Goal: Contribute content: Add original content to the website for others to see

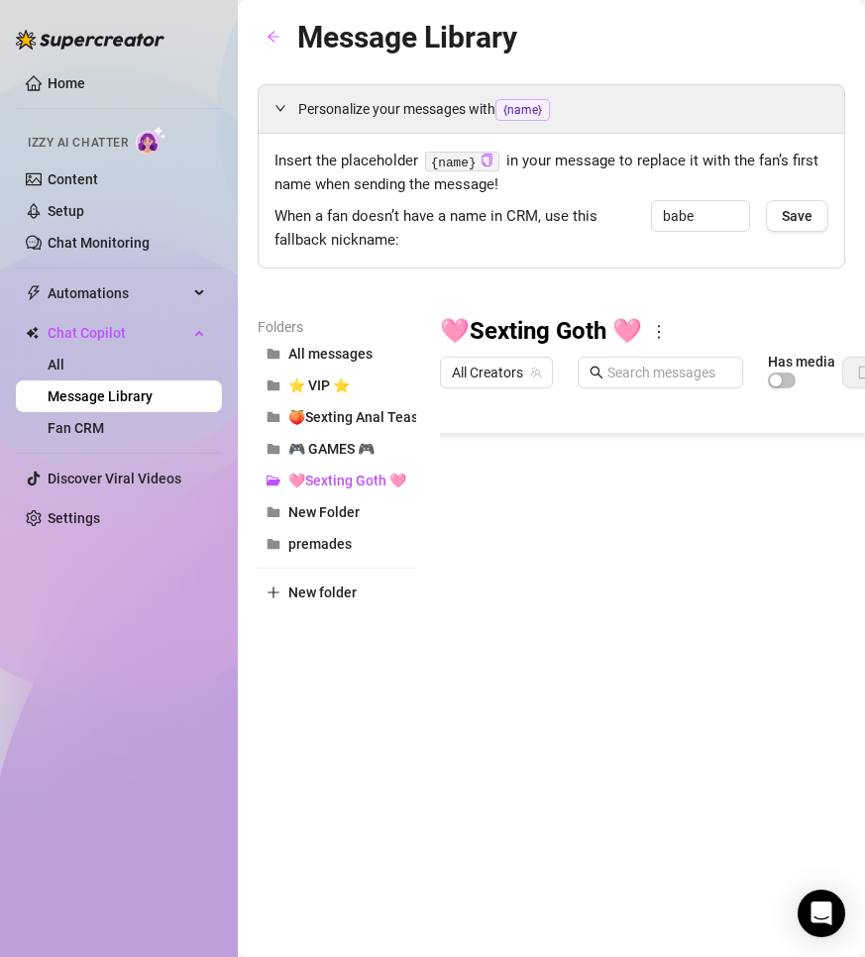
scroll to position [453, 0]
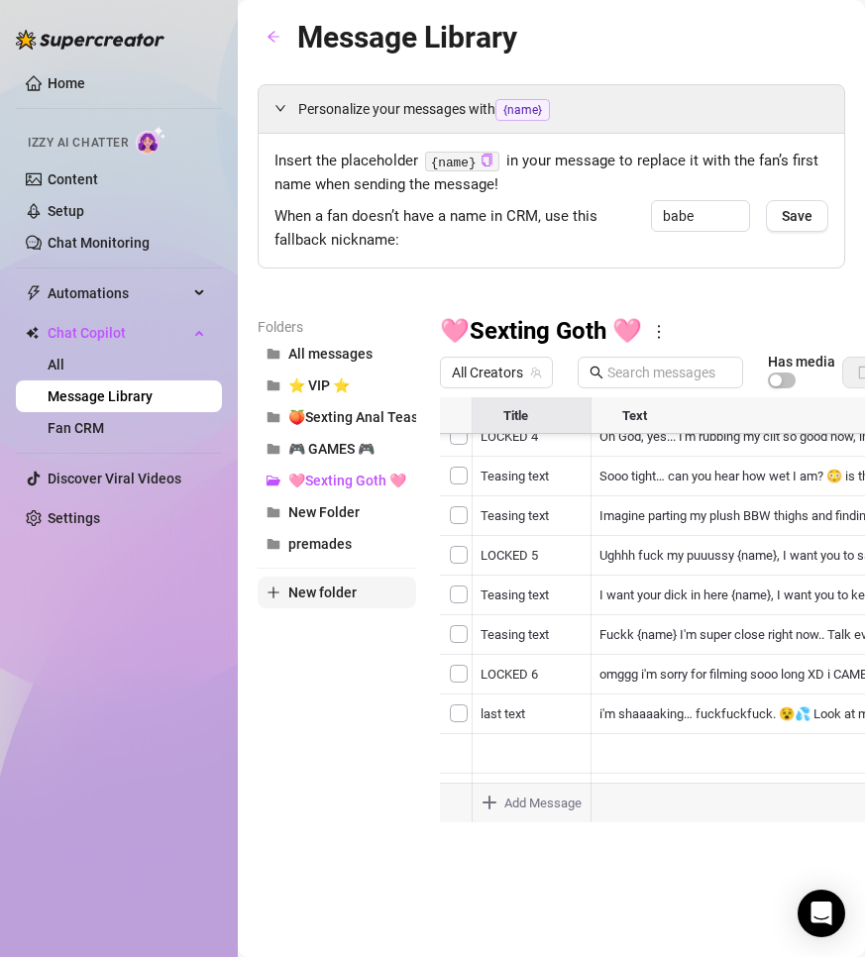
click at [314, 584] on span "New folder" at bounding box center [322, 592] width 68 height 16
click at [325, 579] on input "text" at bounding box center [337, 576] width 158 height 32
paste input "👻Sexting Boo👻"
type input "👻Sexting Boo👻"
click at [352, 688] on div "Folders All messages ⭐ VIP ⭐ 🍑Sexting Anal Tease🍑 🎮 GAMES 🎮 🩷Sexting Goth 🩷 New…" at bounding box center [337, 577] width 158 height 523
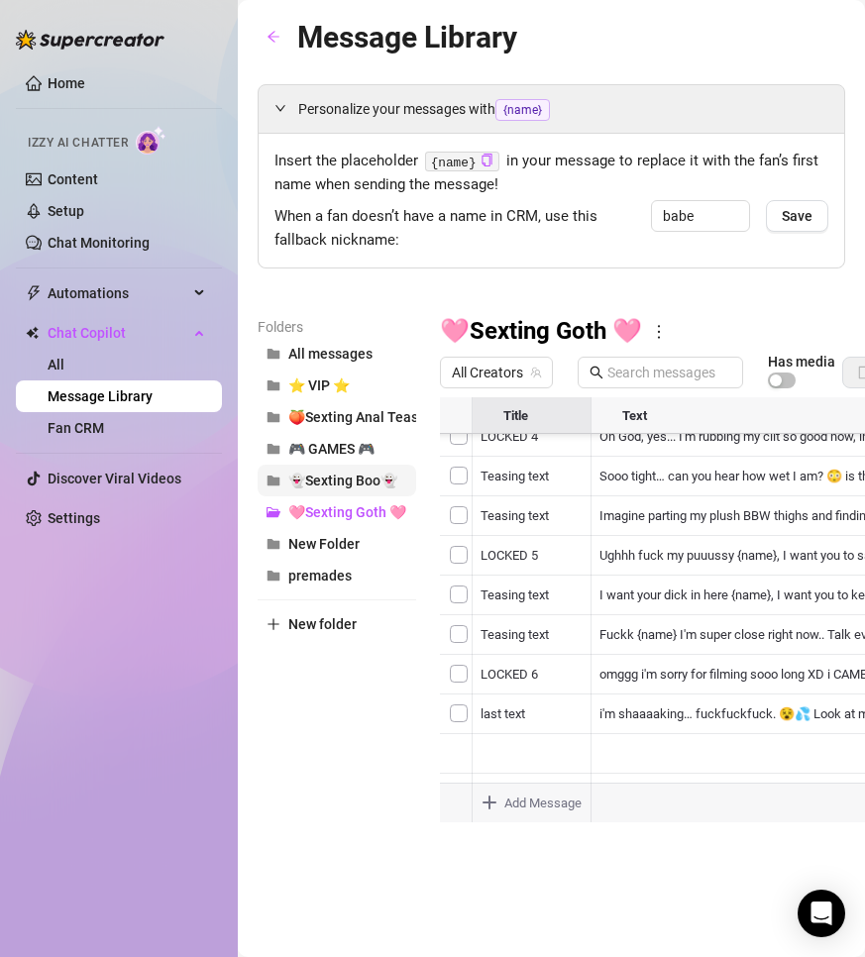
click at [403, 476] on button "👻Sexting Boo👻" at bounding box center [337, 481] width 158 height 32
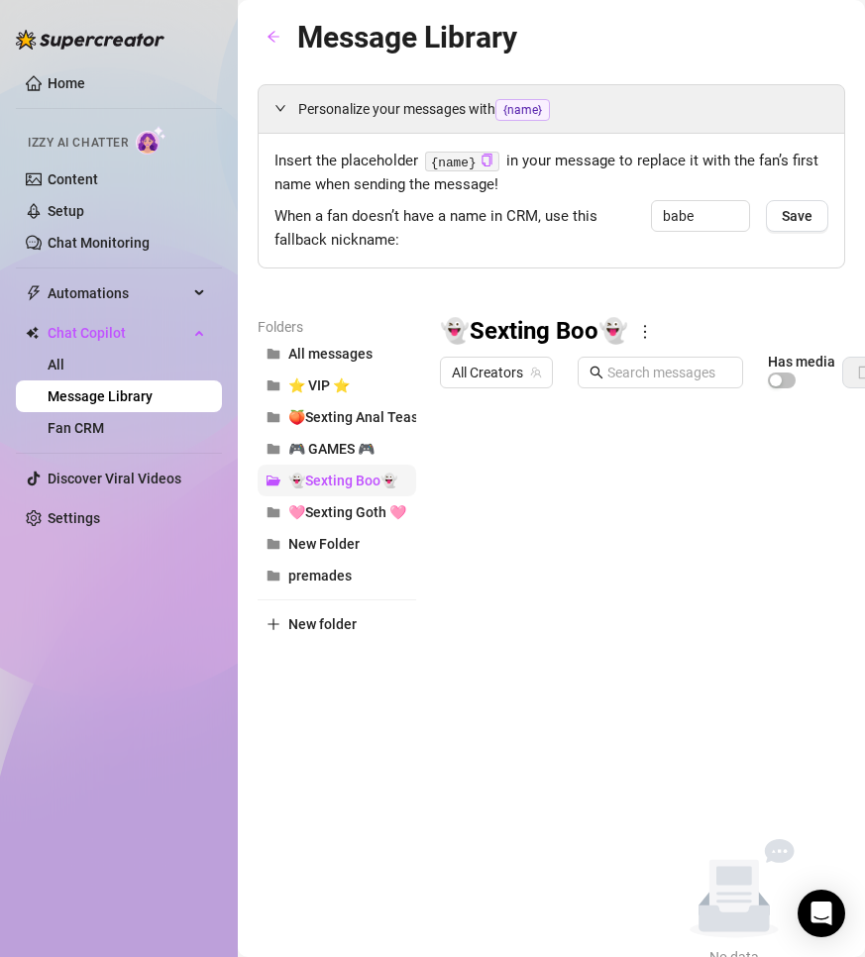
scroll to position [0, 0]
click at [695, 436] on div "👻Sexting Boo👻 All Creators Has media Import New Message Title Text Type to sear…" at bounding box center [733, 642] width 587 height 652
click at [359, 484] on span "👻Sexting Boo👻" at bounding box center [342, 480] width 109 height 16
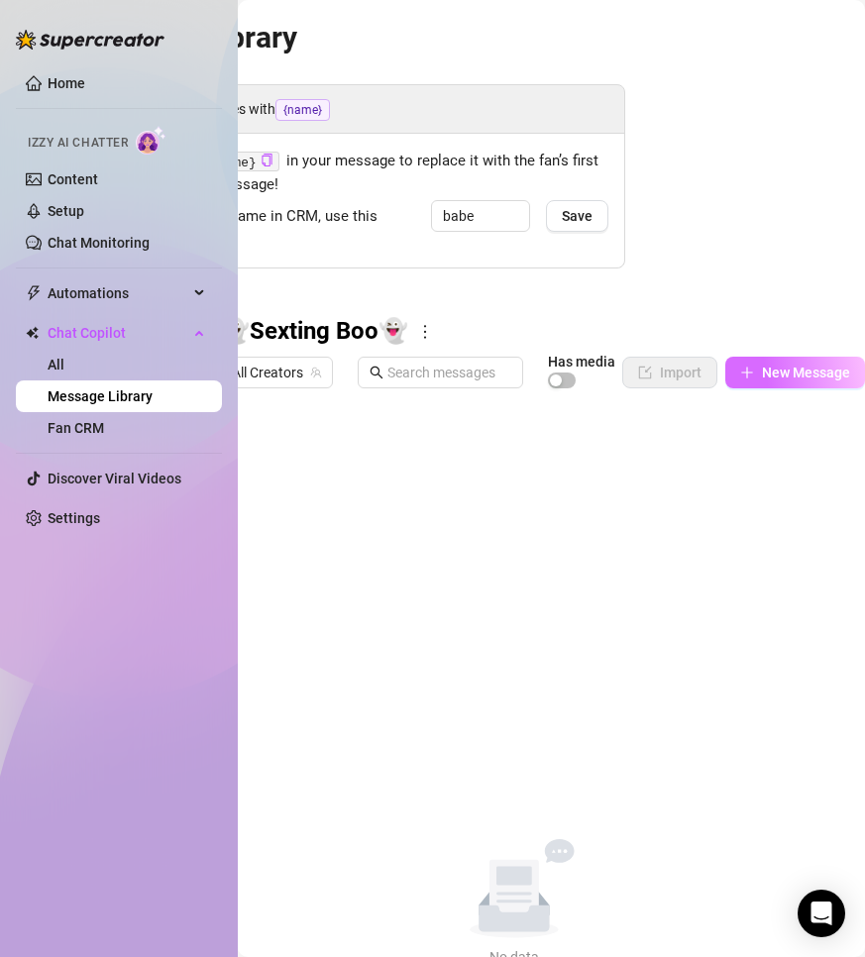
click at [786, 386] on button "New Message" at bounding box center [795, 373] width 140 height 32
type textarea "Type your message here..."
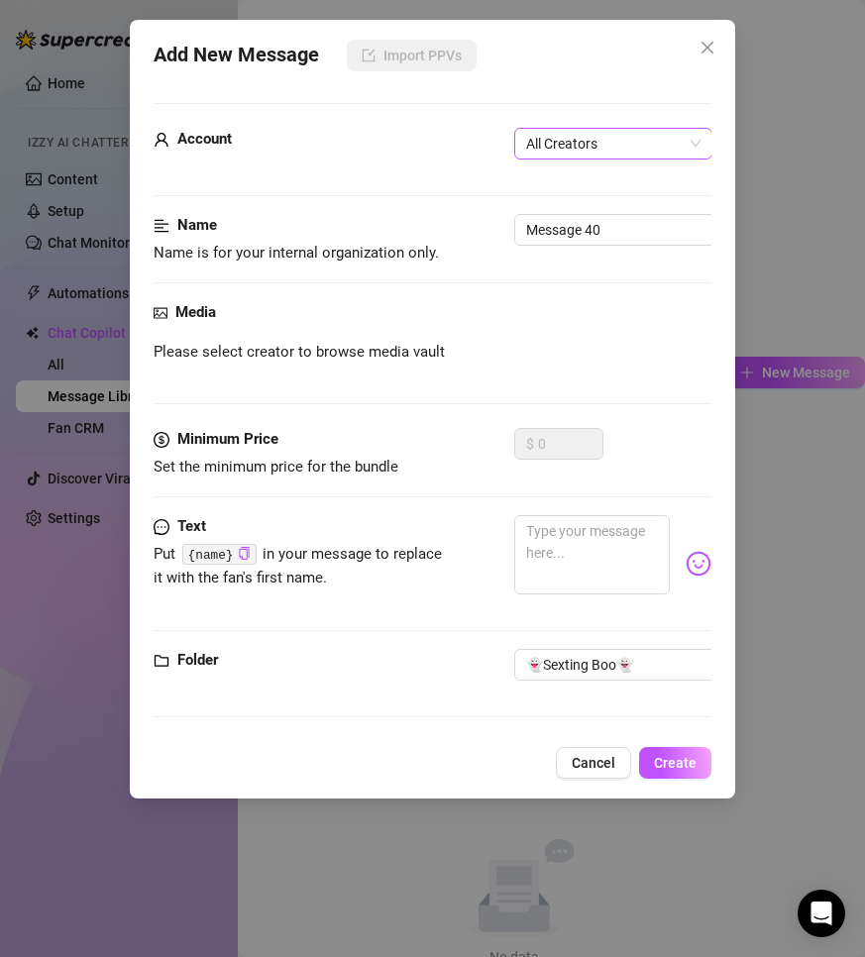
click at [567, 129] on span "All Creators" at bounding box center [613, 144] width 174 height 30
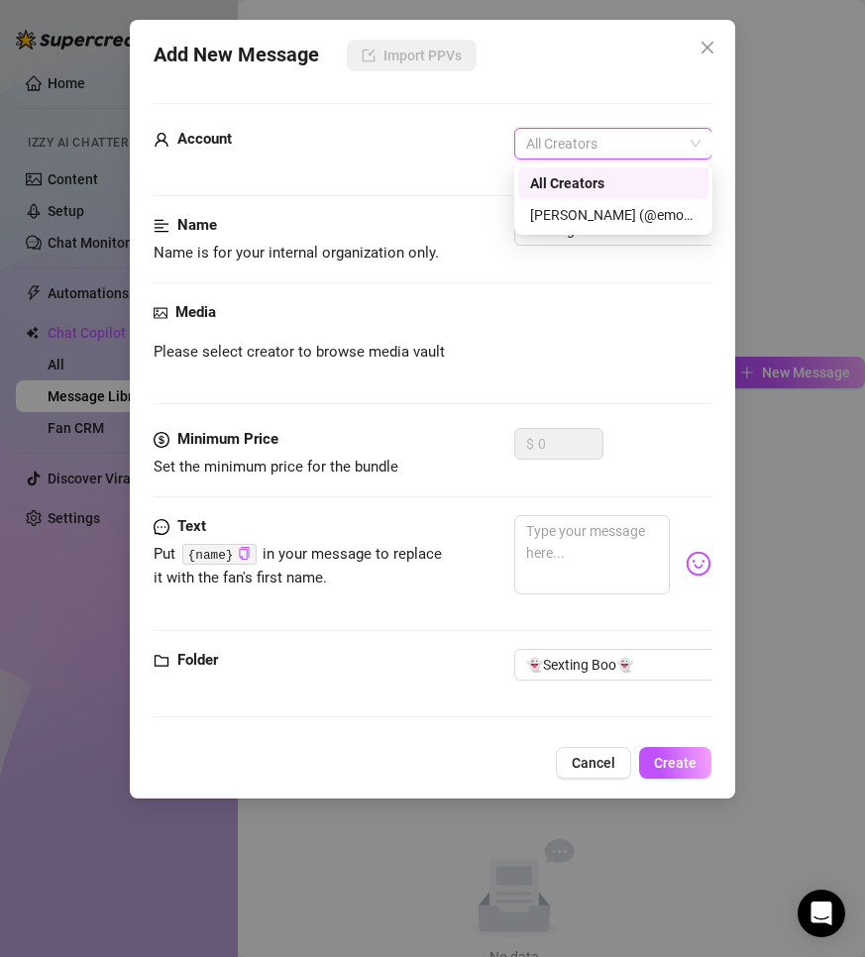
click at [548, 211] on div "[PERSON_NAME] (@emopink69)" at bounding box center [613, 215] width 166 height 22
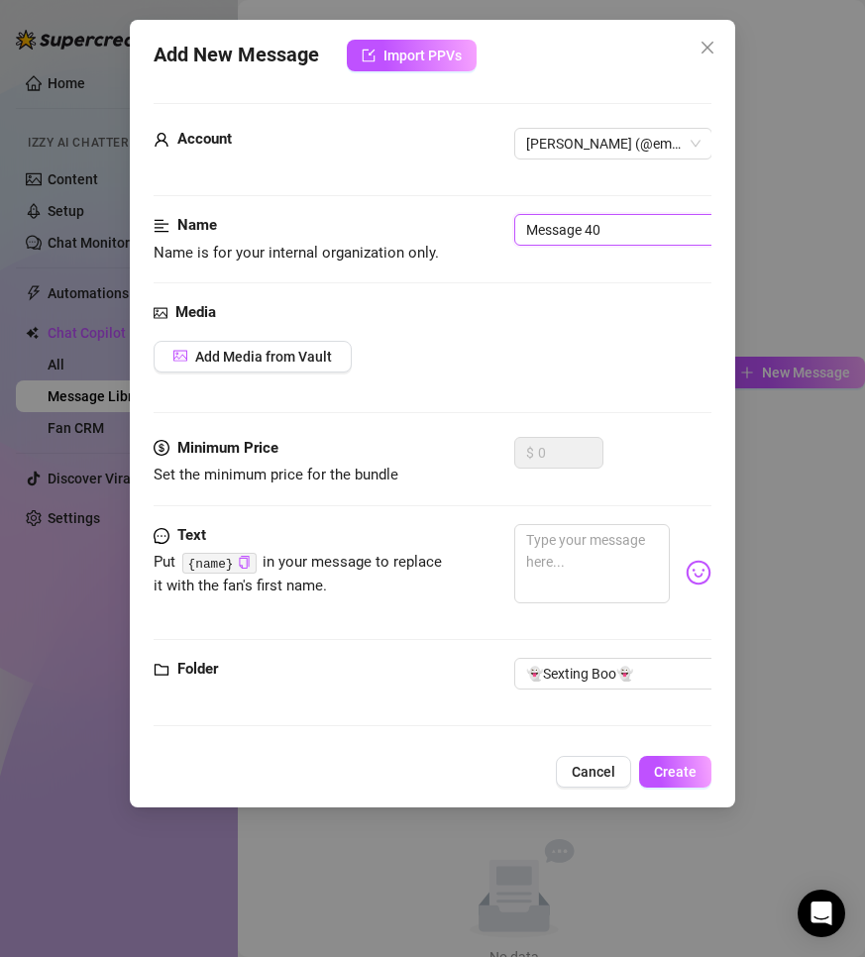
click at [617, 226] on input "Message 40" at bounding box center [638, 230] width 249 height 32
type input "teasing text"
click at [562, 548] on textarea at bounding box center [591, 563] width 155 height 79
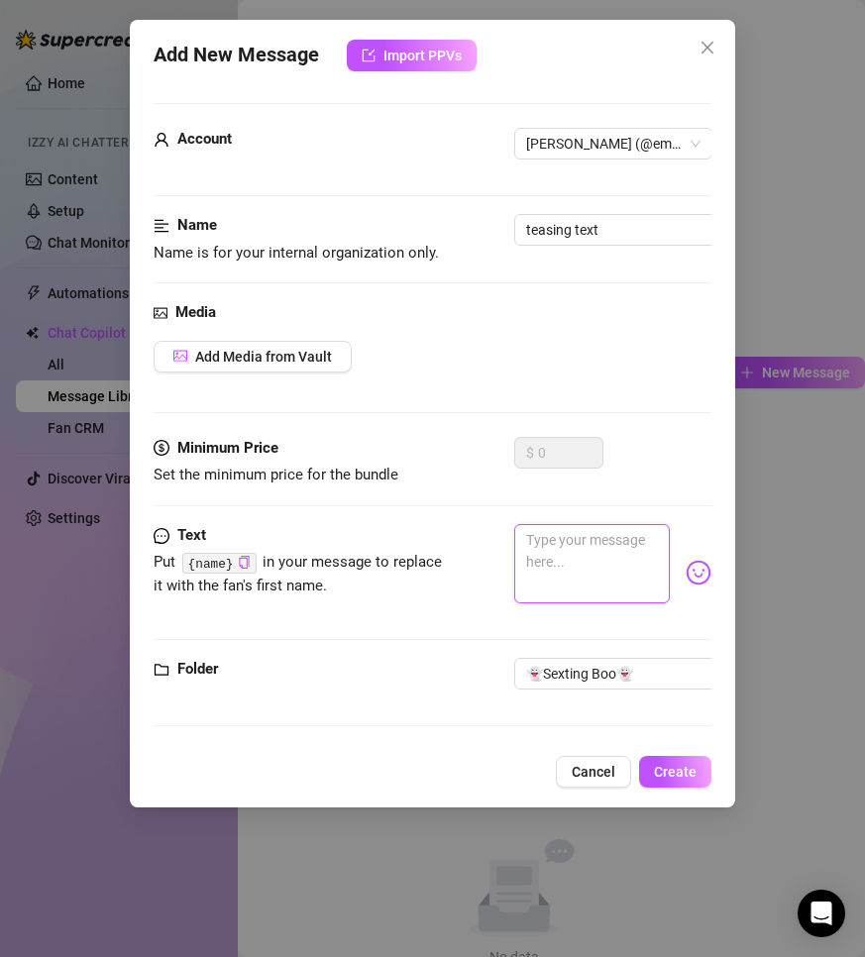
paste textarea "Hey baby 😘 I just started playing around and thought of you… wanna watch me tea…"
type textarea "Hey baby 😘 I just started playing around and thought of you… wanna watch me tea…"
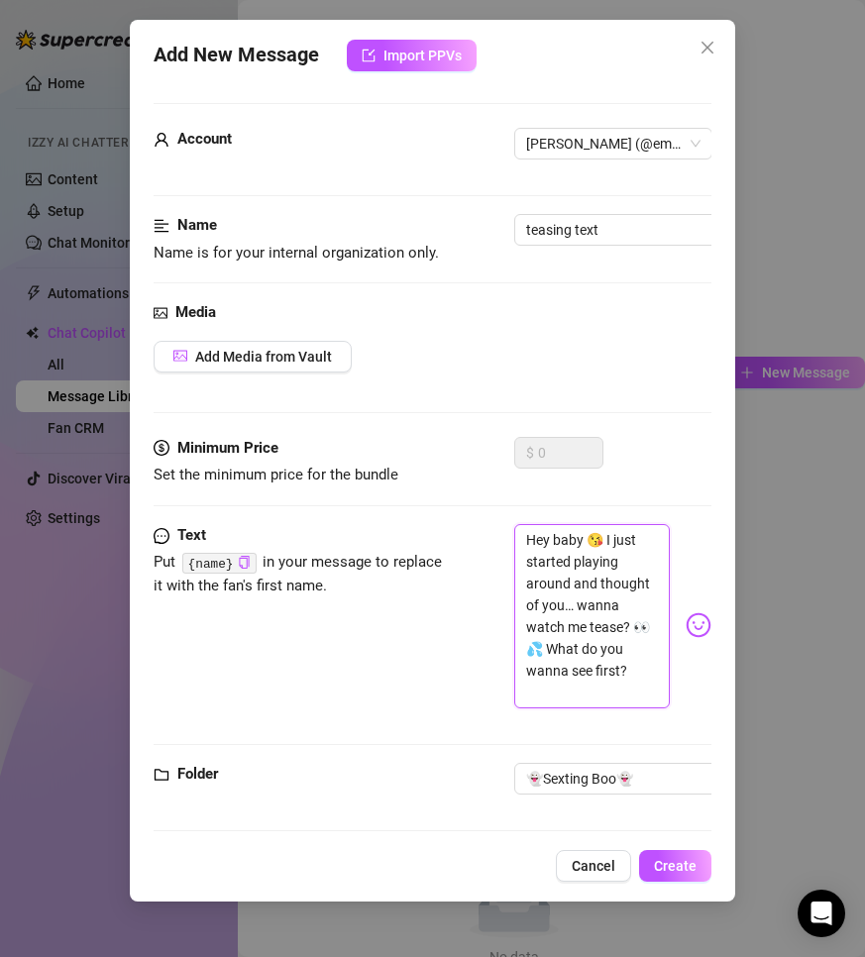
scroll to position [0, 0]
click at [595, 601] on textarea "Hey baby 😘 I just started playing around and thought of you… wanna watch me tea…" at bounding box center [591, 616] width 155 height 184
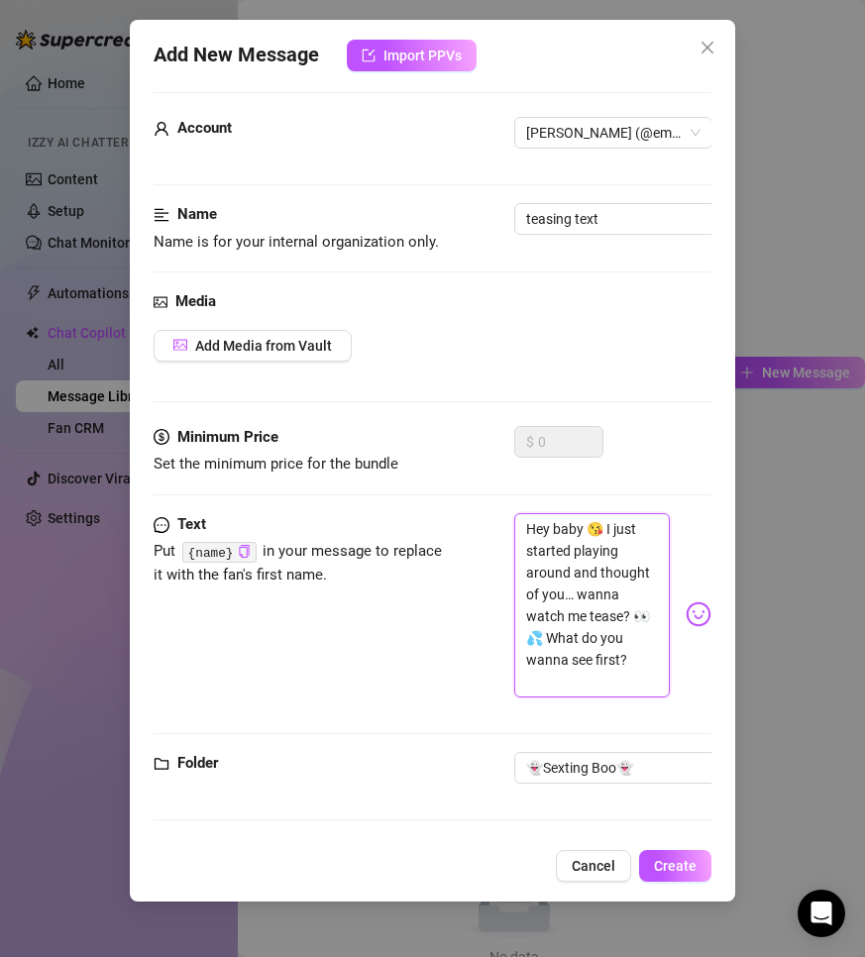
click at [636, 668] on textarea "Hey baby 😘 I just started playing around and thought of you… wanna watch me tea…" at bounding box center [591, 605] width 155 height 184
type textarea "Hey baby 😘 I just started playing around and thought of you… wanna watch me tea…"
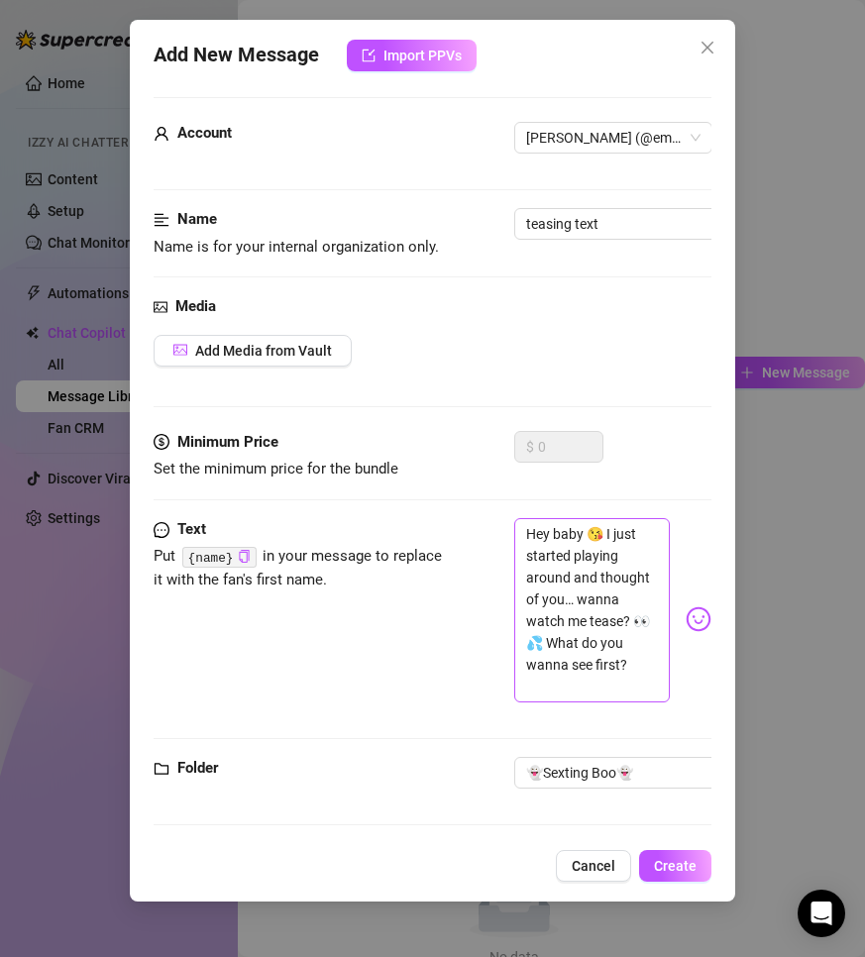
scroll to position [0, 0]
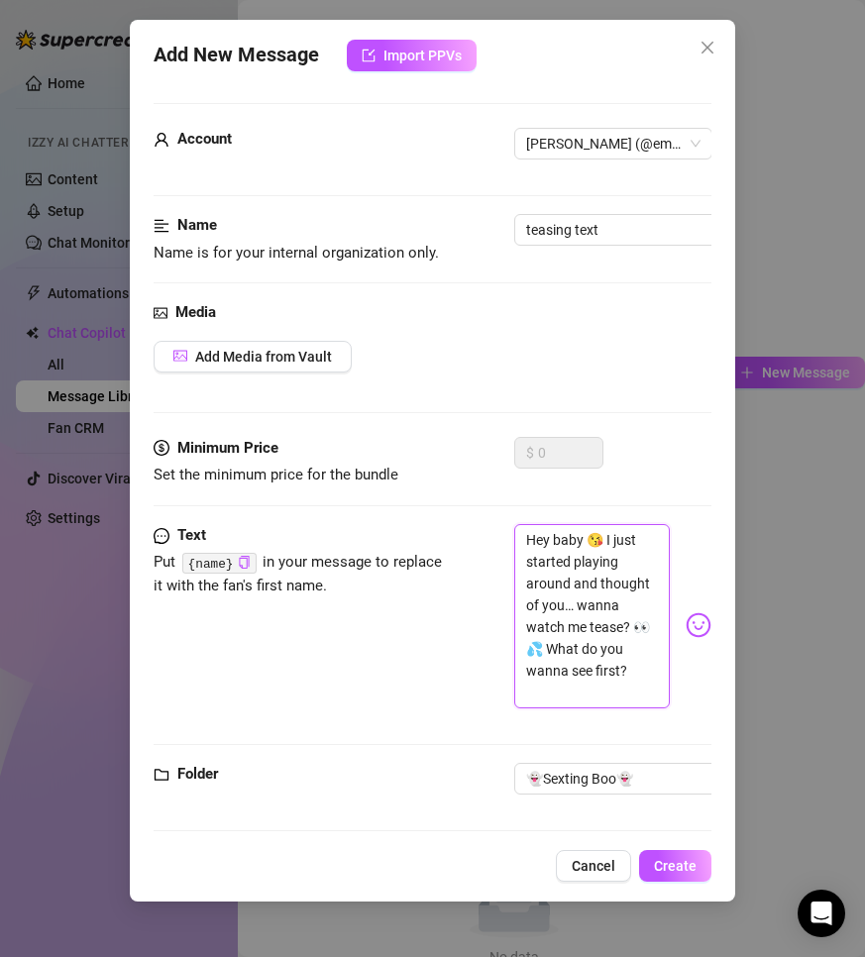
click at [568, 532] on textarea "Hey baby 😘 I just started playing around and thought of you… wanna watch me tea…" at bounding box center [591, 616] width 155 height 184
click at [239, 557] on icon "copy" at bounding box center [244, 562] width 13 height 13
click at [572, 539] on textarea "Hey baby 😘 I just started playing around and thought of you… wanna watch me tea…" at bounding box center [591, 616] width 155 height 184
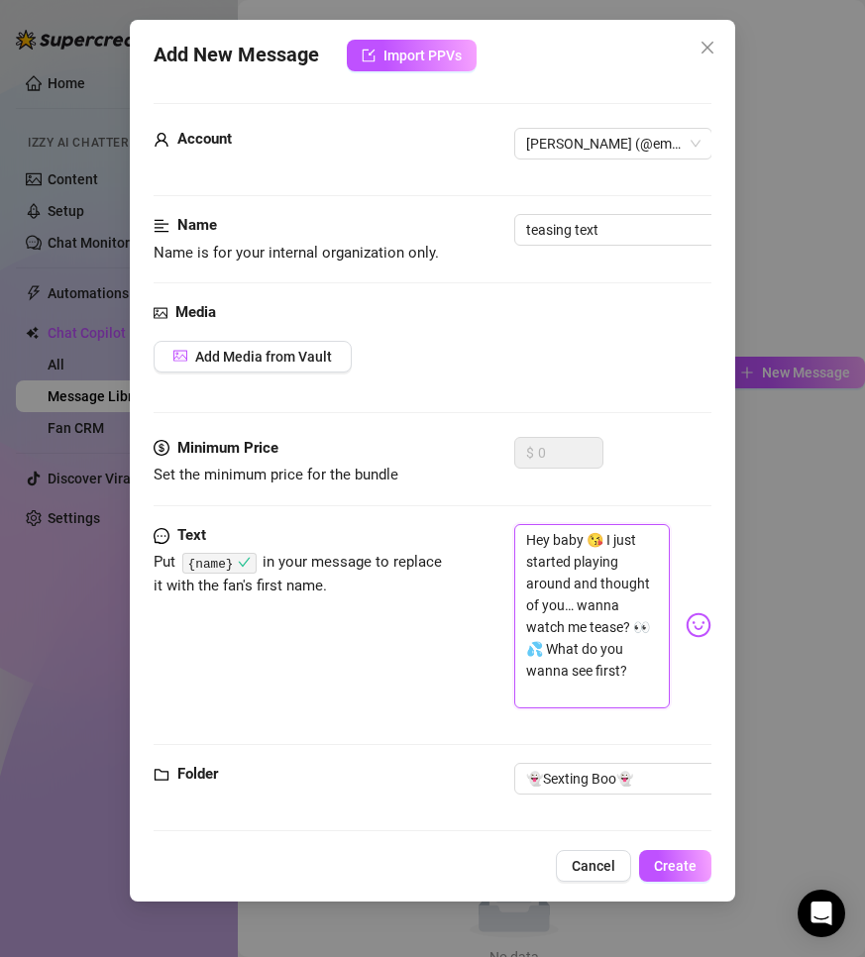
paste textarea "{name}"
type textarea "Hey {name}😘 I just started playing around and thought of you… wanna watch me te…"
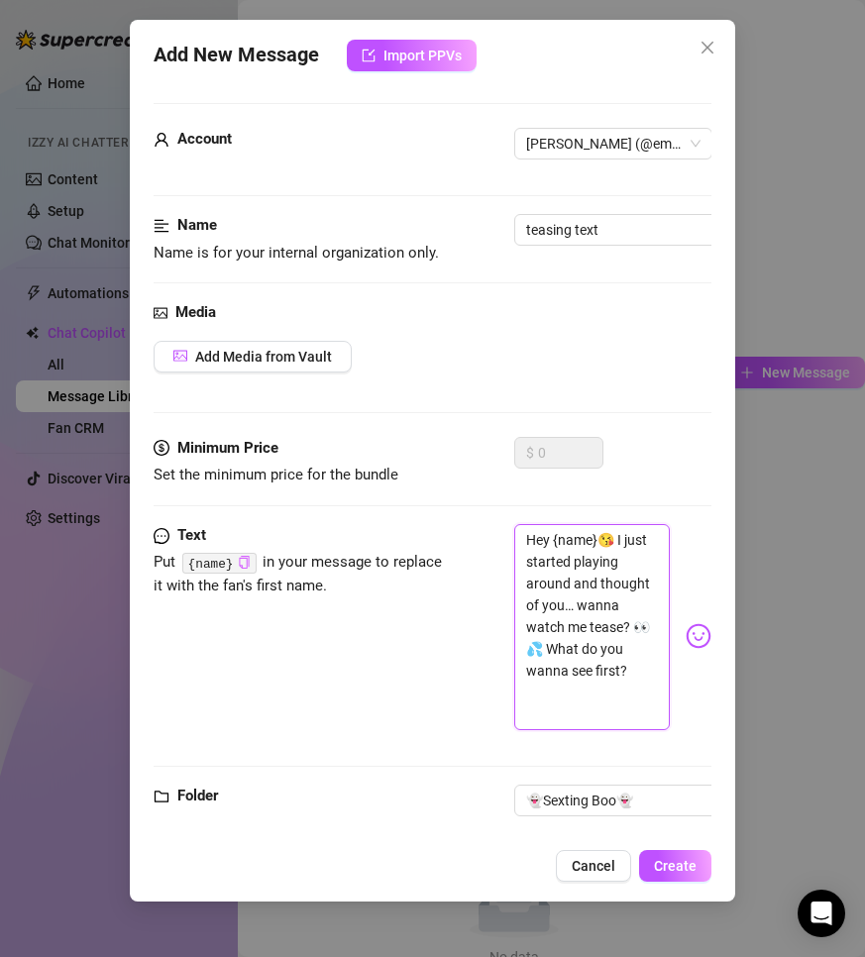
type textarea "Hey {name} 😘 I just started playing around and thought of you… wanna watch me t…"
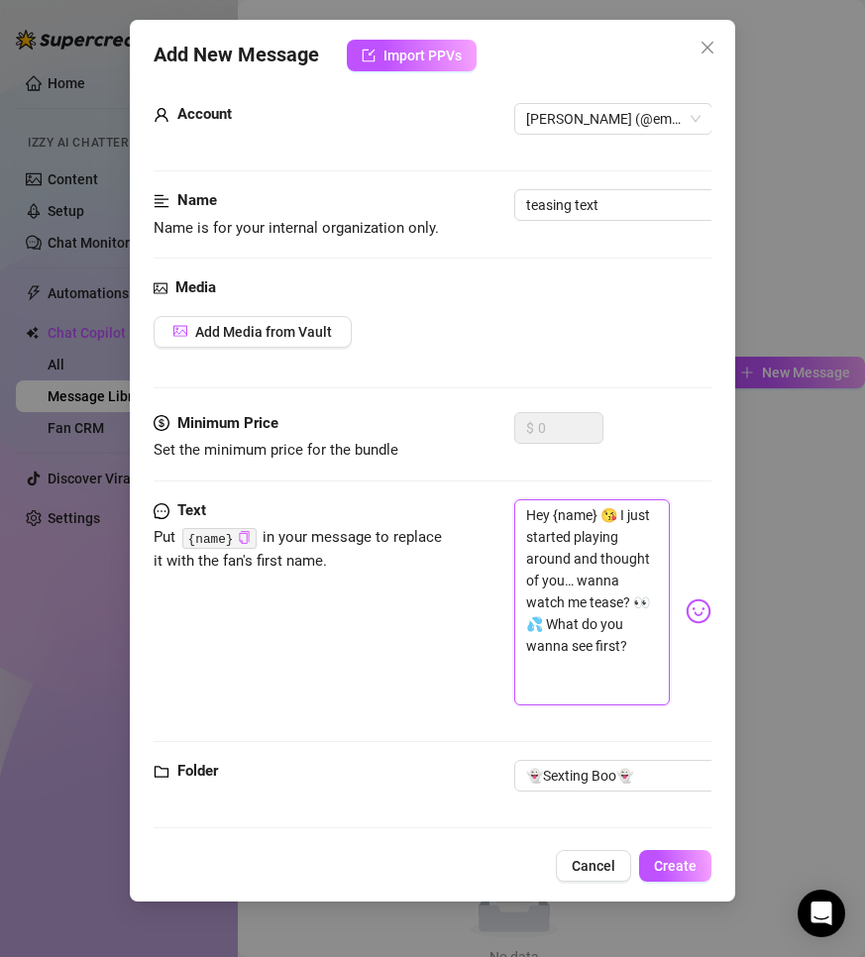
scroll to position [50, 0]
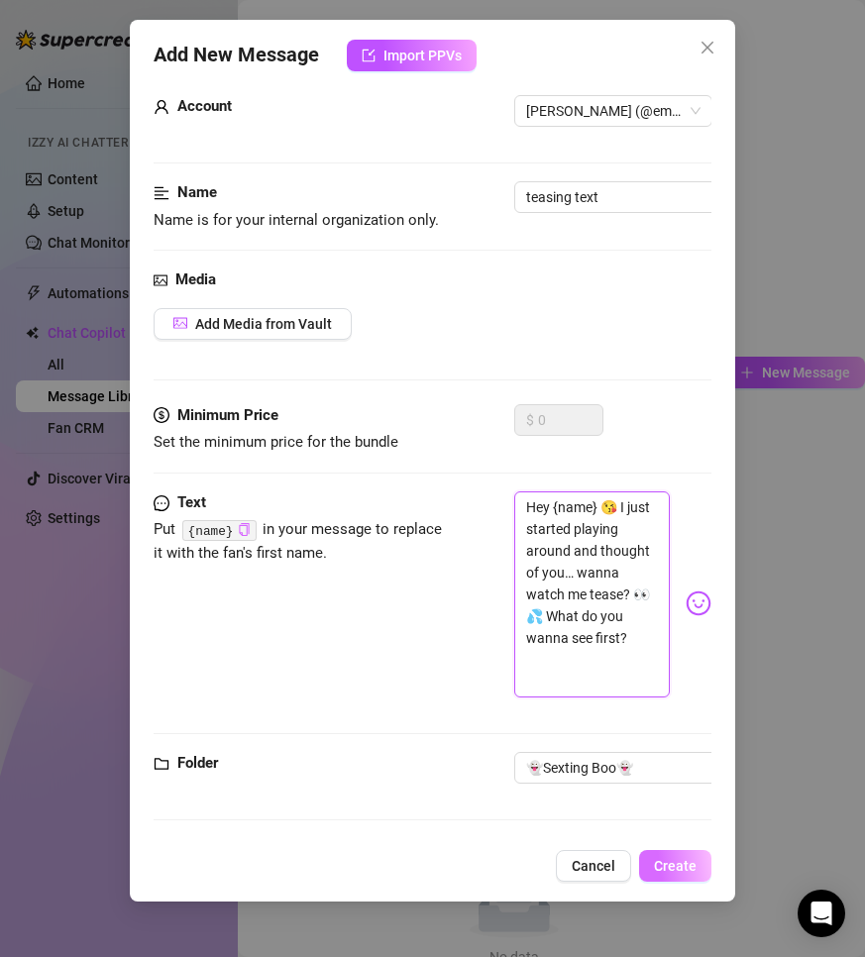
type textarea "Hey {name} 😘 I just started playing around and thought of you… wanna watch me t…"
click at [674, 861] on span "Create" at bounding box center [675, 866] width 43 height 16
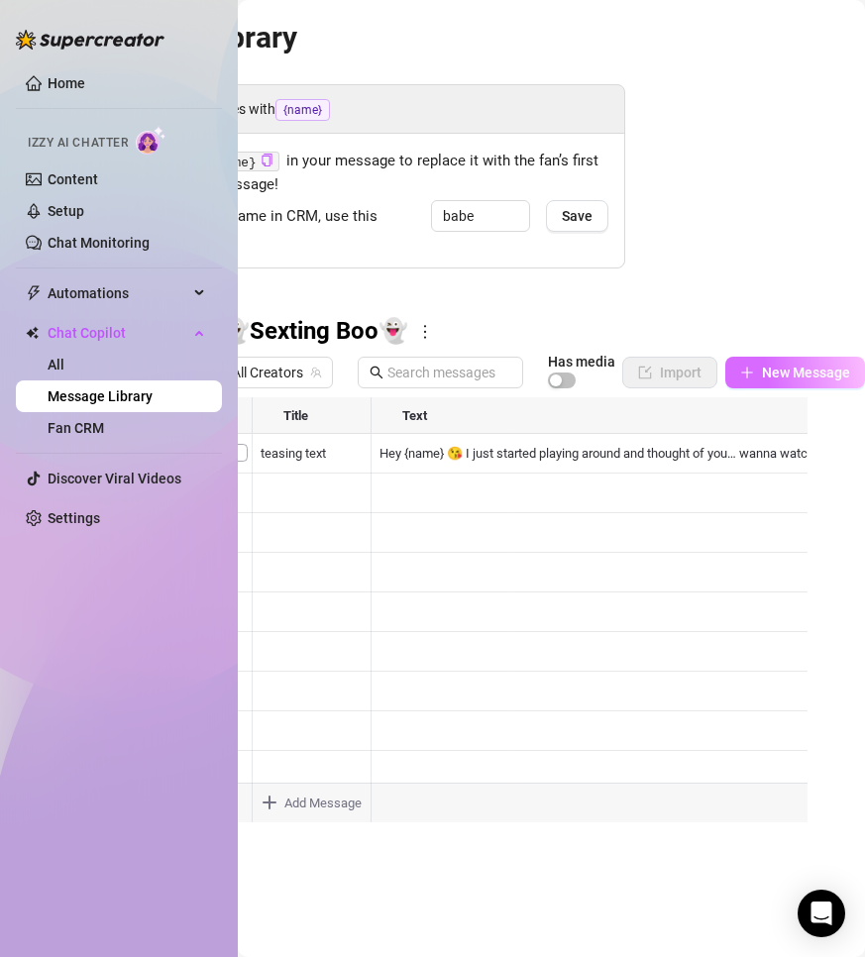
click at [793, 364] on span "New Message" at bounding box center [806, 372] width 88 height 16
type textarea "Type your message here..."
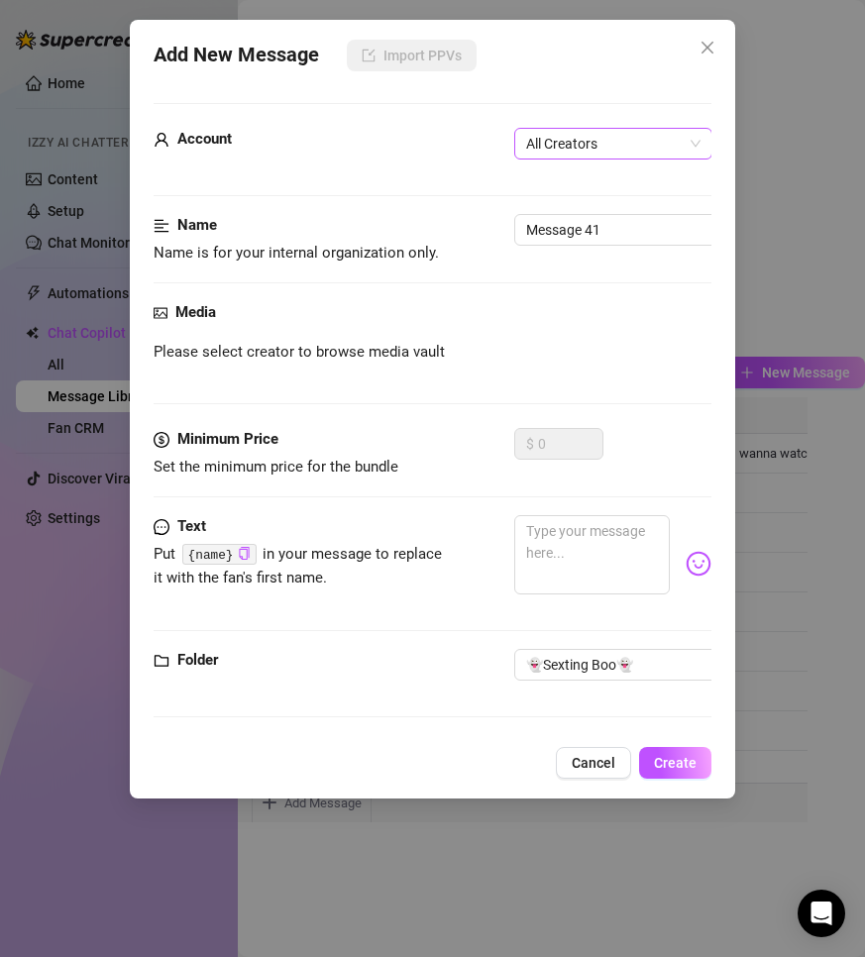
click at [599, 129] on span "All Creators" at bounding box center [613, 144] width 174 height 30
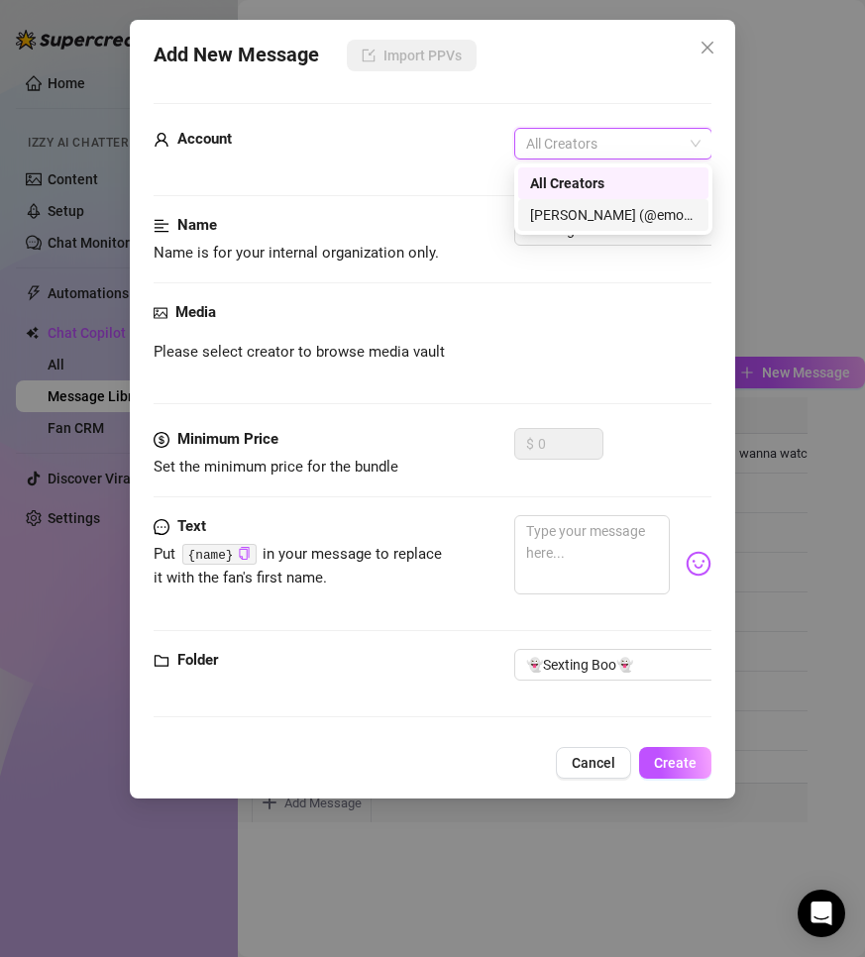
click at [572, 212] on div "[PERSON_NAME] (@emopink69)" at bounding box center [613, 215] width 166 height 22
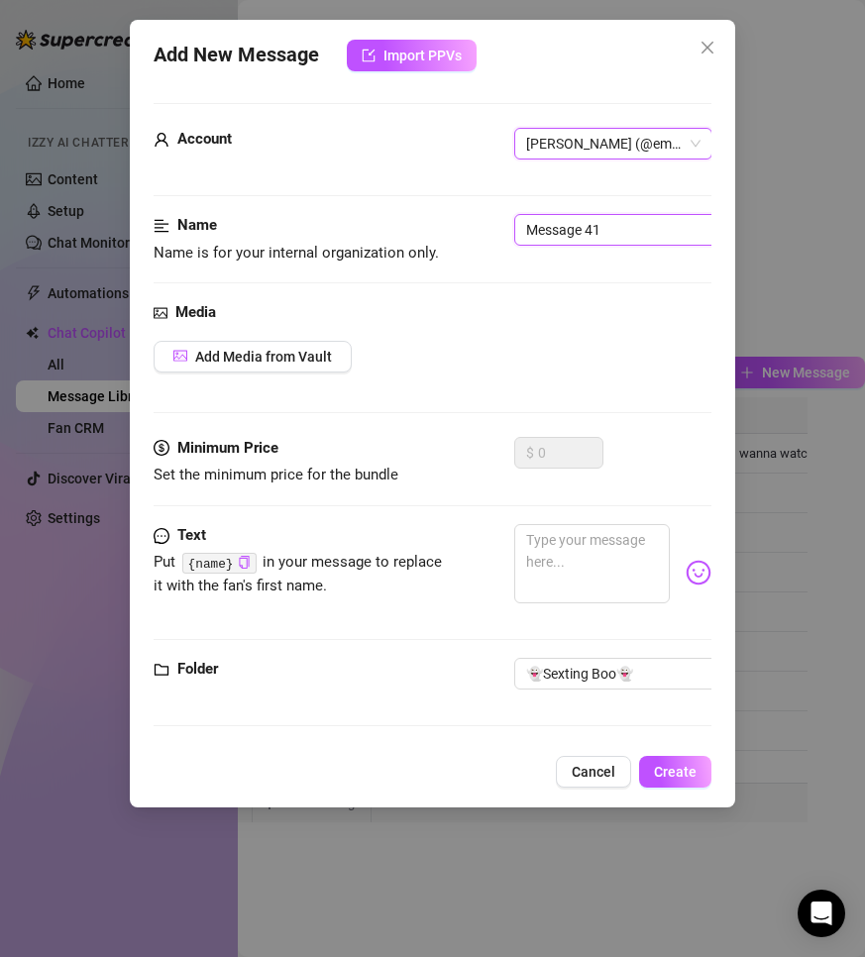
click at [586, 220] on input "Message 41" at bounding box center [638, 230] width 249 height 32
type input "teasing text"
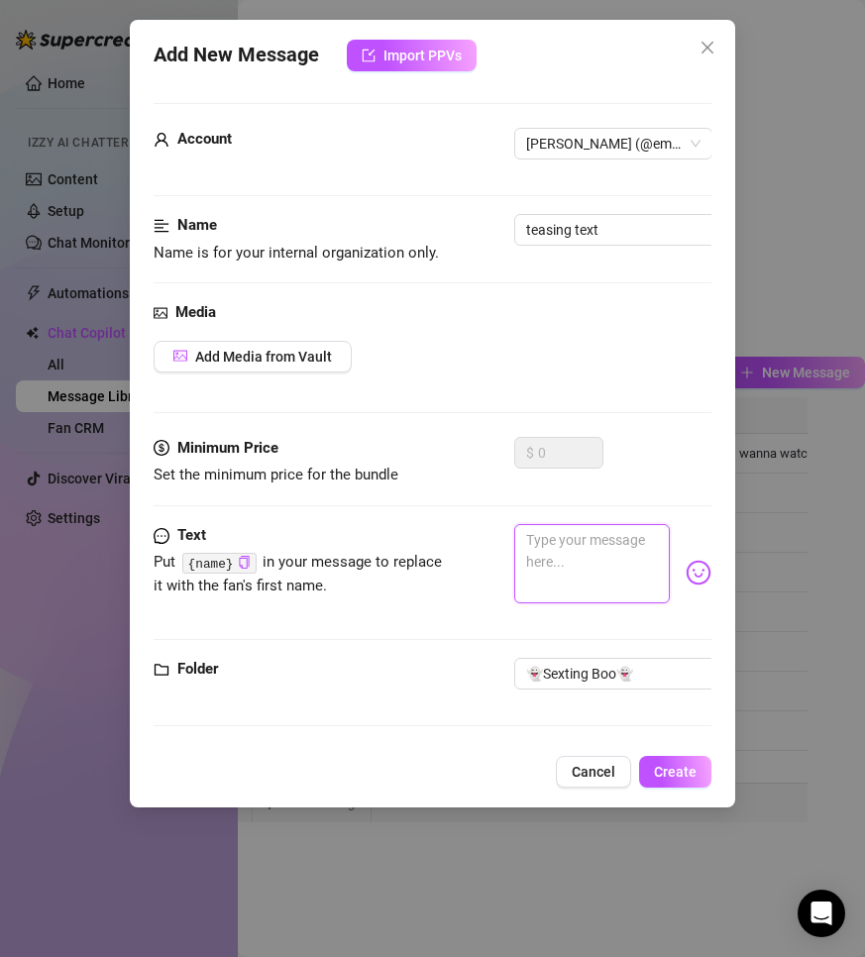
click at [579, 568] on textarea at bounding box center [591, 563] width 155 height 79
paste textarea "Baby… I just slipped into something comfy and I’m feeling so naughty tonight 😘 …"
type textarea "Baby… I just slipped into something comfy and I’m feeling so naughty tonight 😘 …"
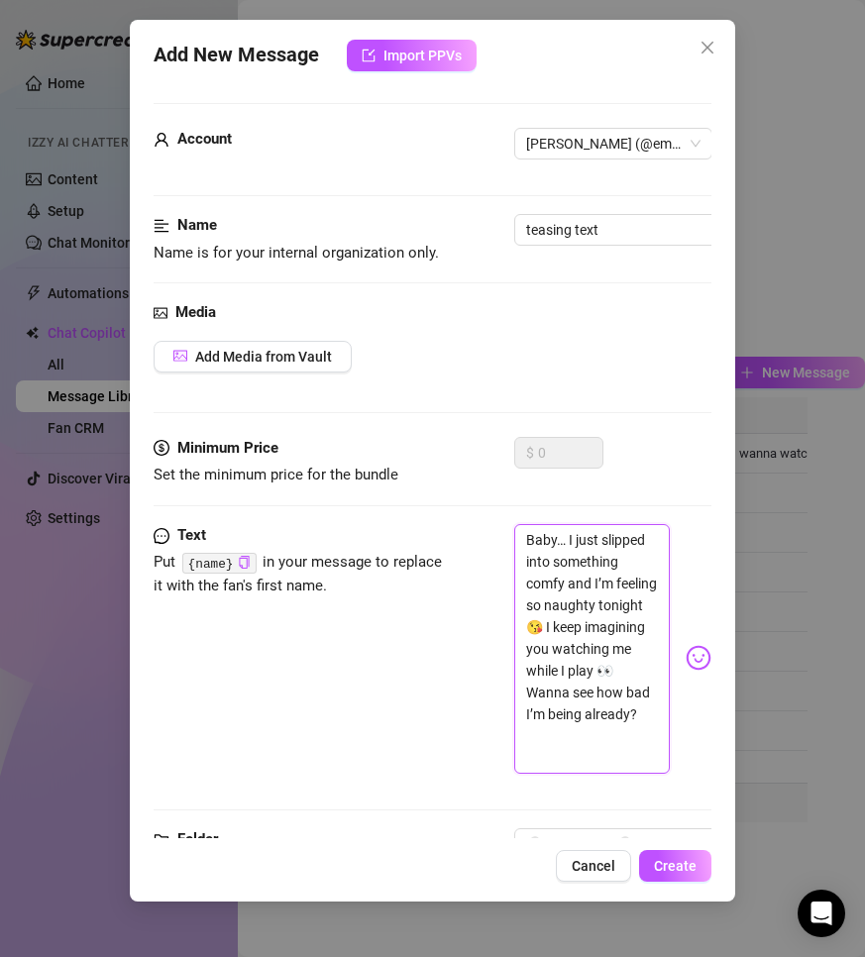
scroll to position [0, 0]
drag, startPoint x: 555, startPoint y: 538, endPoint x: 509, endPoint y: 539, distance: 45.6
click at [509, 539] on div "Text Put {name} in your message to replace it with the fan's first name. Baby… …" at bounding box center [433, 657] width 558 height 267
type textarea "Baby… I just slipped into something comfy and I’m feeling so naughty tonight 😘 …"
click at [217, 555] on code "{name}" at bounding box center [219, 563] width 74 height 21
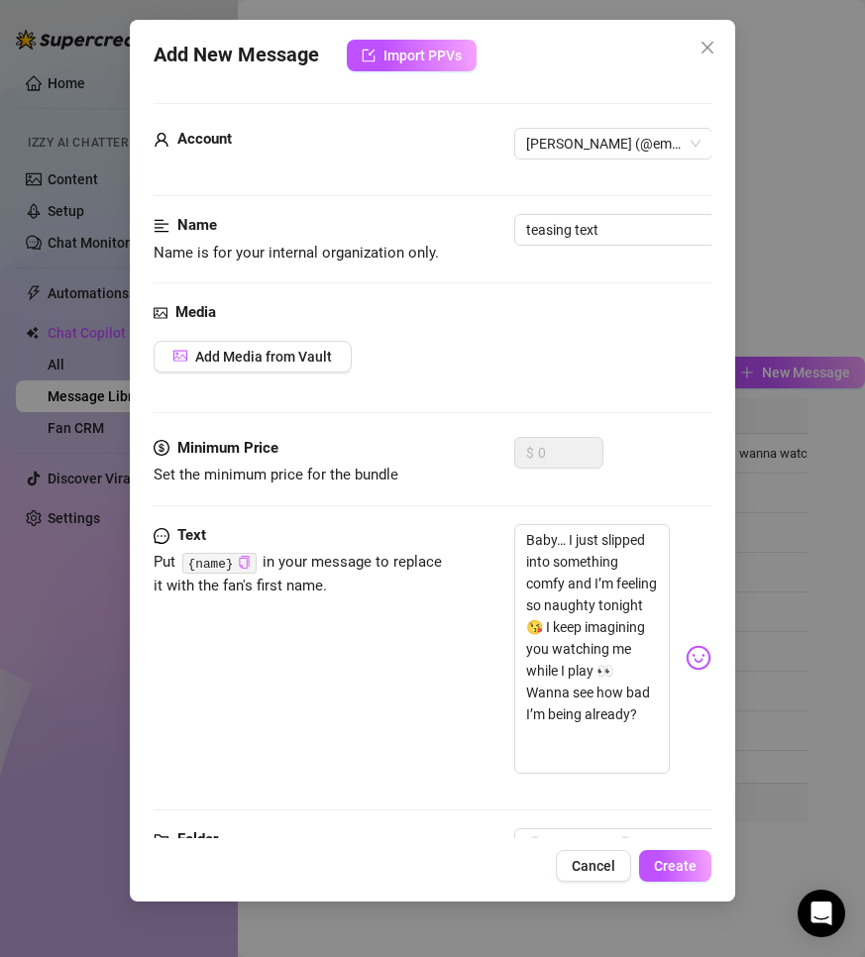
click at [240, 564] on icon "copy" at bounding box center [244, 562] width 13 height 13
click at [544, 531] on textarea "Baby… I just slipped into something comfy and I’m feeling so naughty tonight 😘 …" at bounding box center [591, 649] width 155 height 250
paste textarea "{name}"
type textarea "{name}… I just slipped into something comfy and I’m feeling so naughty tonight …"
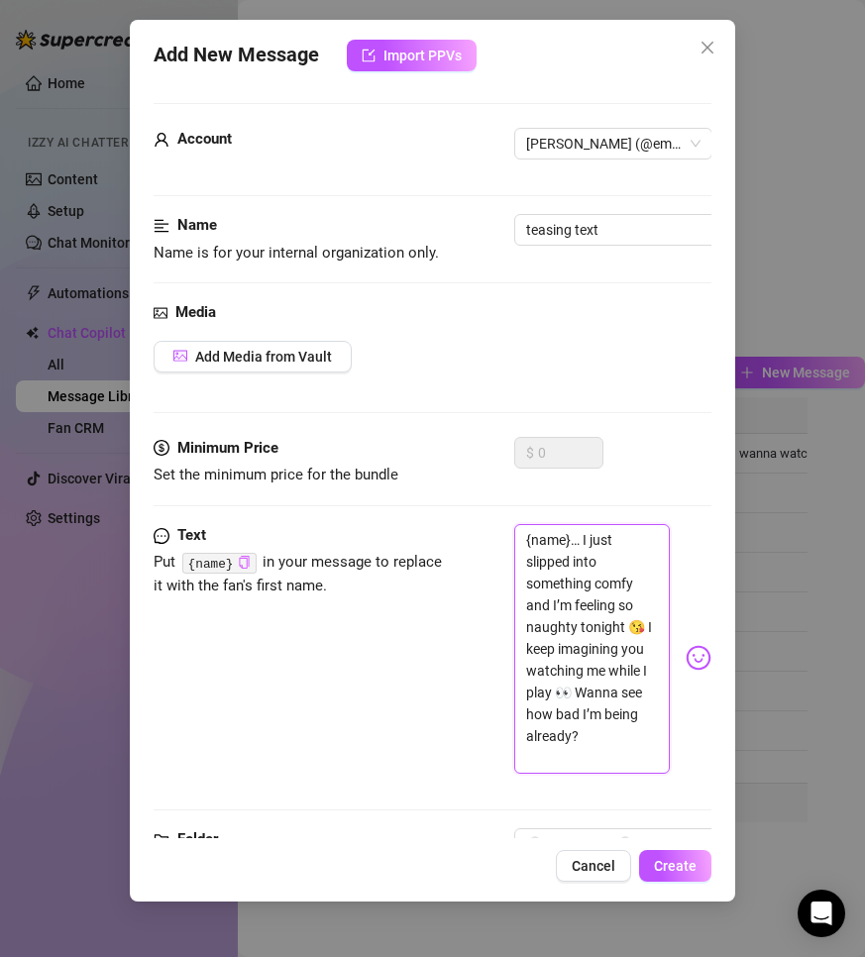
scroll to position [93, 0]
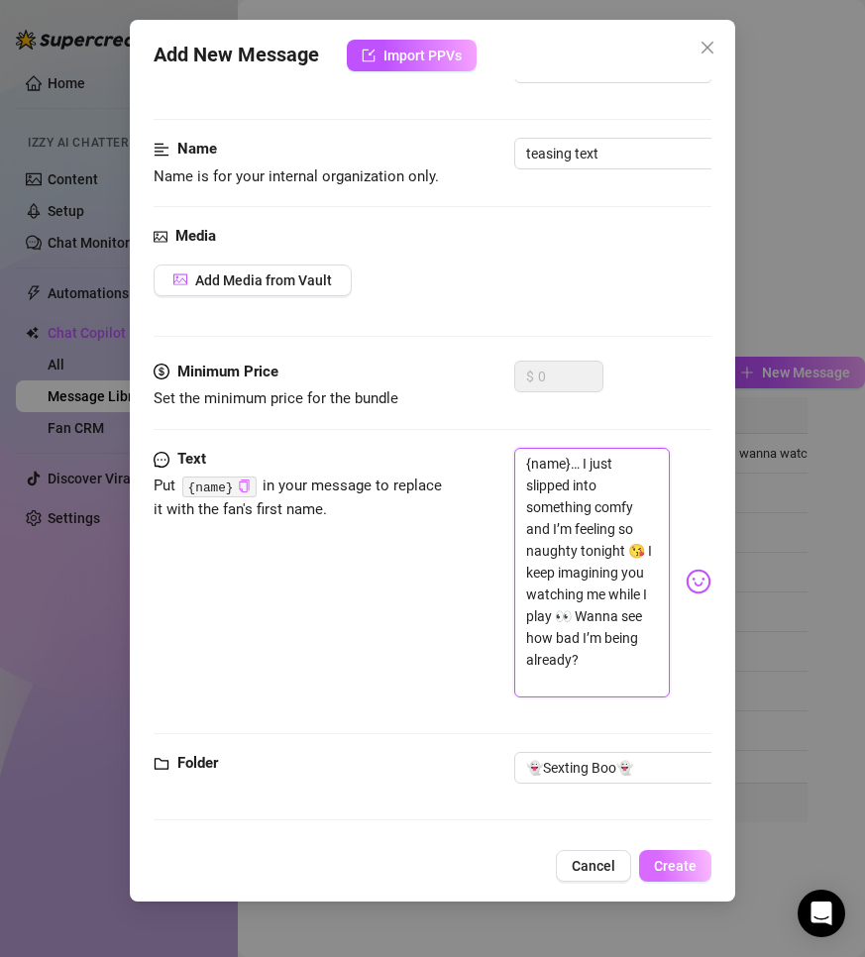
type textarea "{name}… I just slipped into something comfy and I’m feeling so naughty tonight …"
click at [677, 855] on button "Create" at bounding box center [675, 866] width 72 height 32
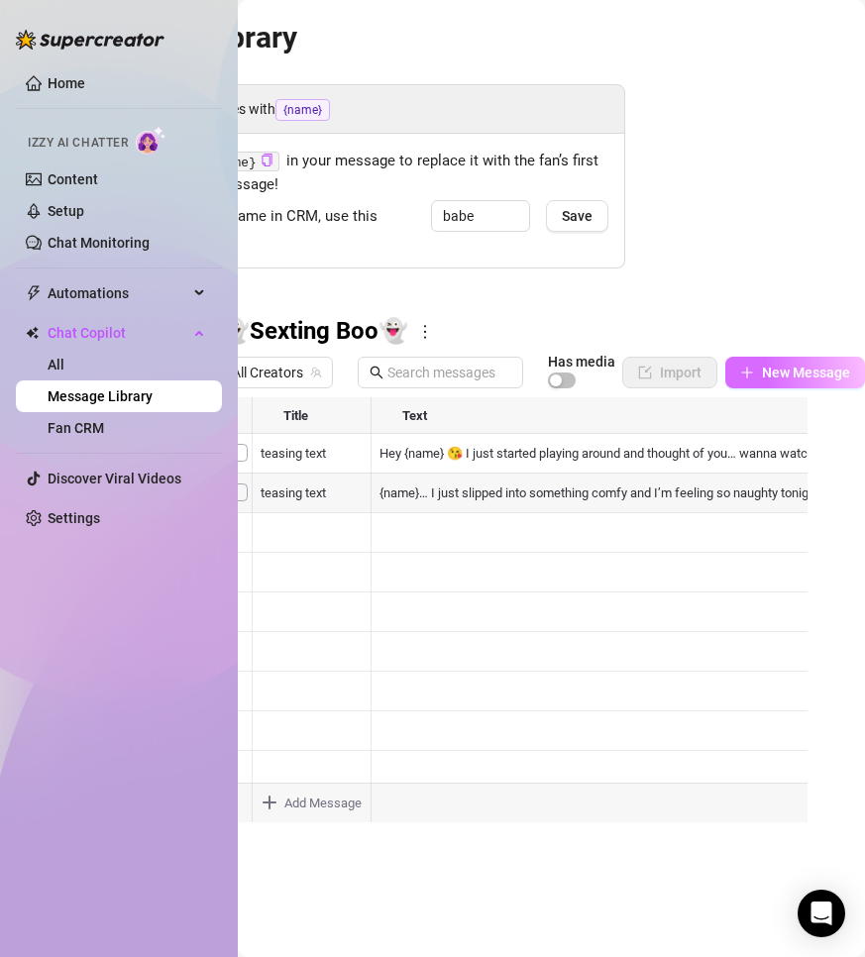
click at [787, 382] on button "New Message" at bounding box center [795, 373] width 140 height 32
type textarea "Type your message here..."
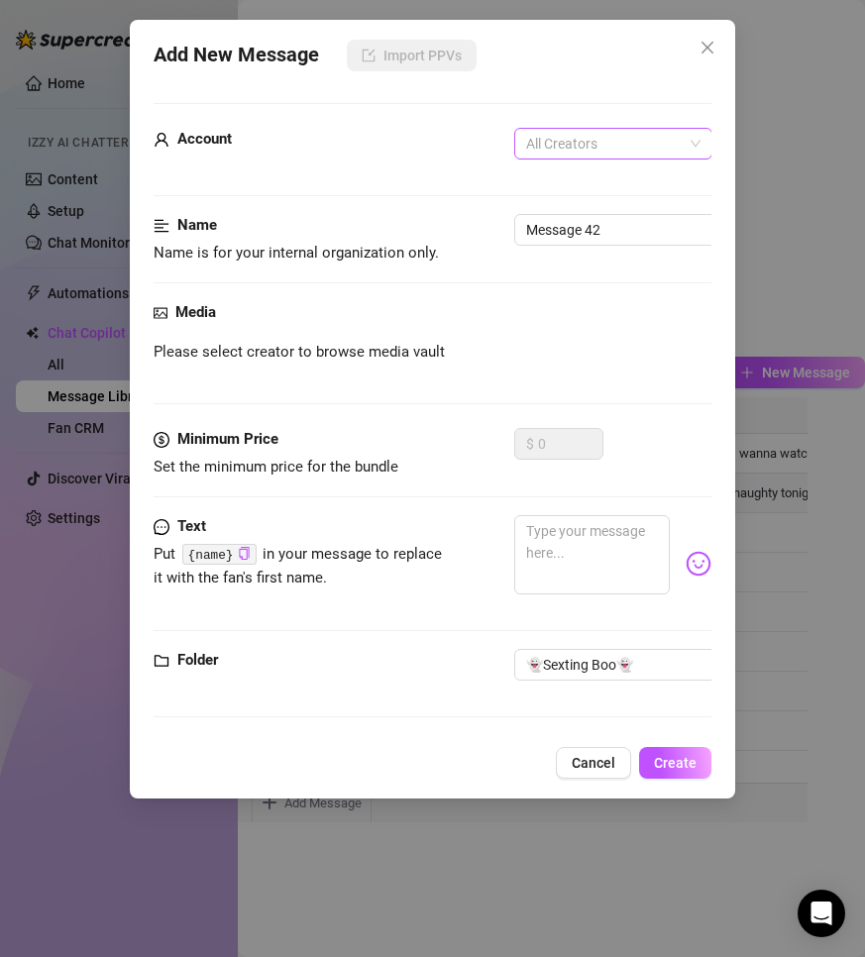
click at [608, 152] on span "All Creators" at bounding box center [613, 144] width 174 height 30
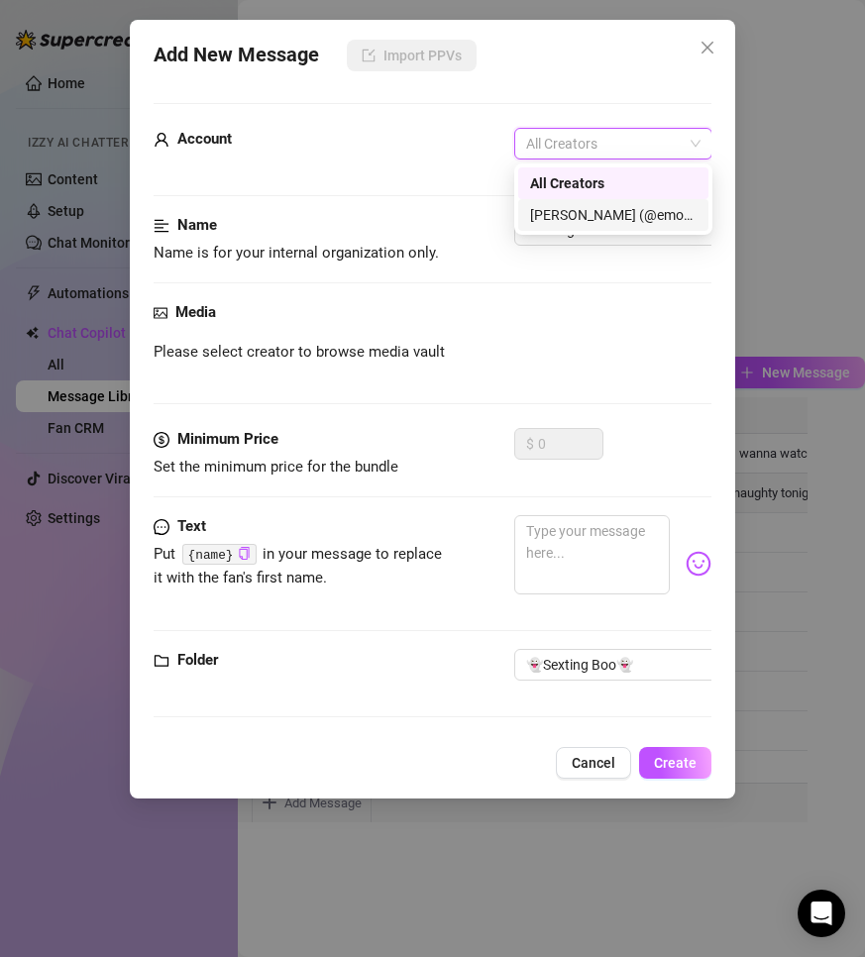
click at [588, 207] on div "[PERSON_NAME] (@emopink69)" at bounding box center [613, 215] width 166 height 22
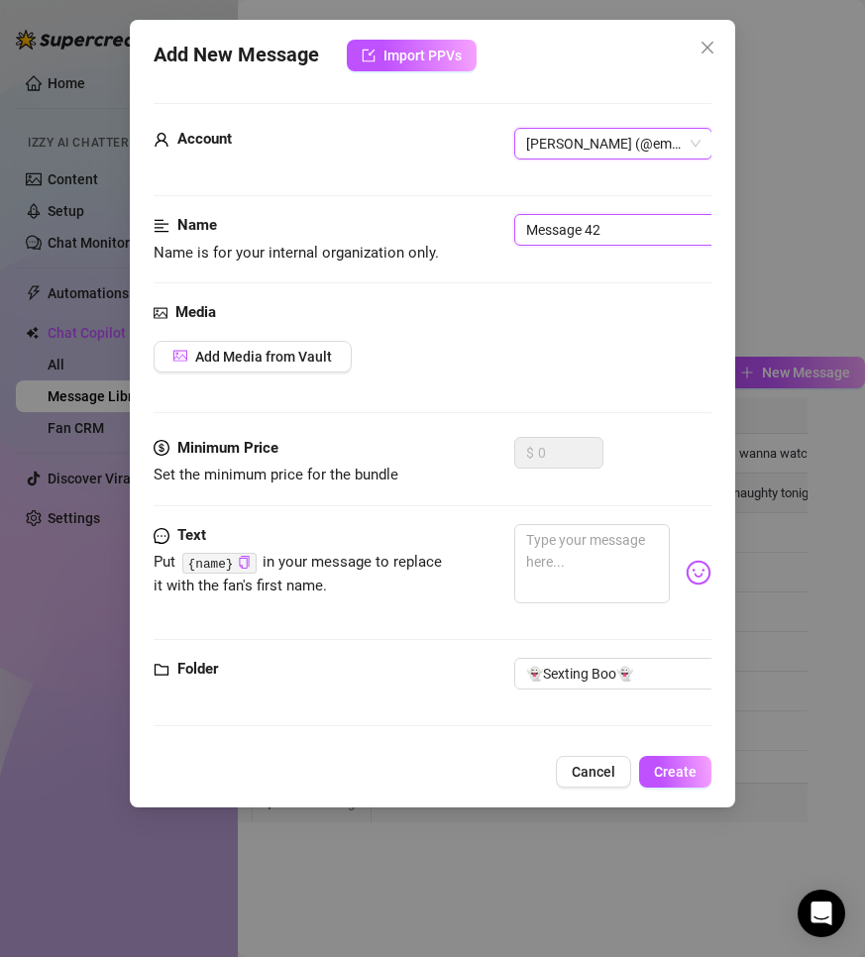
click at [584, 227] on input "Message 42" at bounding box center [638, 230] width 249 height 32
drag, startPoint x: 488, startPoint y: 215, endPoint x: 478, endPoint y: 213, distance: 10.1
click at [478, 213] on form "Account [PERSON_NAME] (@emopink69) Name Name is for your internal organization …" at bounding box center [433, 423] width 558 height 641
type input "LOCKED 1"
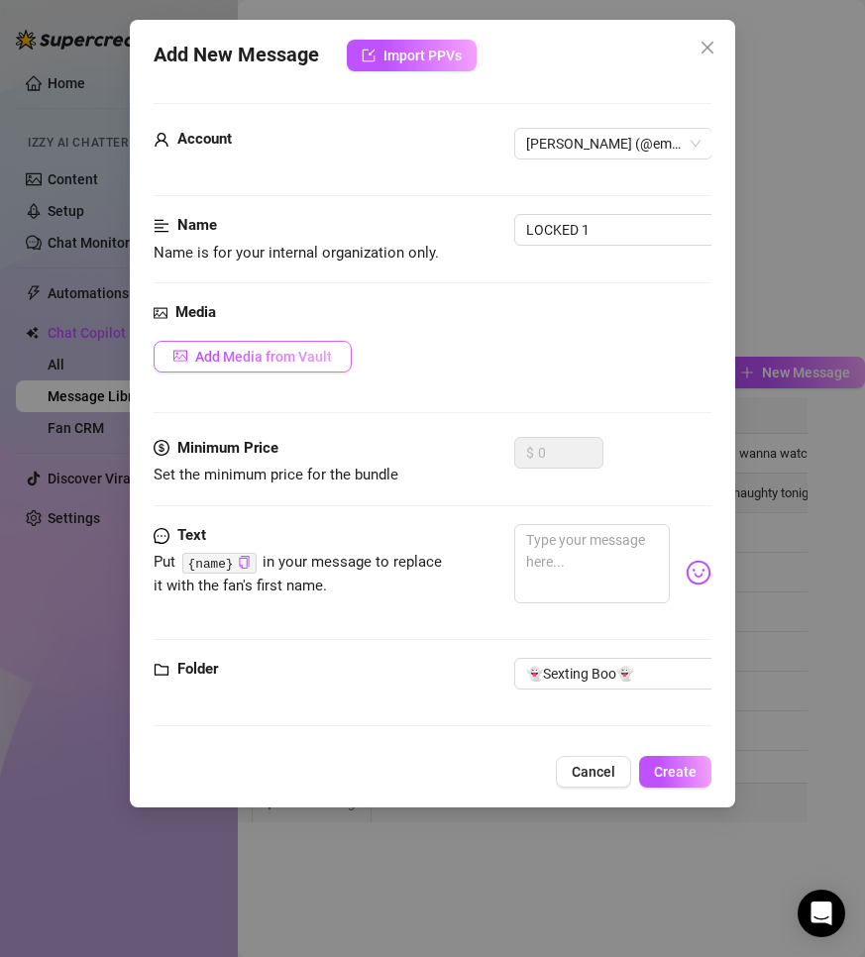
click at [282, 343] on button "Add Media from Vault" at bounding box center [253, 357] width 198 height 32
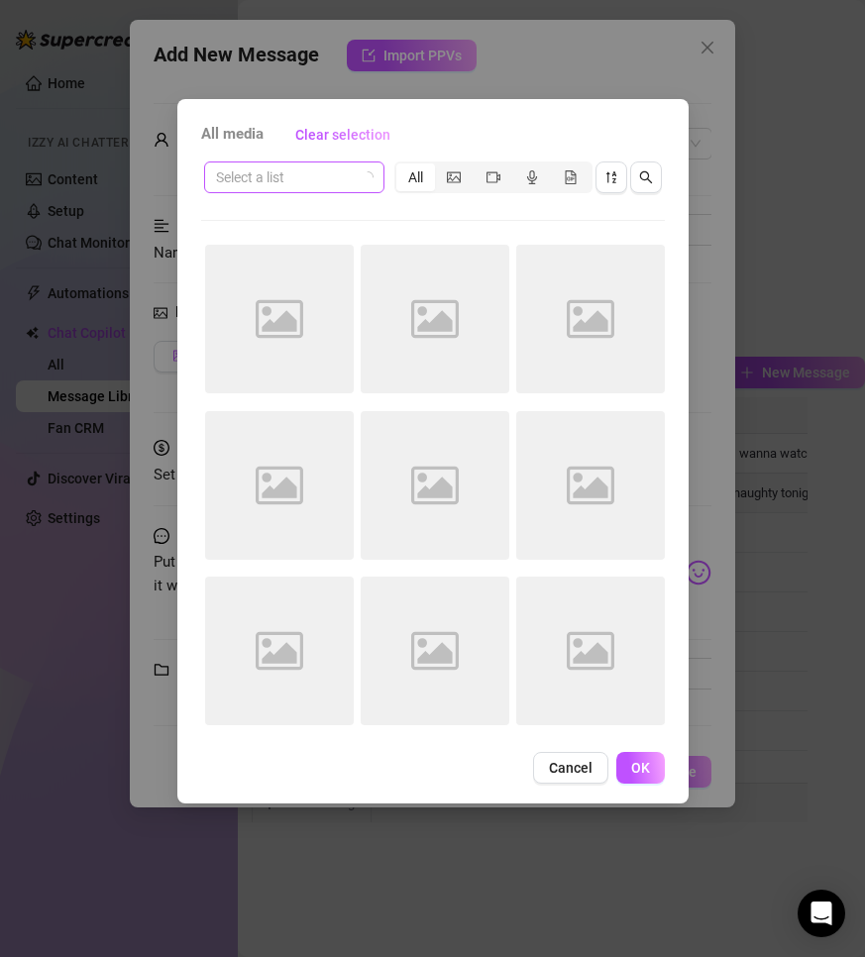
click at [337, 164] on input "search" at bounding box center [285, 177] width 139 height 30
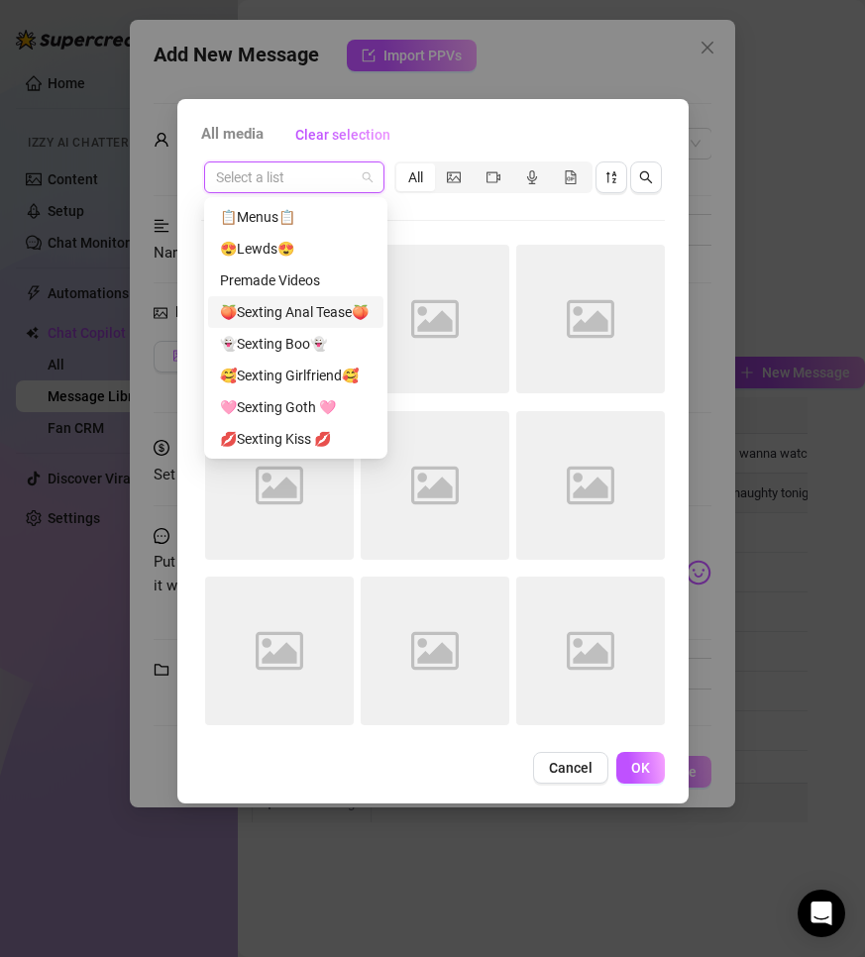
click at [290, 331] on div "👻Sexting Boo👻" at bounding box center [295, 344] width 175 height 32
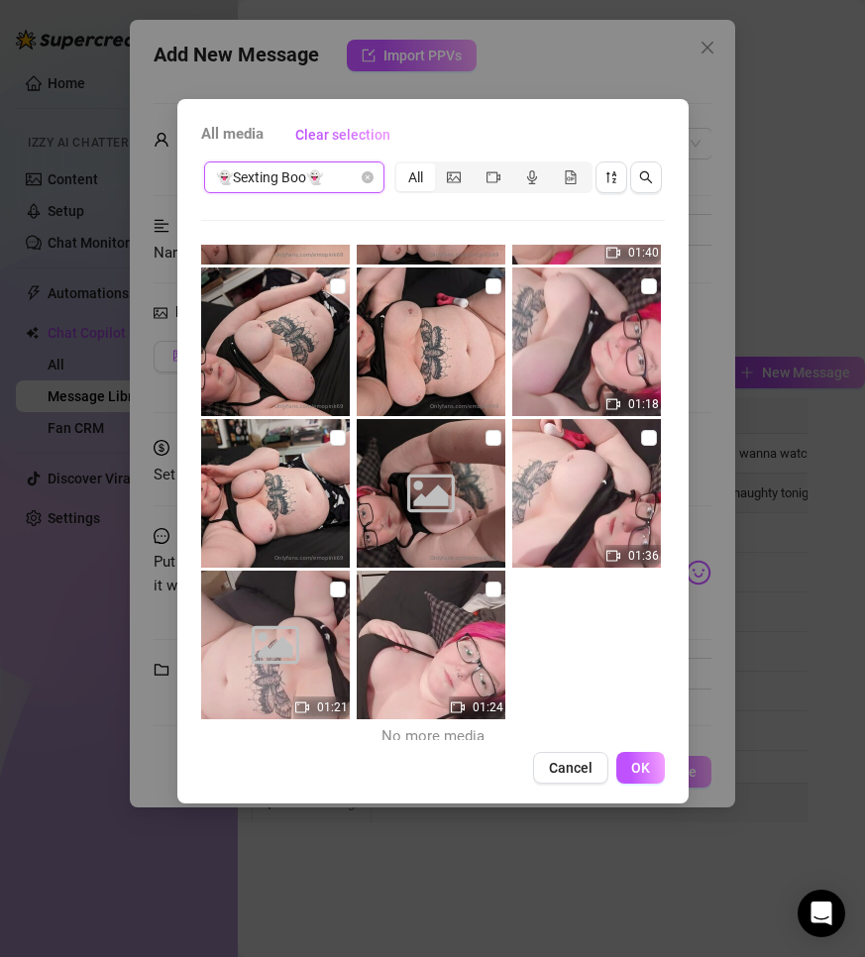
scroll to position [292, 0]
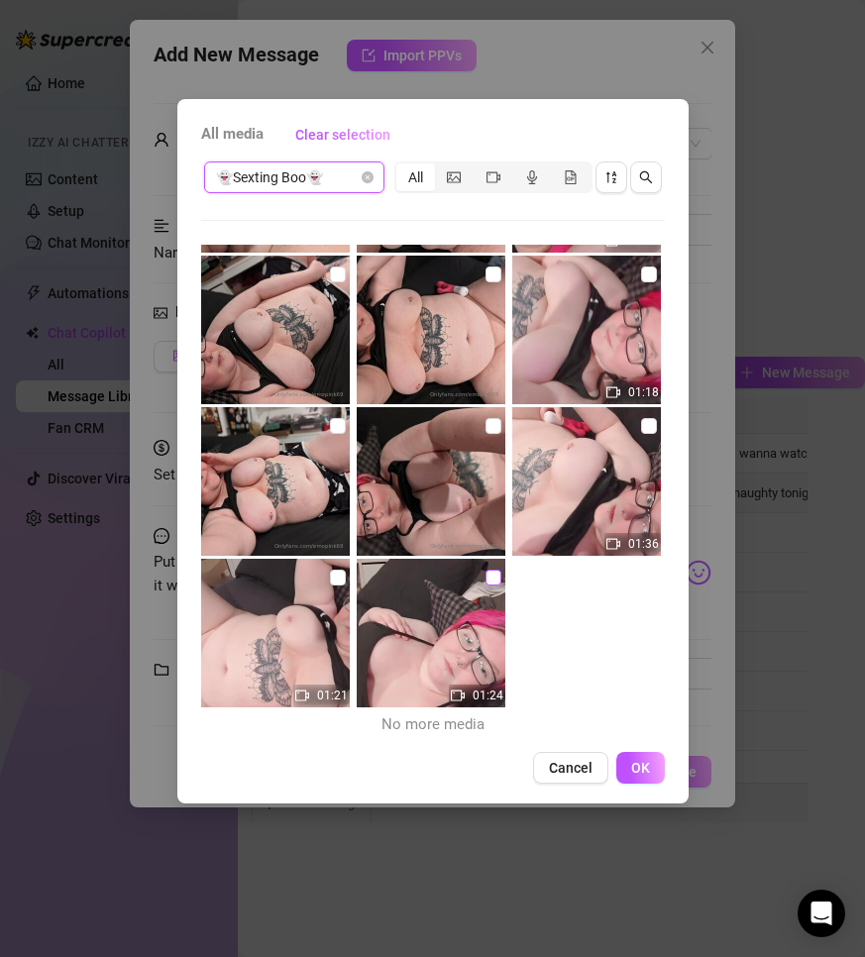
click at [485, 575] on input "checkbox" at bounding box center [493, 578] width 16 height 16
checkbox input "true"
click at [641, 761] on span "OK" at bounding box center [640, 768] width 19 height 16
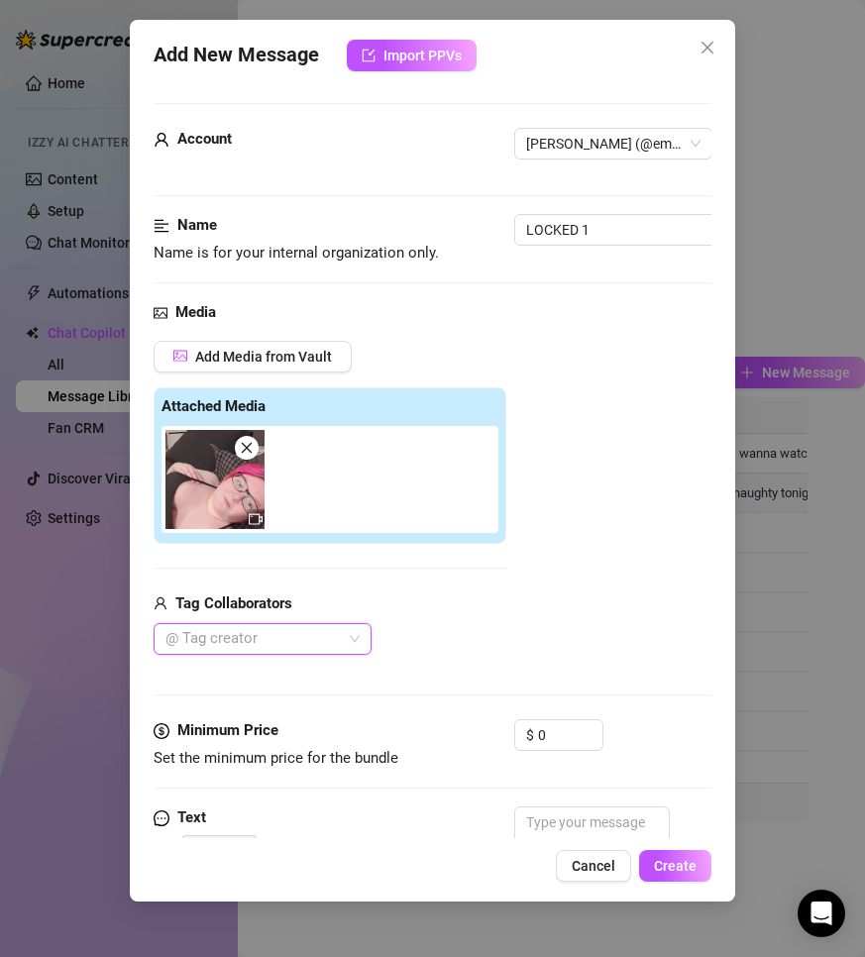
click at [277, 638] on div at bounding box center [251, 639] width 189 height 28
click at [498, 636] on div "@ Tag creator" at bounding box center [330, 639] width 353 height 32
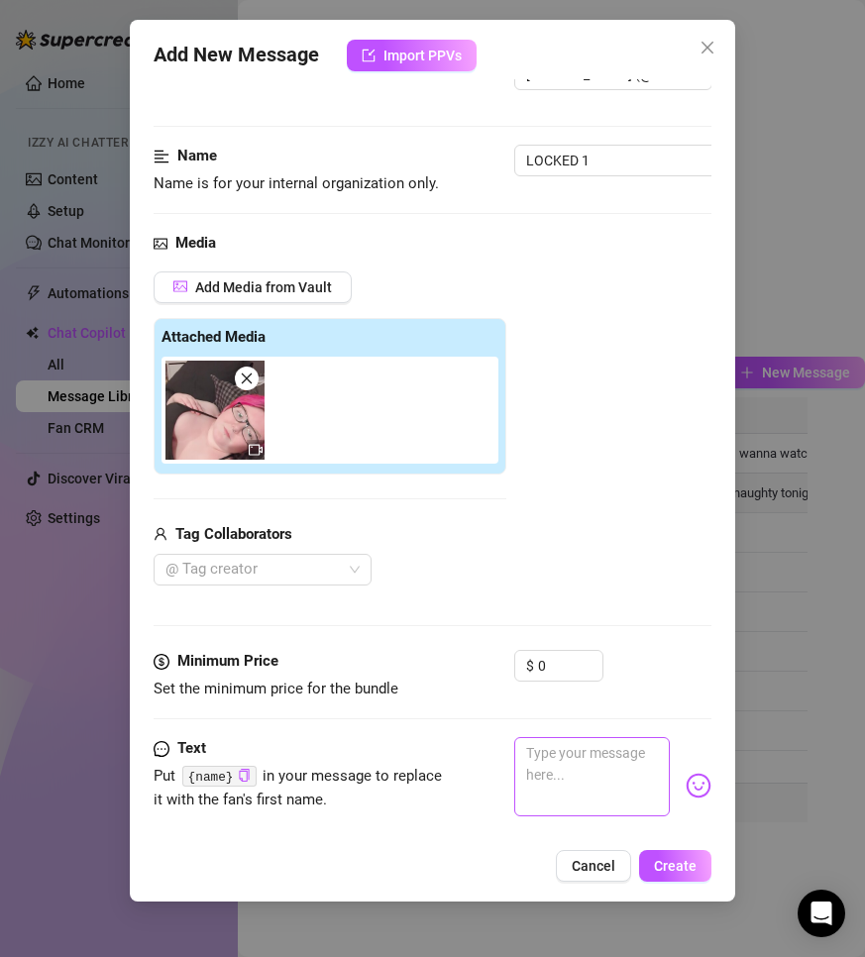
scroll to position [198, 0]
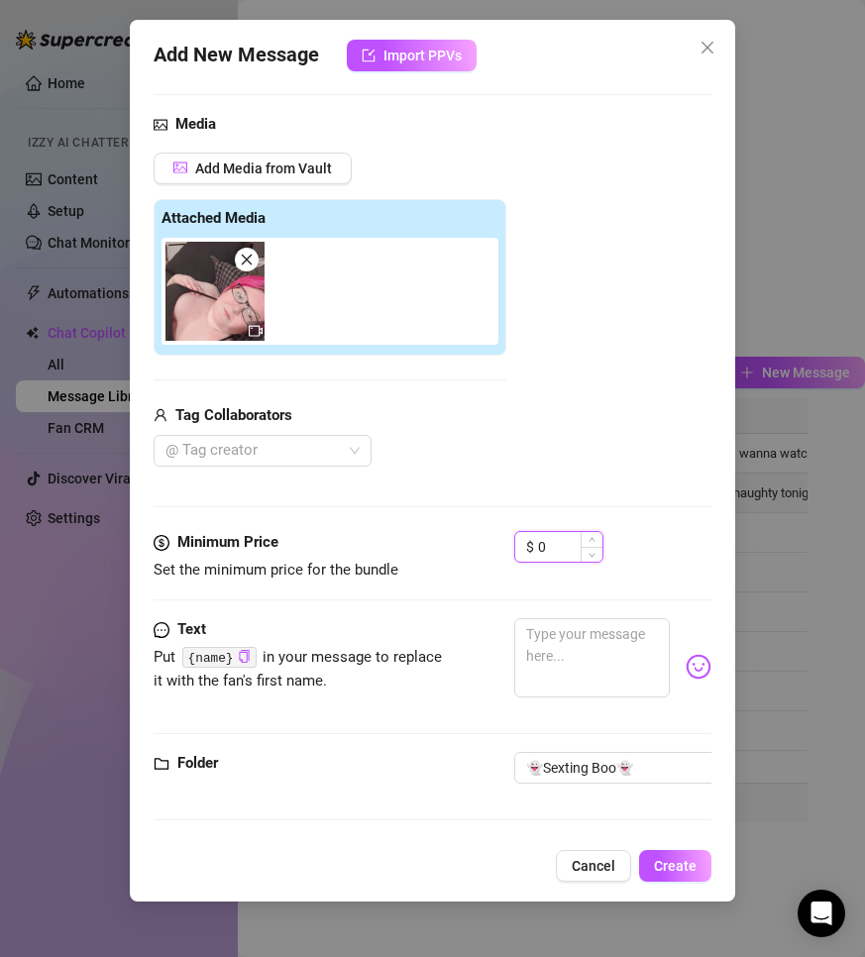
click at [567, 542] on input "0" at bounding box center [570, 547] width 64 height 30
click at [567, 541] on input "0" at bounding box center [570, 547] width 64 height 30
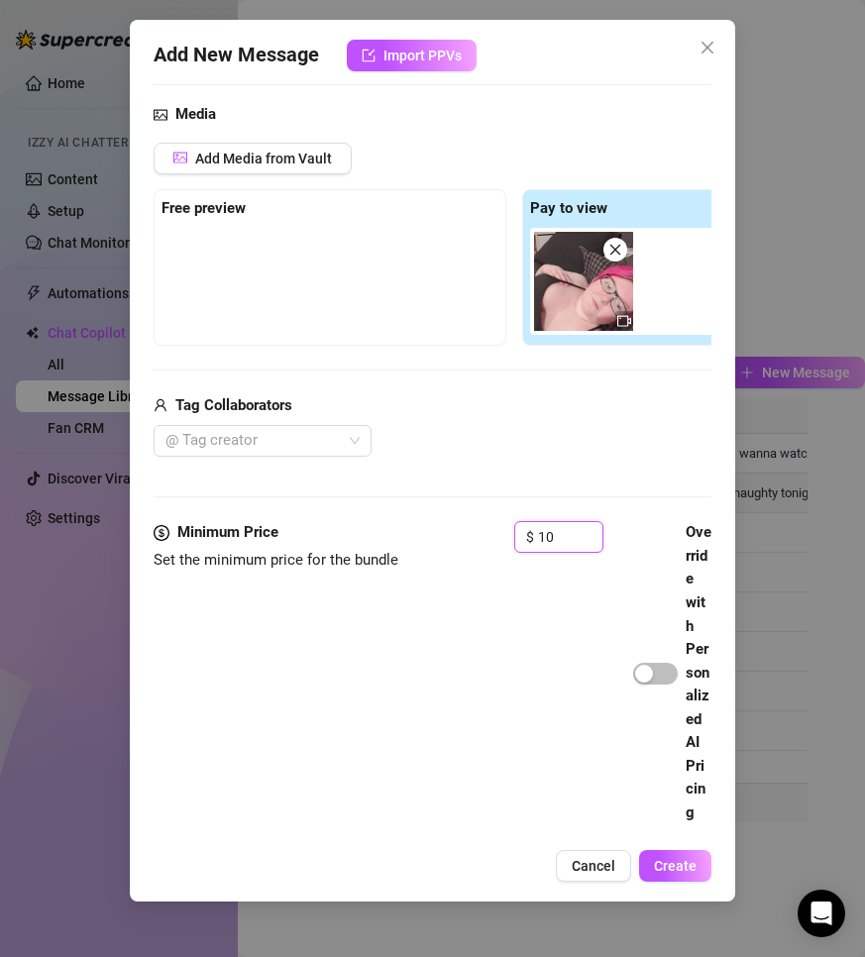
type input "10"
click at [597, 456] on div "@ Tag creator" at bounding box center [514, 441] width 721 height 32
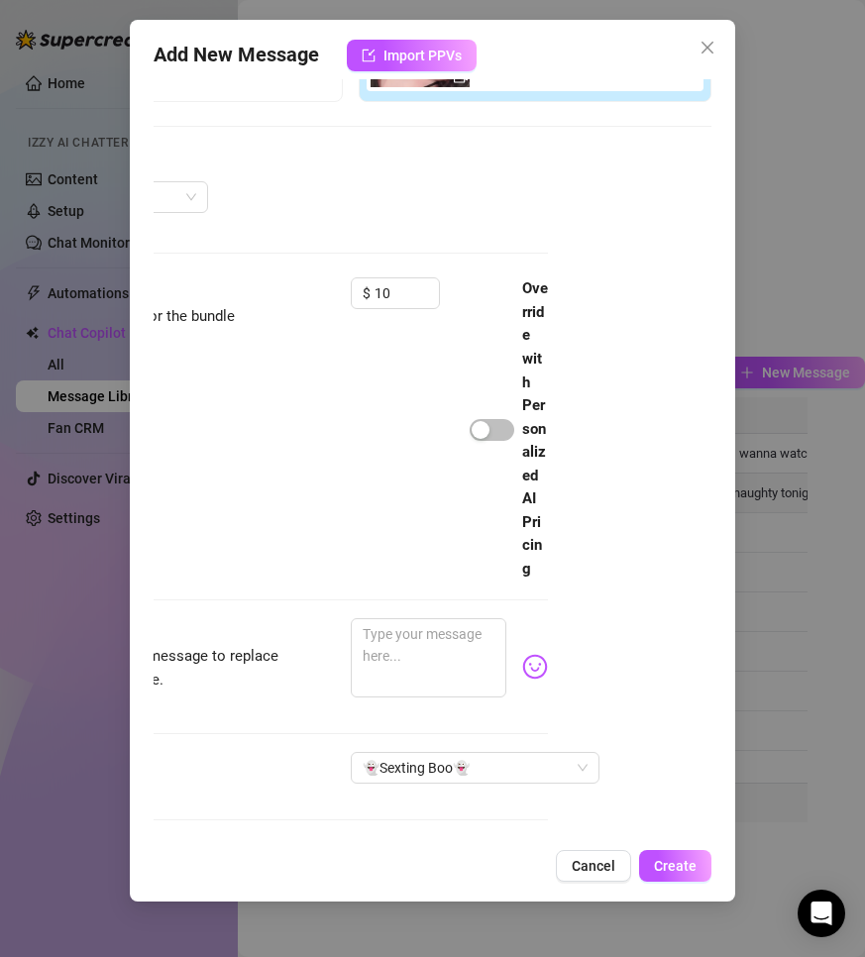
scroll to position [693, 180]
click at [478, 413] on div at bounding box center [491, 429] width 45 height 32
click at [480, 419] on span "button" at bounding box center [491, 430] width 45 height 22
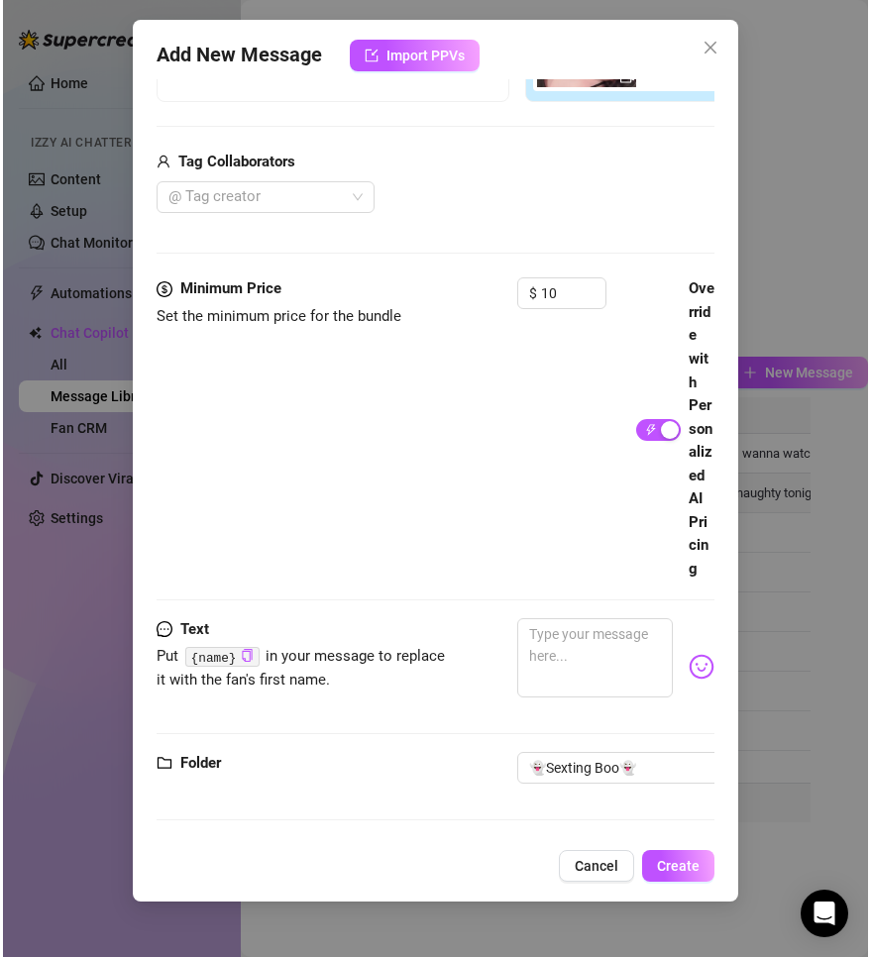
scroll to position [832, 0]
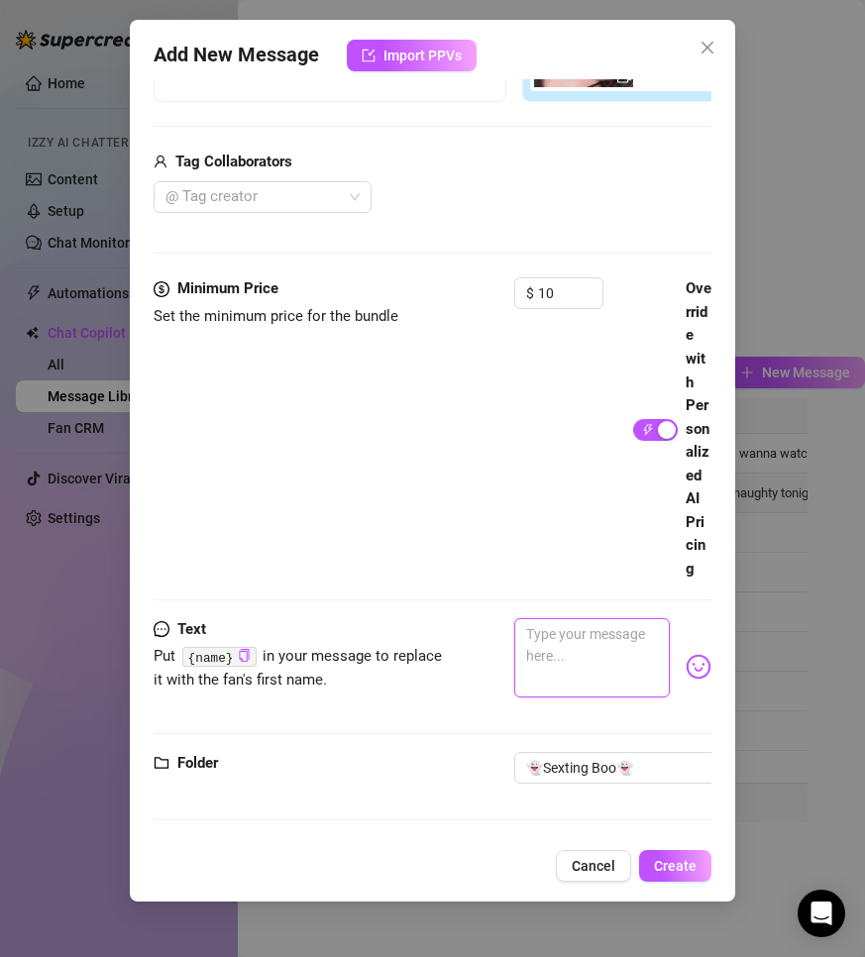
click at [531, 630] on textarea at bounding box center [591, 657] width 155 height 79
paste textarea "Mmm… couldn’t wait to show you this 💖"
type textarea "Mmm… couldn’t wait to show you this 💖"
click at [688, 866] on span "Create" at bounding box center [675, 866] width 43 height 16
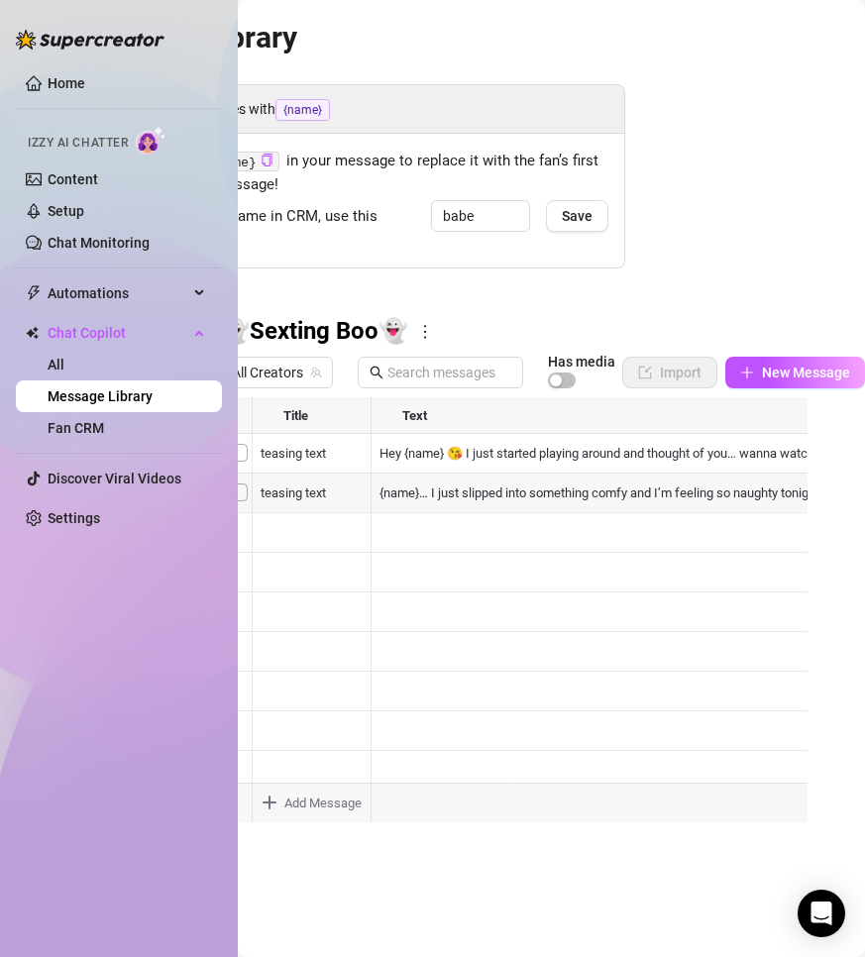
click at [494, 306] on div "Personalize your messages with {name} Insert the placeholder {name} in your mes…" at bounding box center [331, 461] width 587 height 755
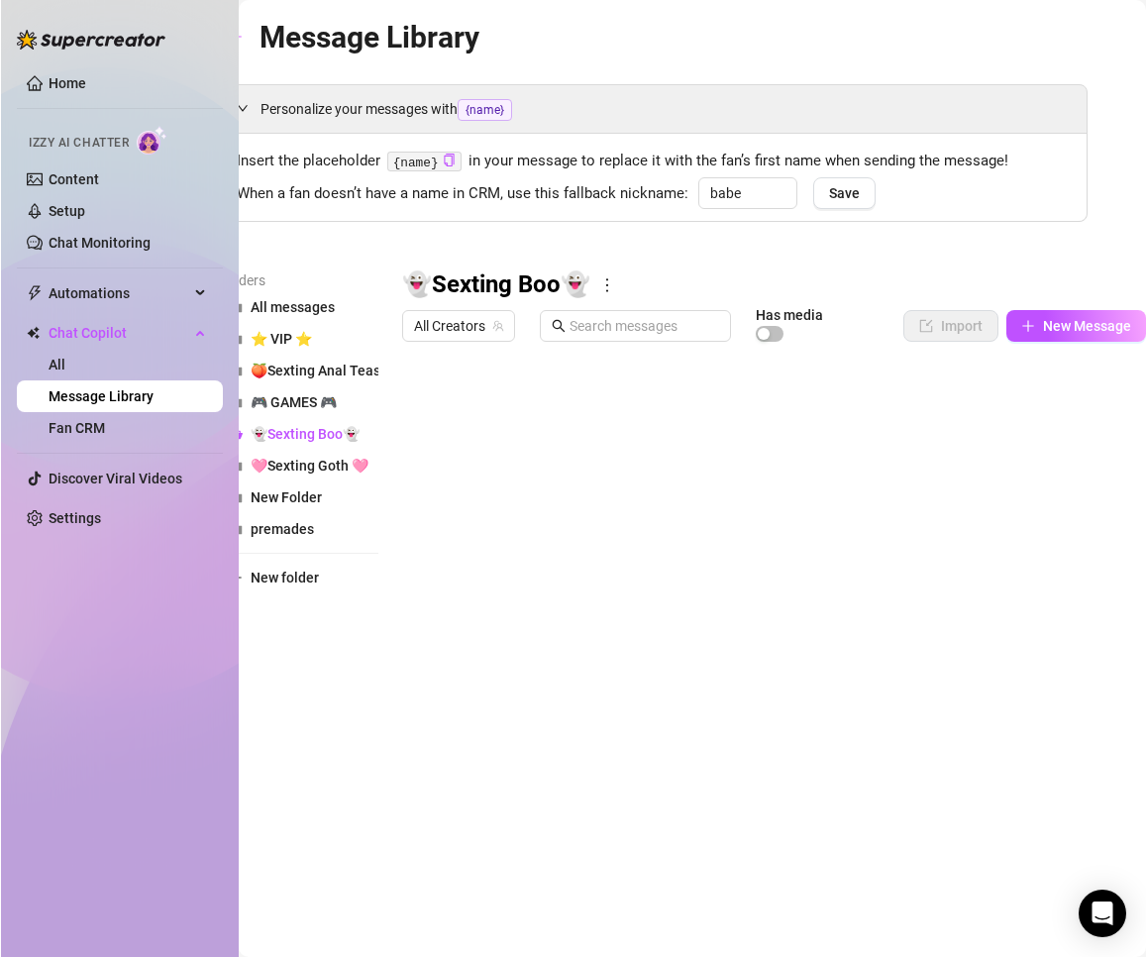
scroll to position [0, 38]
click at [864, 318] on span "New Message" at bounding box center [1087, 326] width 88 height 16
type textarea "Type your message here..."
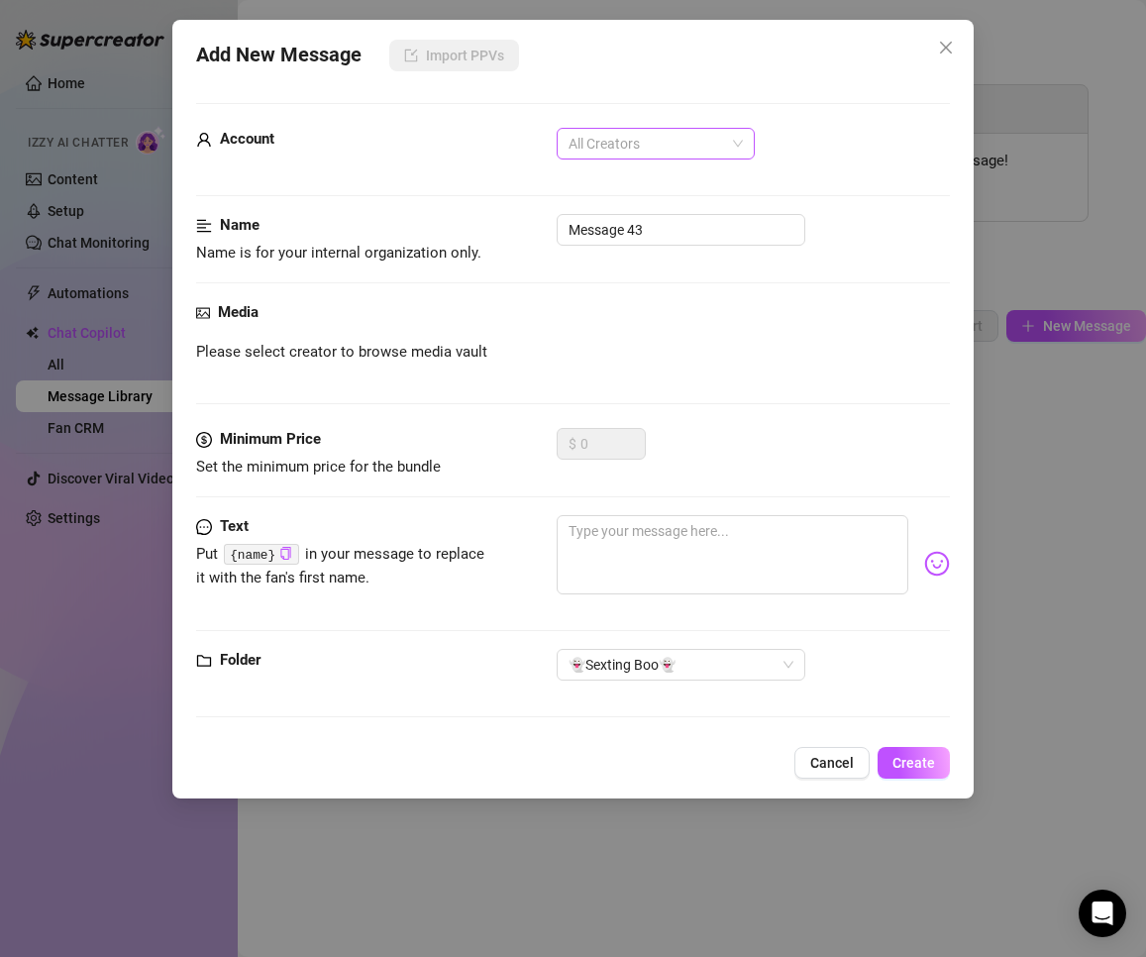
click at [662, 150] on span "All Creators" at bounding box center [656, 144] width 174 height 30
click at [644, 216] on div "[PERSON_NAME] (@emopink69)" at bounding box center [655, 215] width 166 height 22
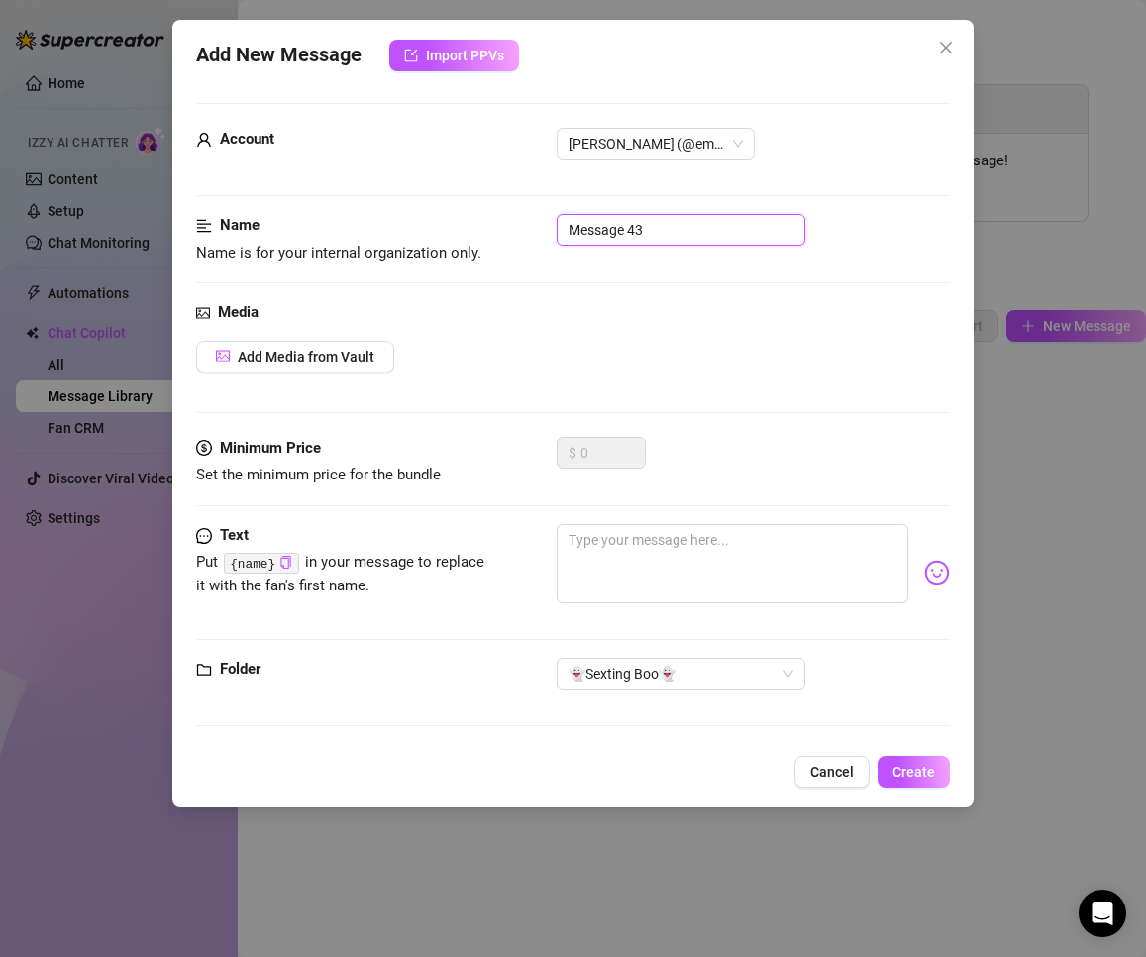
click at [651, 223] on input "Message 43" at bounding box center [681, 230] width 249 height 32
click at [652, 224] on input "Message 43" at bounding box center [681, 230] width 249 height 32
type input "T"
type input "teasing text"
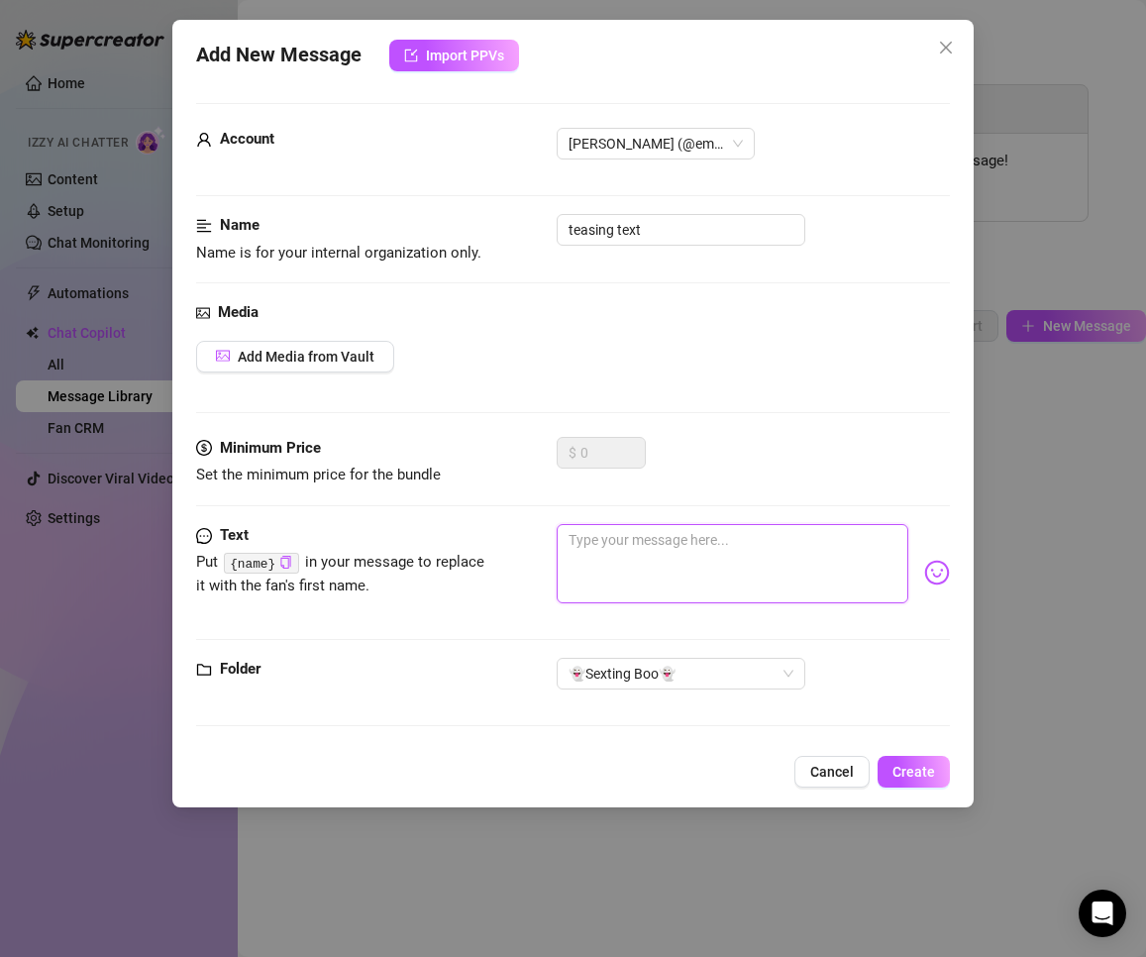
click at [674, 569] on textarea at bounding box center [733, 563] width 353 height 79
paste textarea "You like that? 😏 I swear I got so wet just from showing you a little bit… imagi…"
type textarea "You like that? 😏 I swear I got so wet just from showing you a little bit… imagi…"
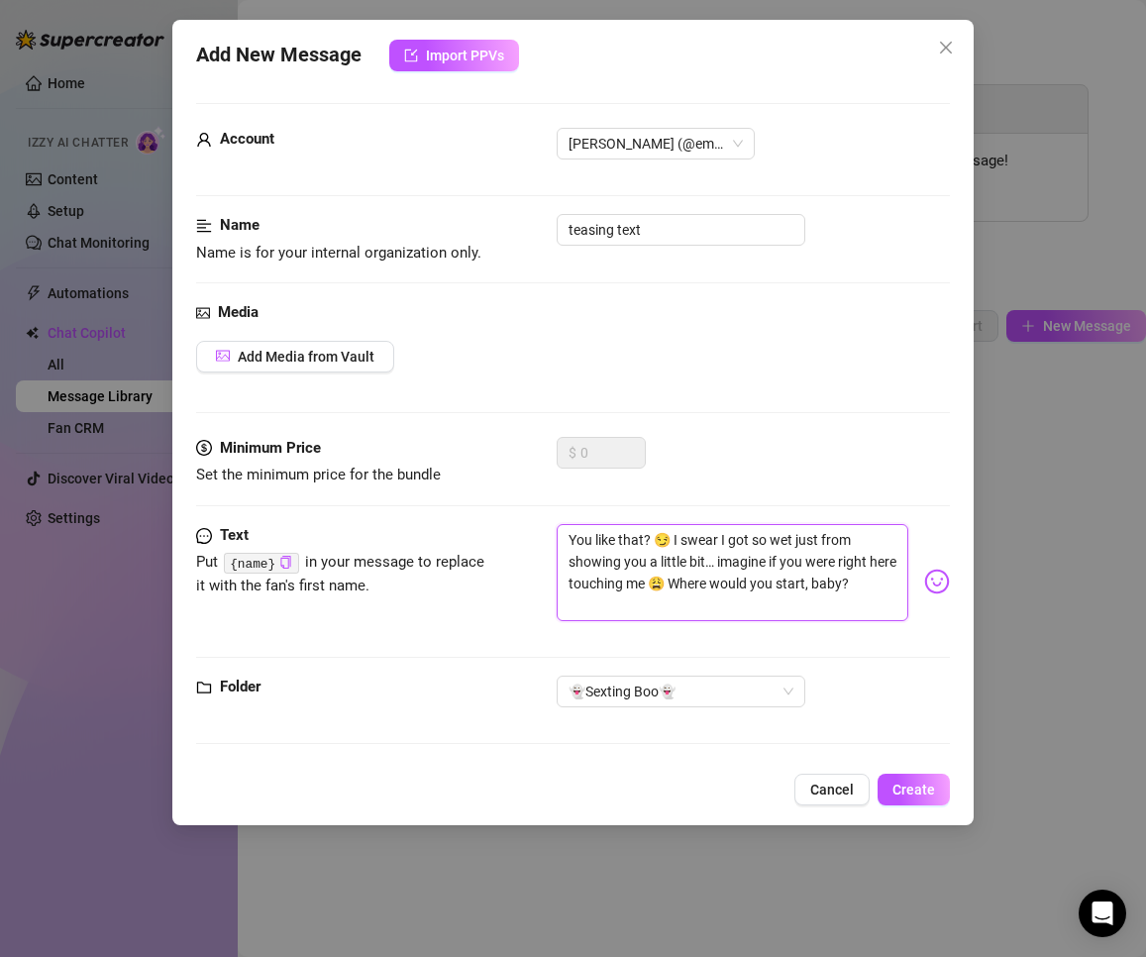
scroll to position [0, 0]
click at [646, 536] on textarea "You like that? 😏 I swear I got so wet just from showing you a little bit… imagi…" at bounding box center [733, 572] width 353 height 97
type textarea "You like that? 😏 I swear I got so wet just from showing you a little bit… imagi…"
click at [281, 562] on icon "copy" at bounding box center [286, 562] width 10 height 13
click at [643, 537] on textarea "You like that? 😏 I swear I got so wet just from showing you a little bit… imagi…" at bounding box center [733, 572] width 353 height 97
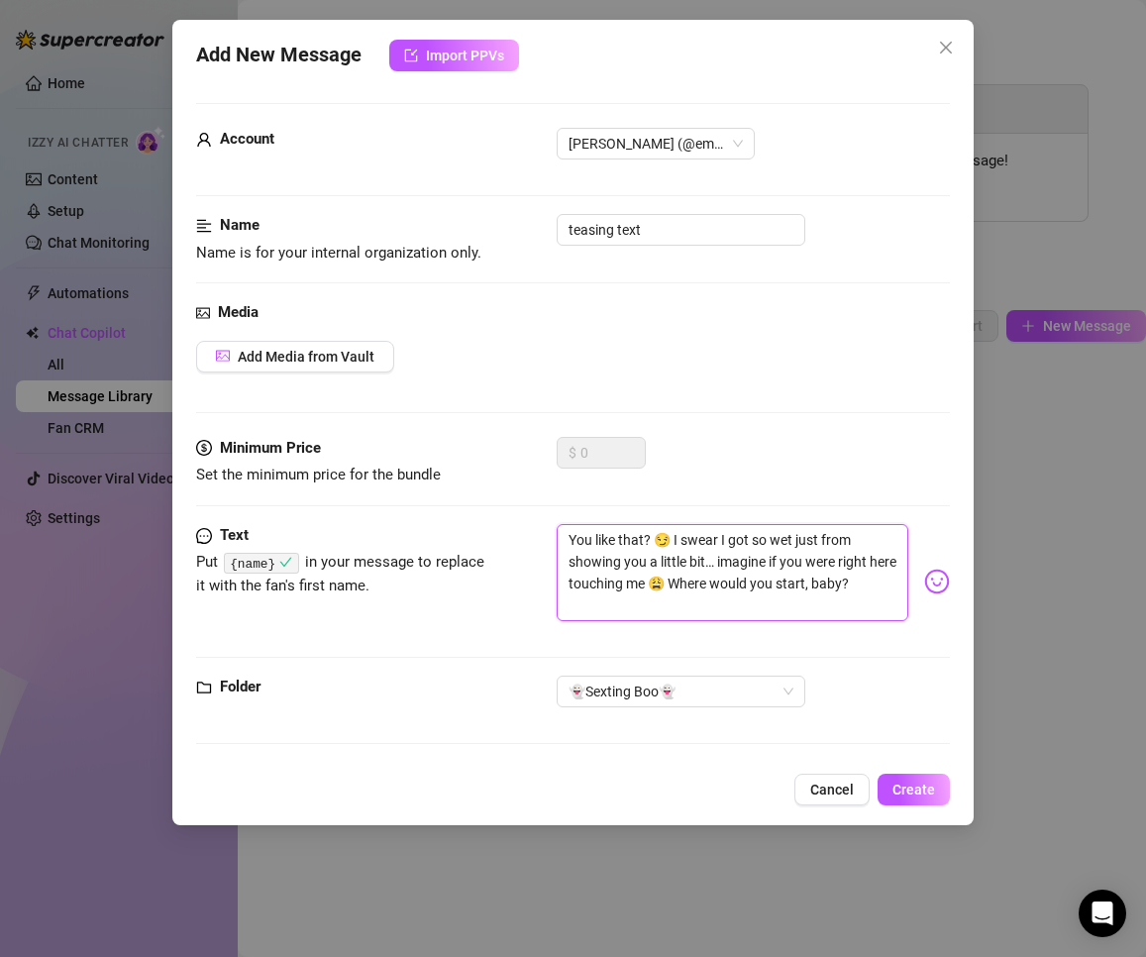
type textarea "You like that ? 😏 I swear I got so wet just from showing you a little bit… imag…"
paste textarea "{name}"
type textarea "You like that {name}? 😏 I swear I got so wet just from showing you a little bit…"
click at [666, 606] on textarea "You like that {name}? 😏 I swear I got so wet just from showing you a little bit…" at bounding box center [733, 572] width 353 height 97
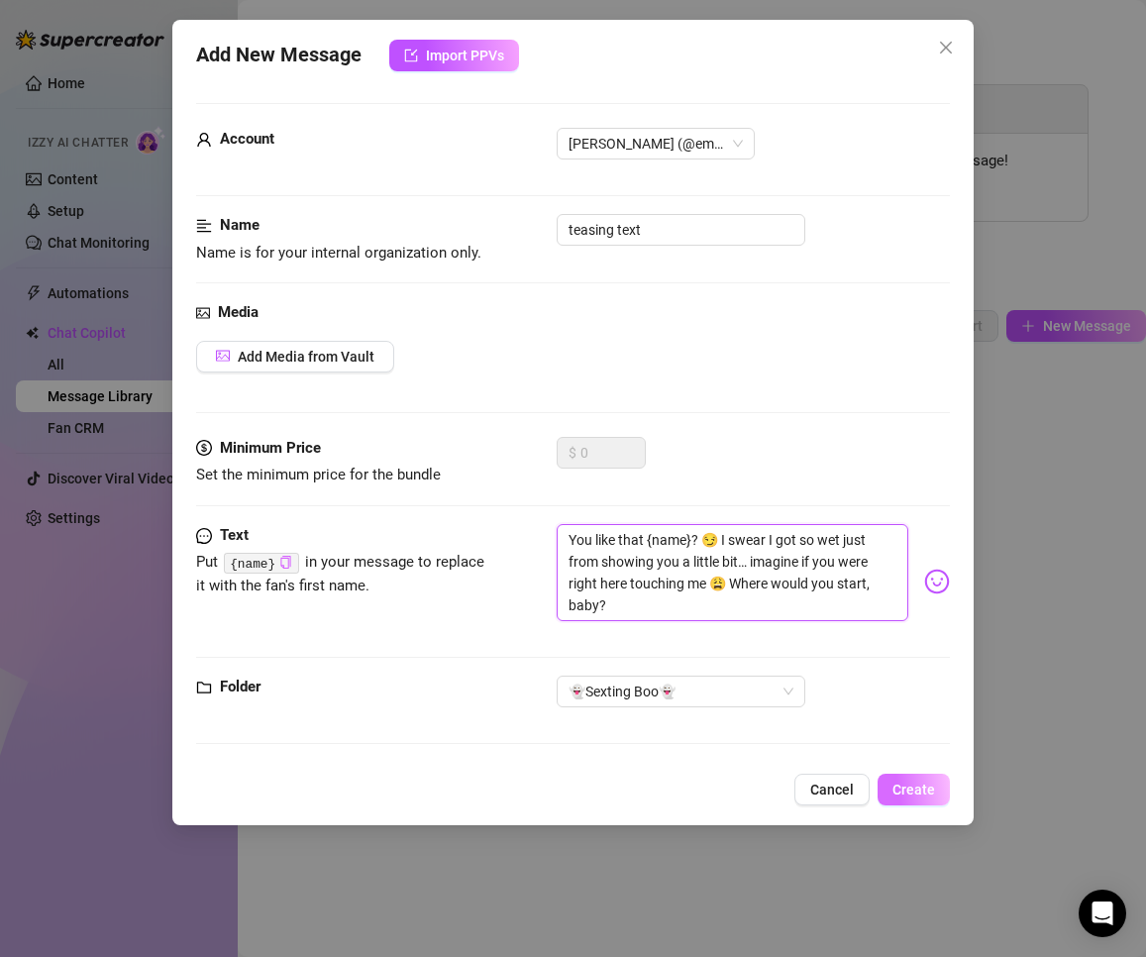
type textarea "You like that {name}? 😏 I swear I got so wet just from showing you a little bit…"
click at [864, 781] on span "Create" at bounding box center [913, 789] width 43 height 16
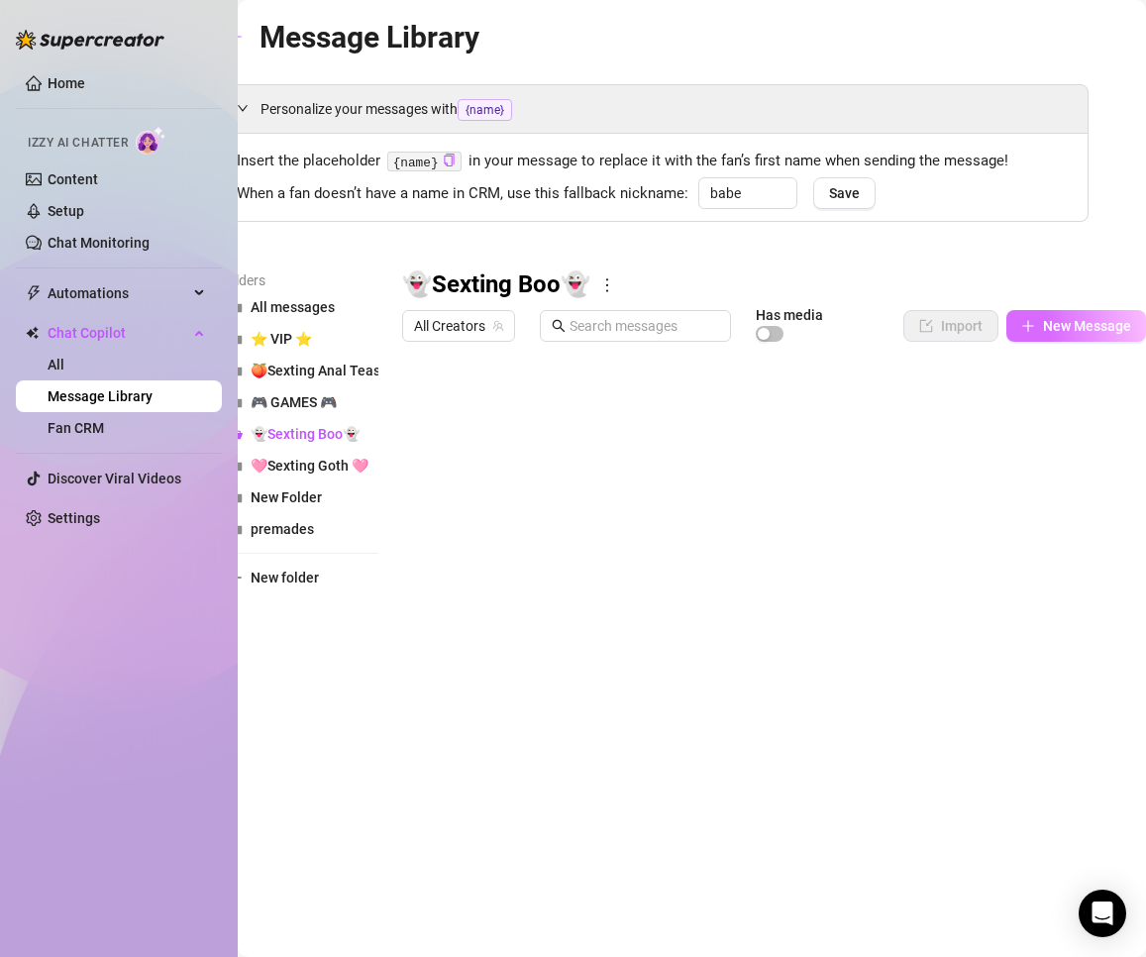
click at [864, 334] on span "button" at bounding box center [1028, 326] width 14 height 16
type textarea "Type your message here..."
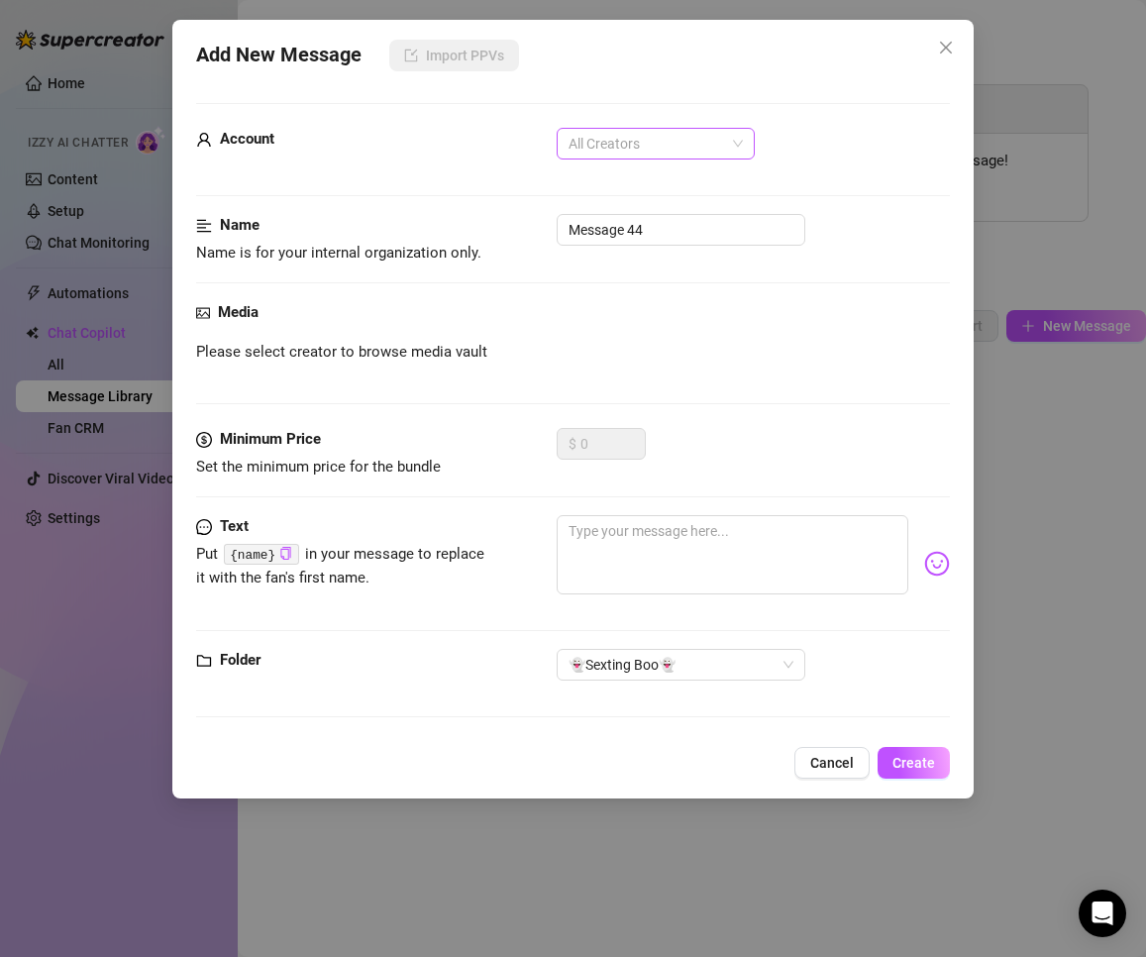
click at [652, 150] on span "All Creators" at bounding box center [656, 144] width 174 height 30
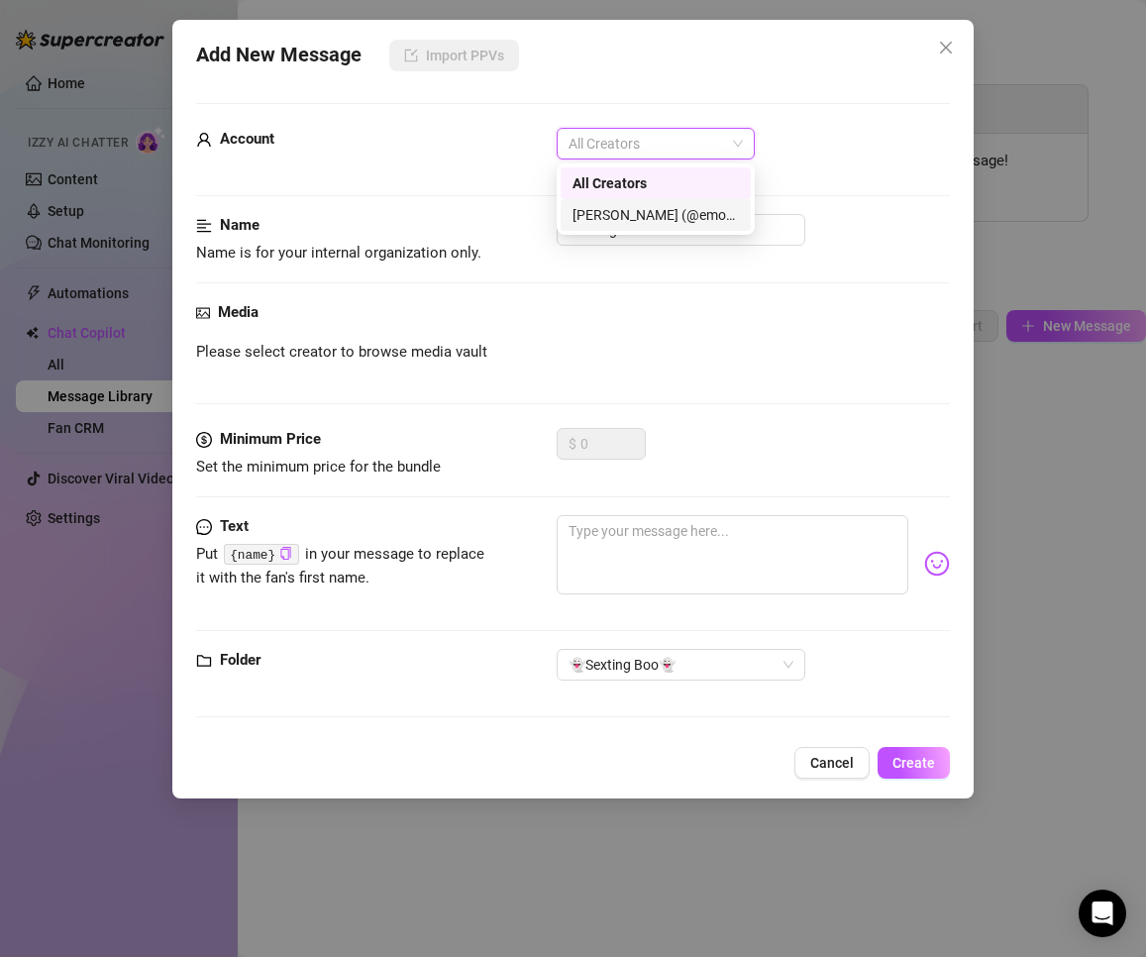
click at [620, 205] on div "[PERSON_NAME] (@emopink69)" at bounding box center [655, 215] width 166 height 22
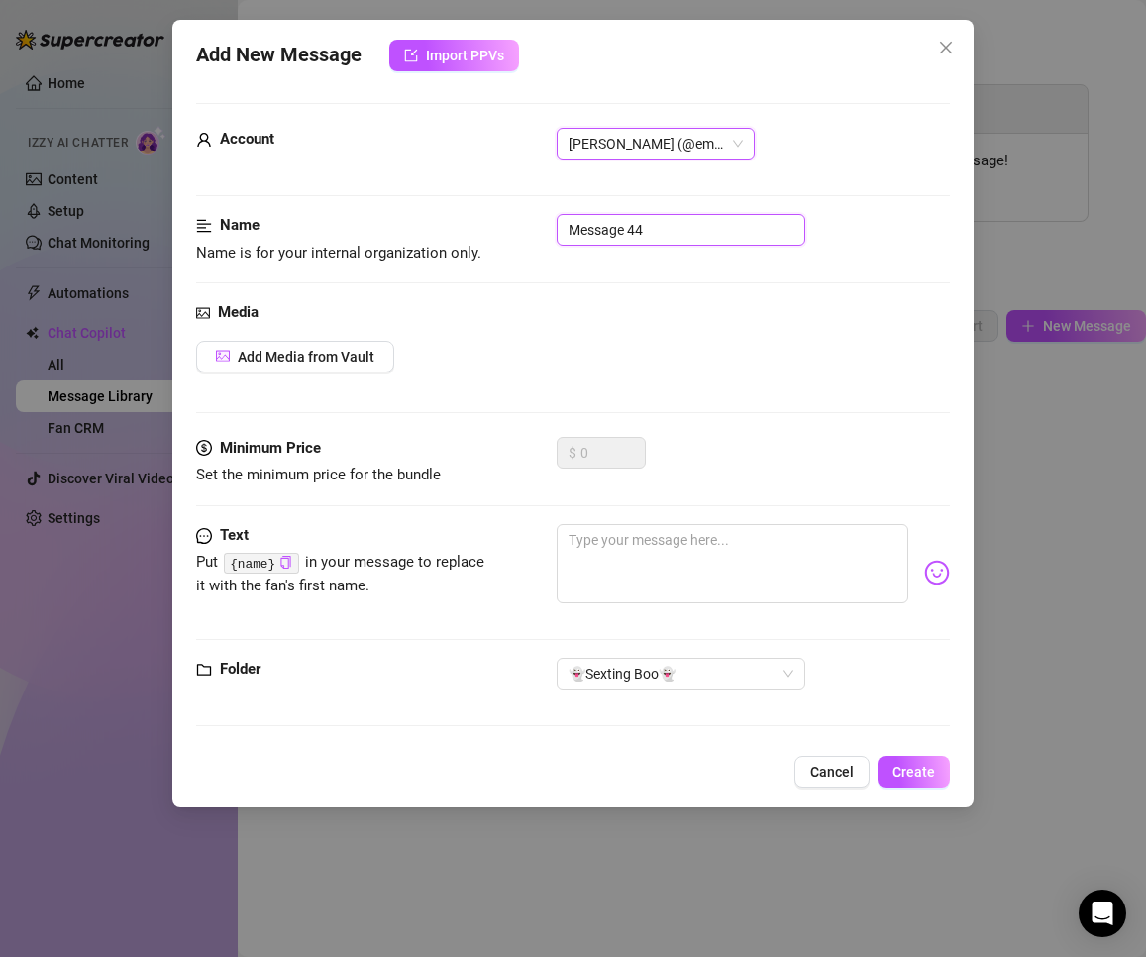
click at [648, 233] on input "Message 44" at bounding box center [681, 230] width 249 height 32
type input "teasing text"
click at [762, 565] on textarea at bounding box center [733, 563] width 353 height 79
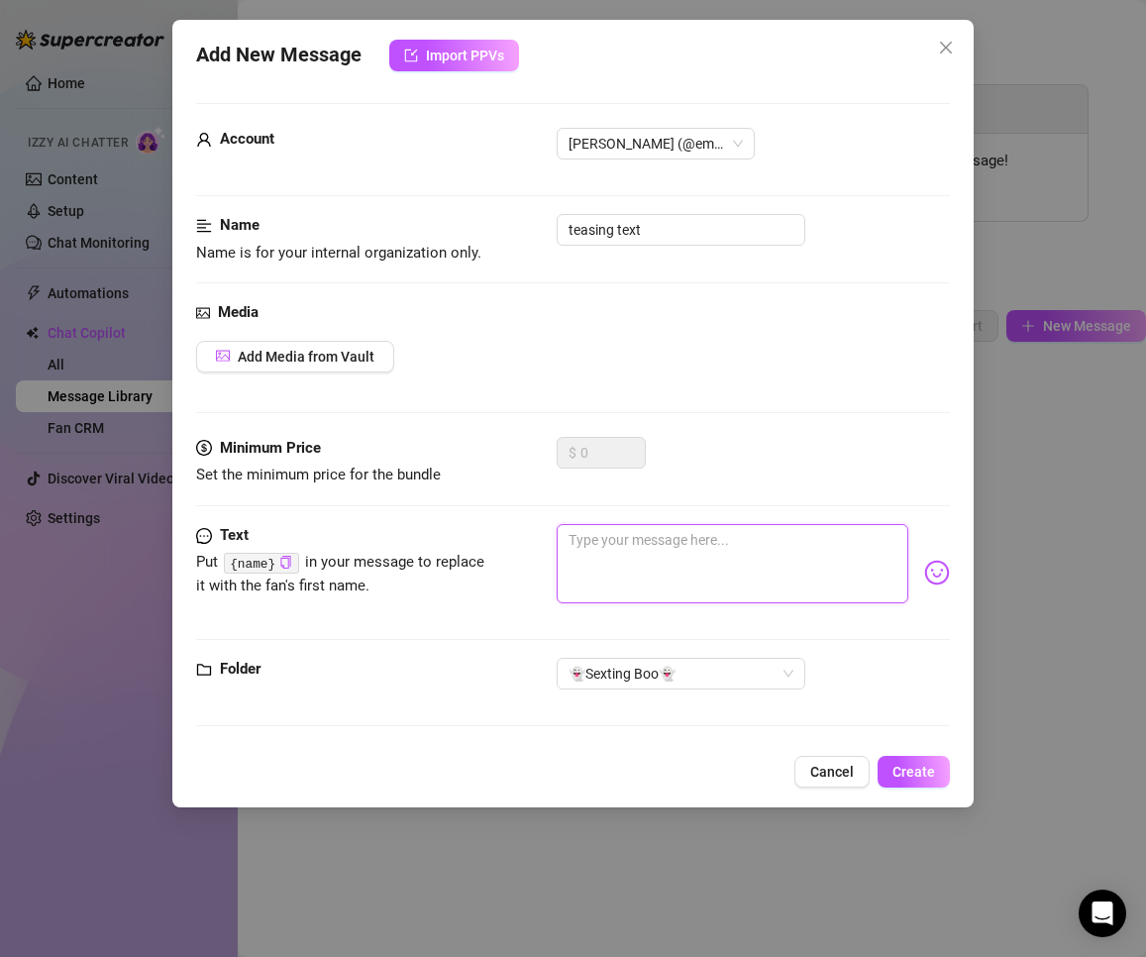
paste textarea "I bet you can’t stop staring already 👀 Wanna see me grab my toy and go even dee…"
type textarea "I bet you can’t stop staring already 👀 Wanna see me grab my toy and go even dee…"
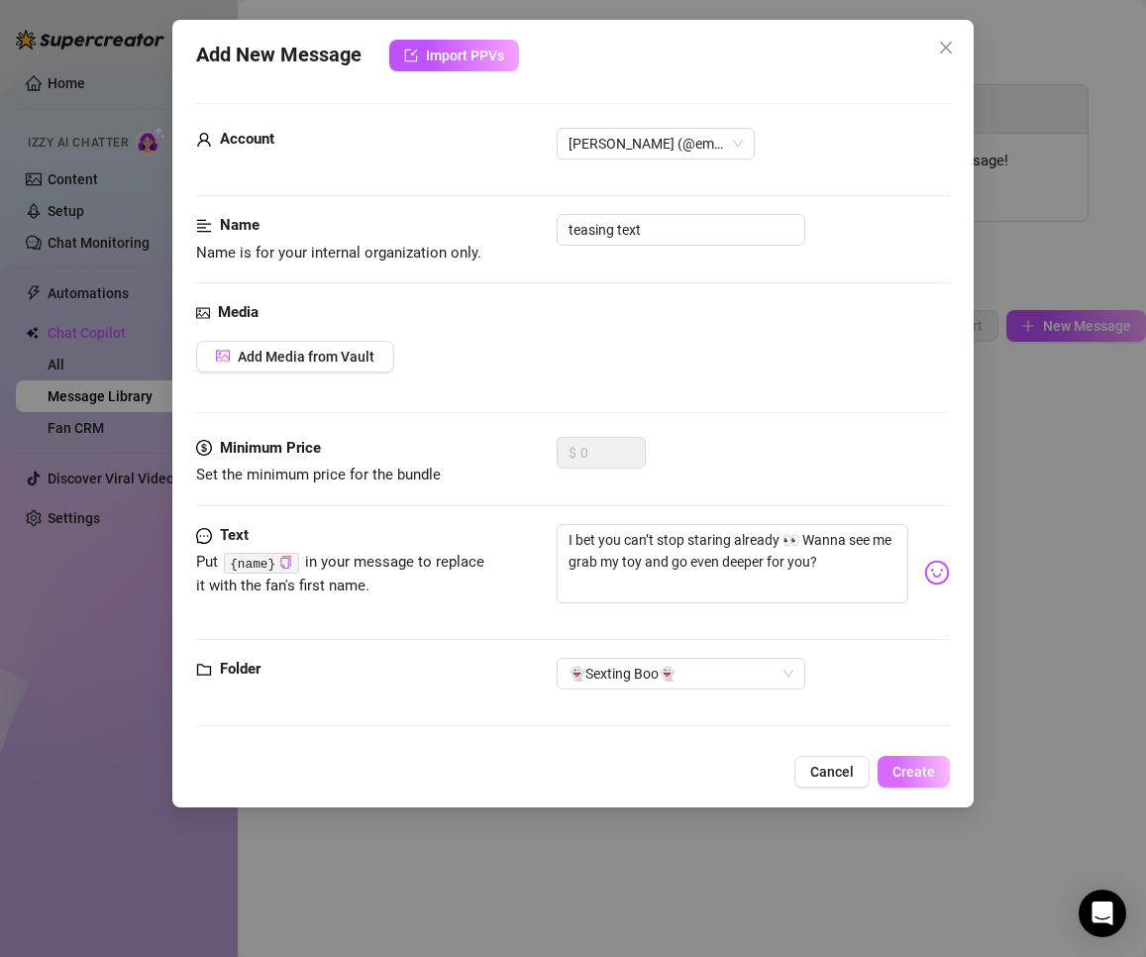
click at [864, 758] on button "Create" at bounding box center [914, 772] width 72 height 32
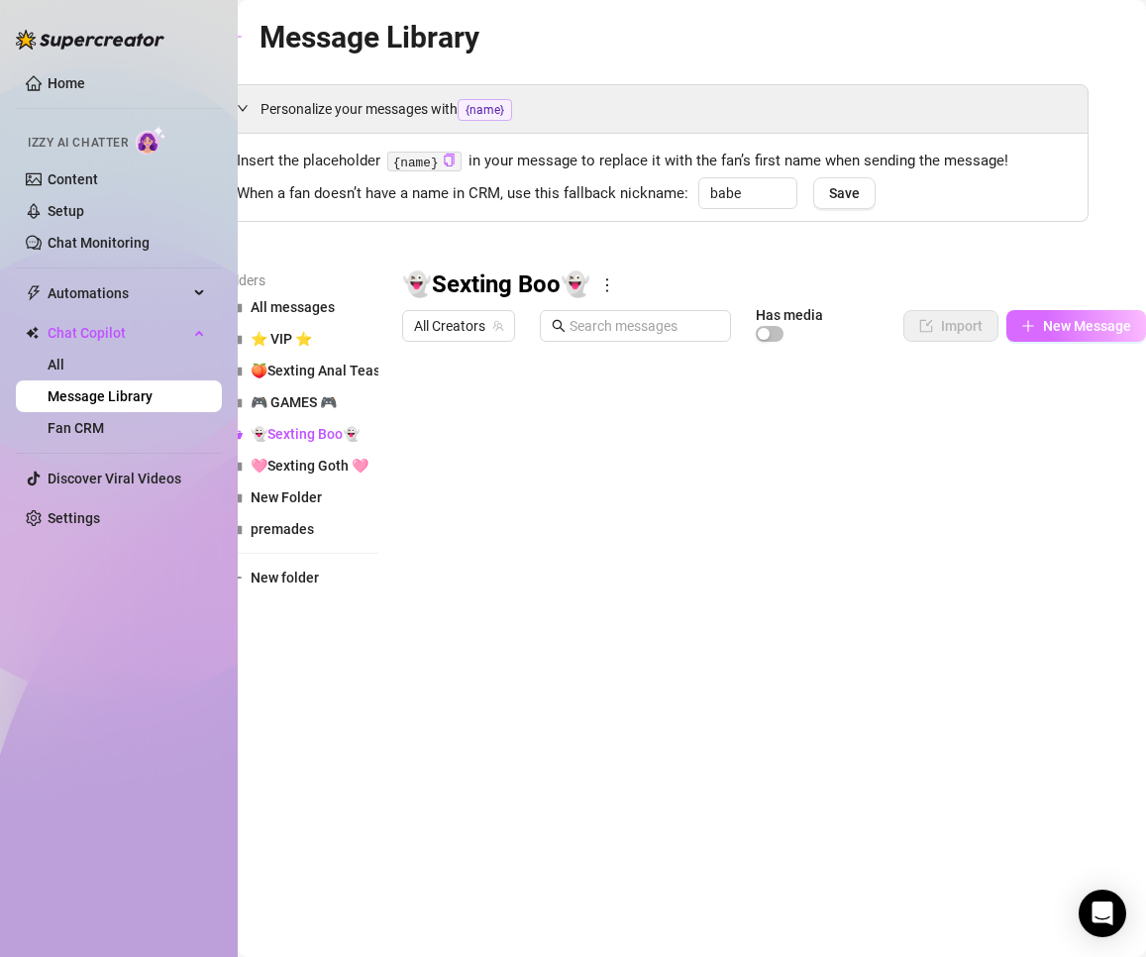
click at [864, 331] on span "New Message" at bounding box center [1087, 326] width 88 height 16
type textarea "Type your message here..."
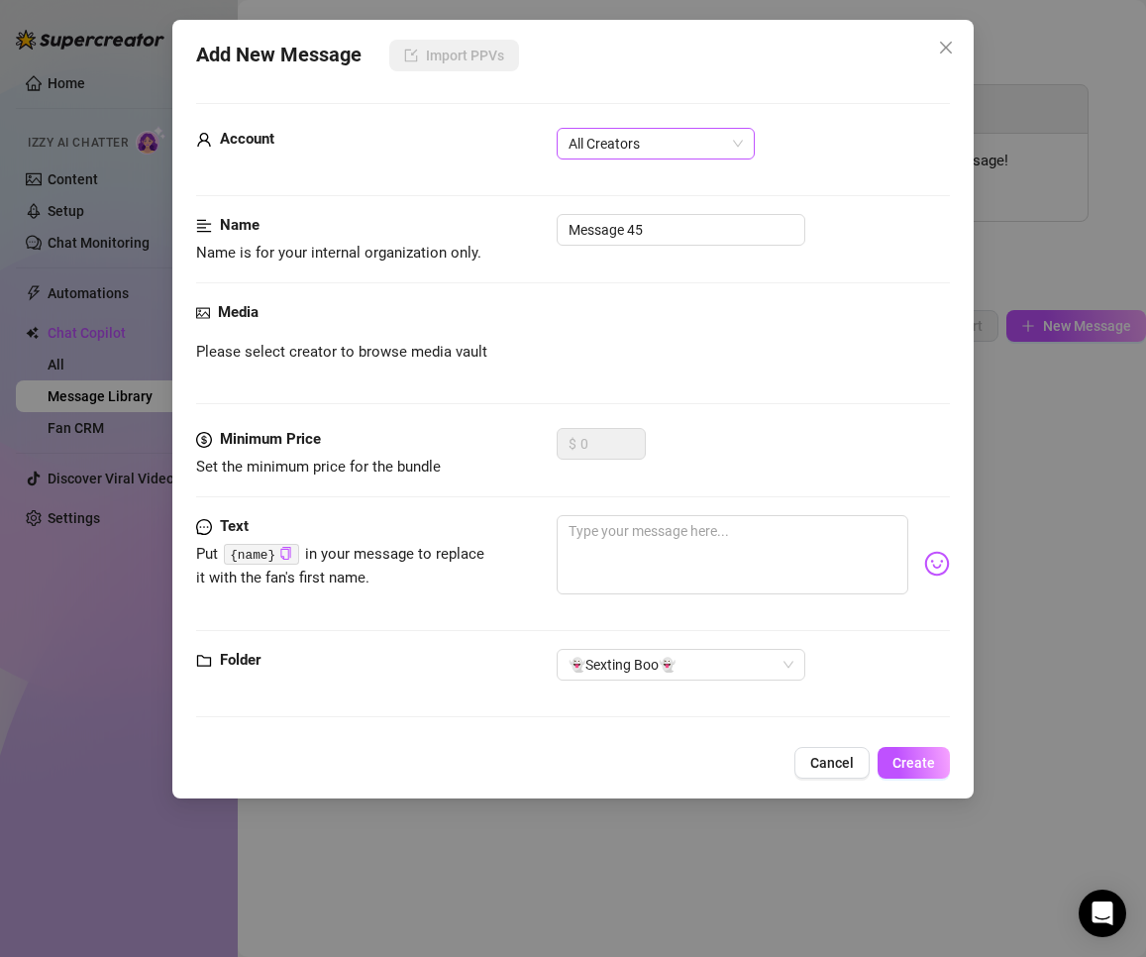
click at [670, 138] on span "All Creators" at bounding box center [656, 144] width 174 height 30
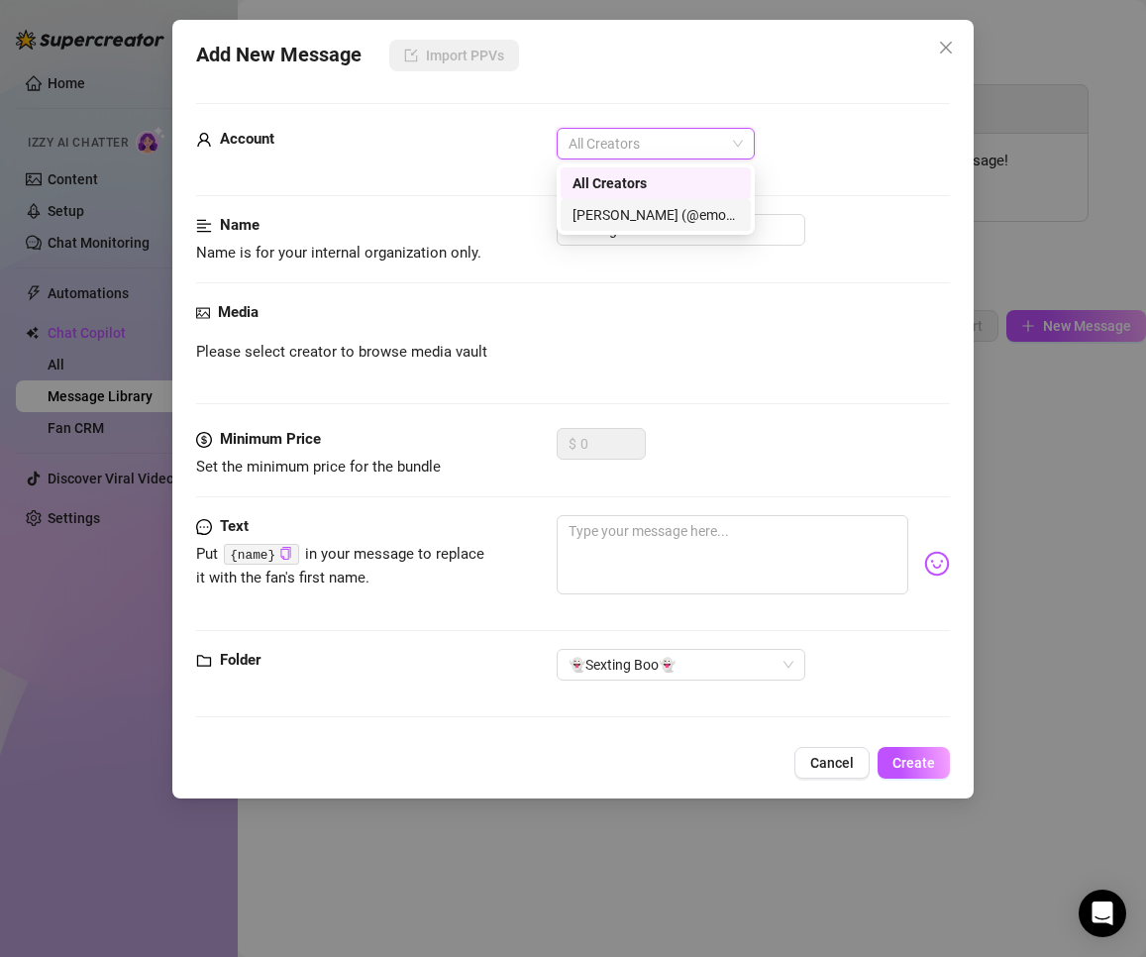
click at [620, 213] on div "[PERSON_NAME] (@emopink69)" at bounding box center [655, 215] width 166 height 22
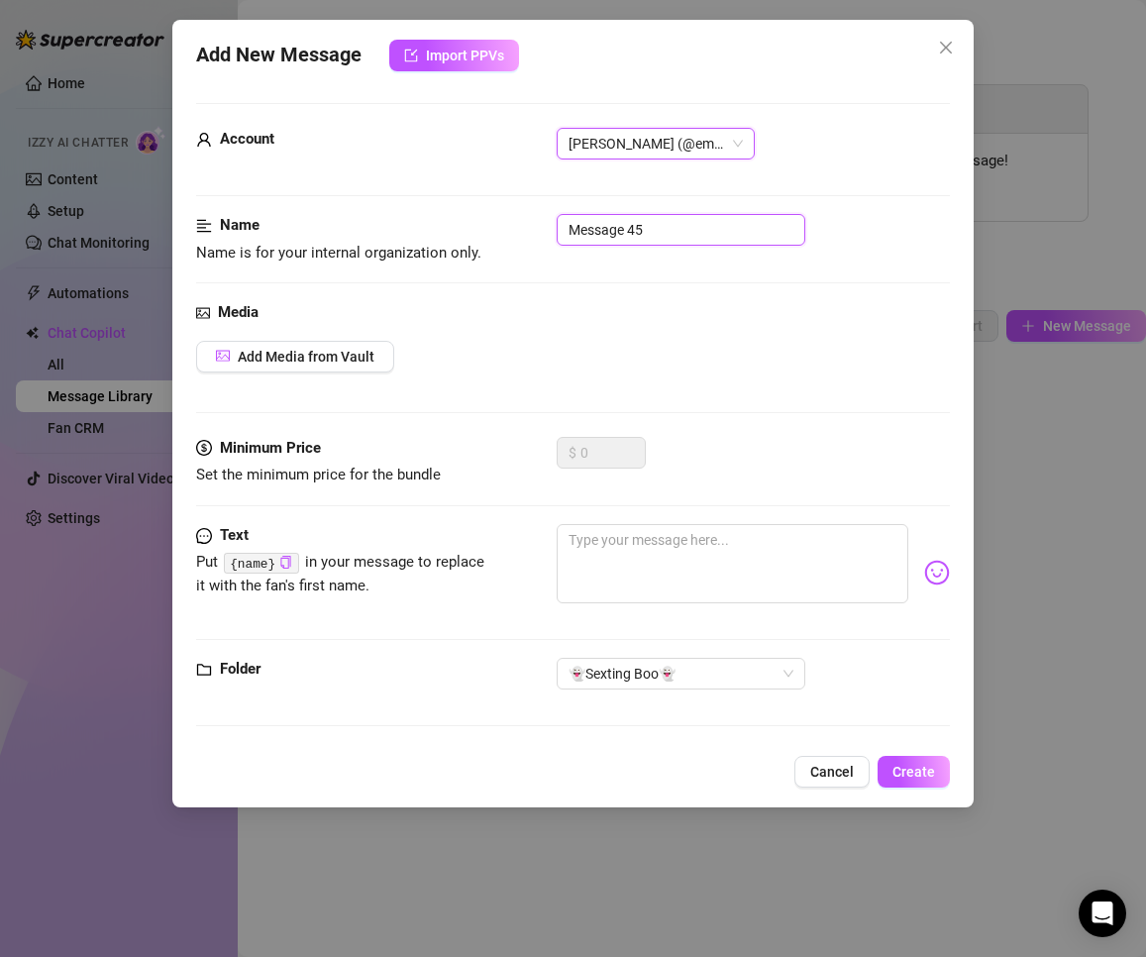
click at [659, 233] on input "Message 45" at bounding box center [681, 230] width 249 height 32
type input "LOCKED 2"
click at [293, 386] on div "Media Add Media from Vault" at bounding box center [573, 369] width 755 height 136
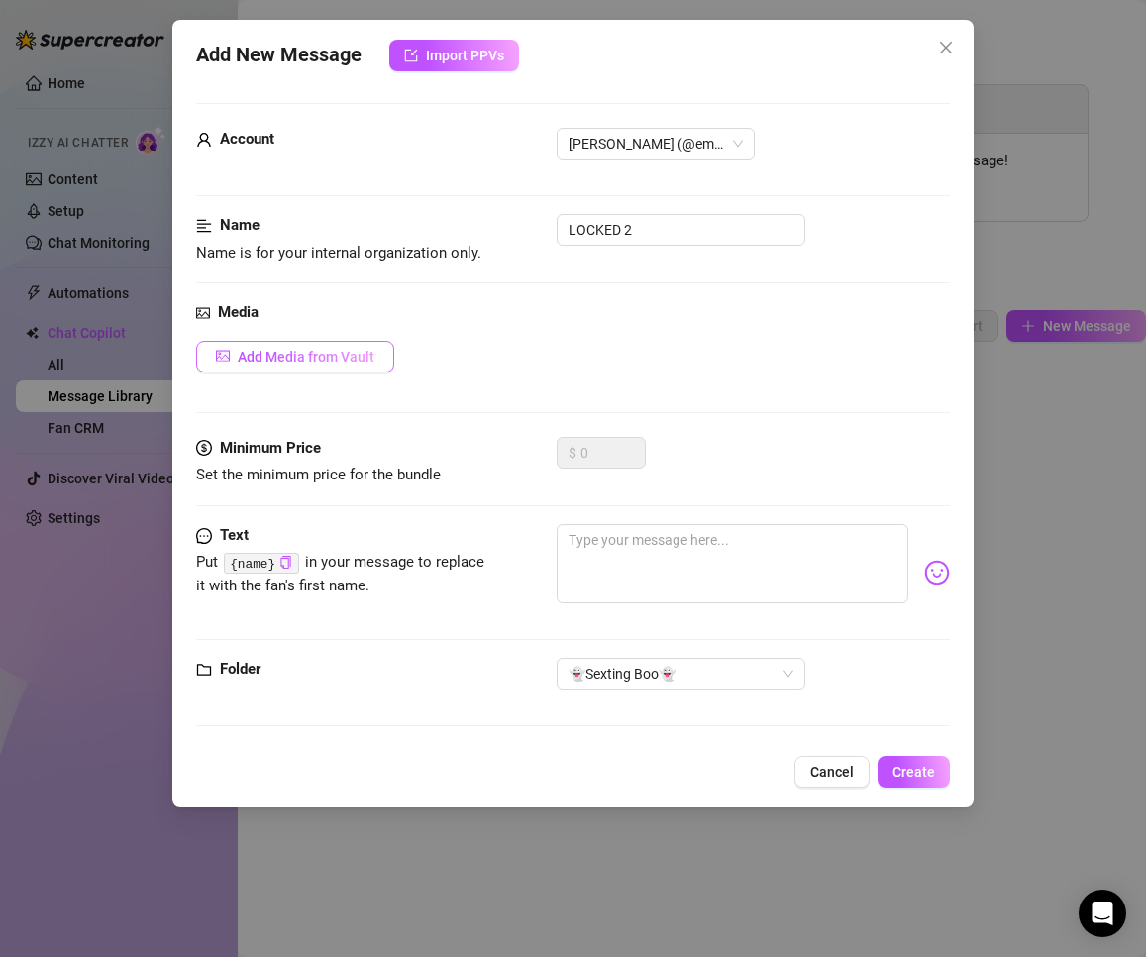
click at [309, 360] on span "Add Media from Vault" at bounding box center [306, 357] width 137 height 16
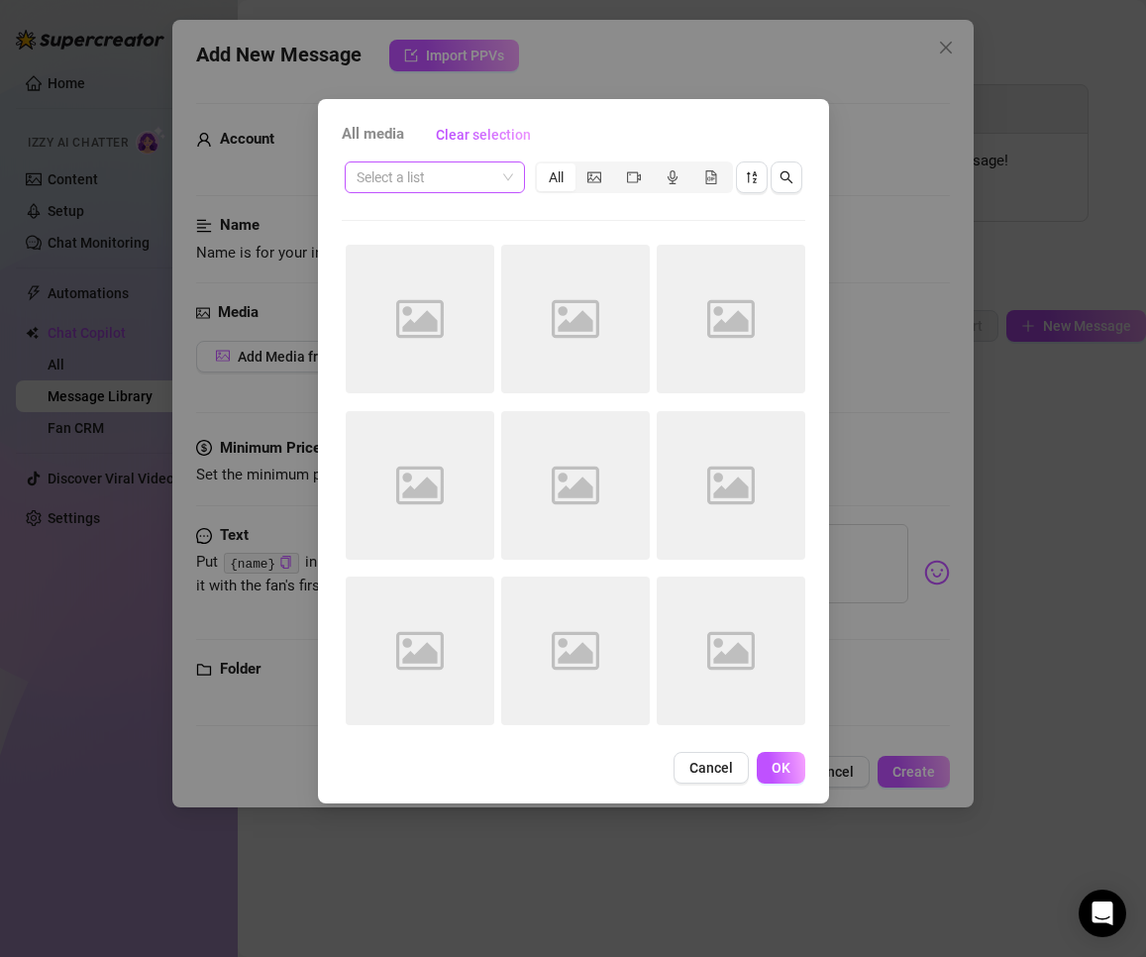
click at [482, 175] on input "search" at bounding box center [426, 177] width 139 height 30
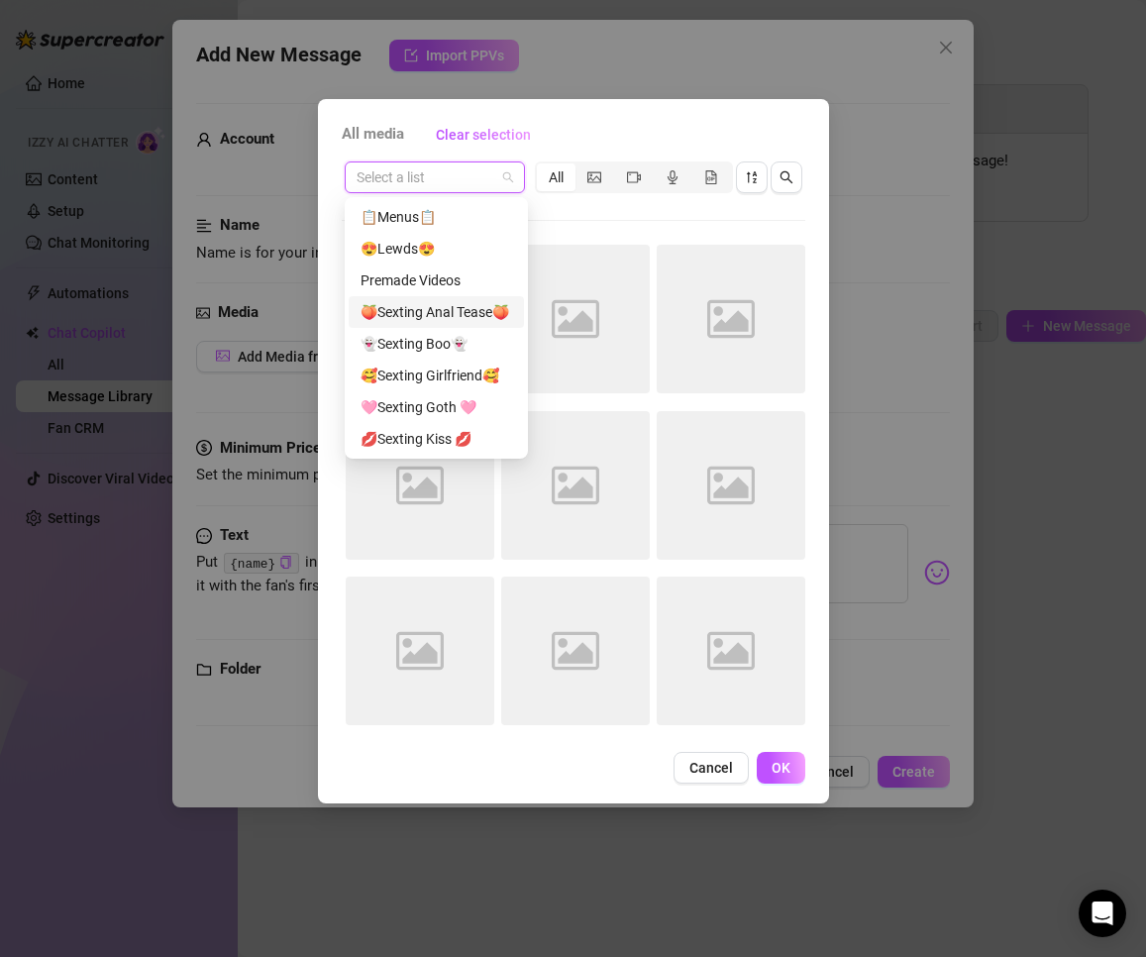
click at [442, 345] on div "👻Sexting Boo👻" at bounding box center [437, 344] width 152 height 22
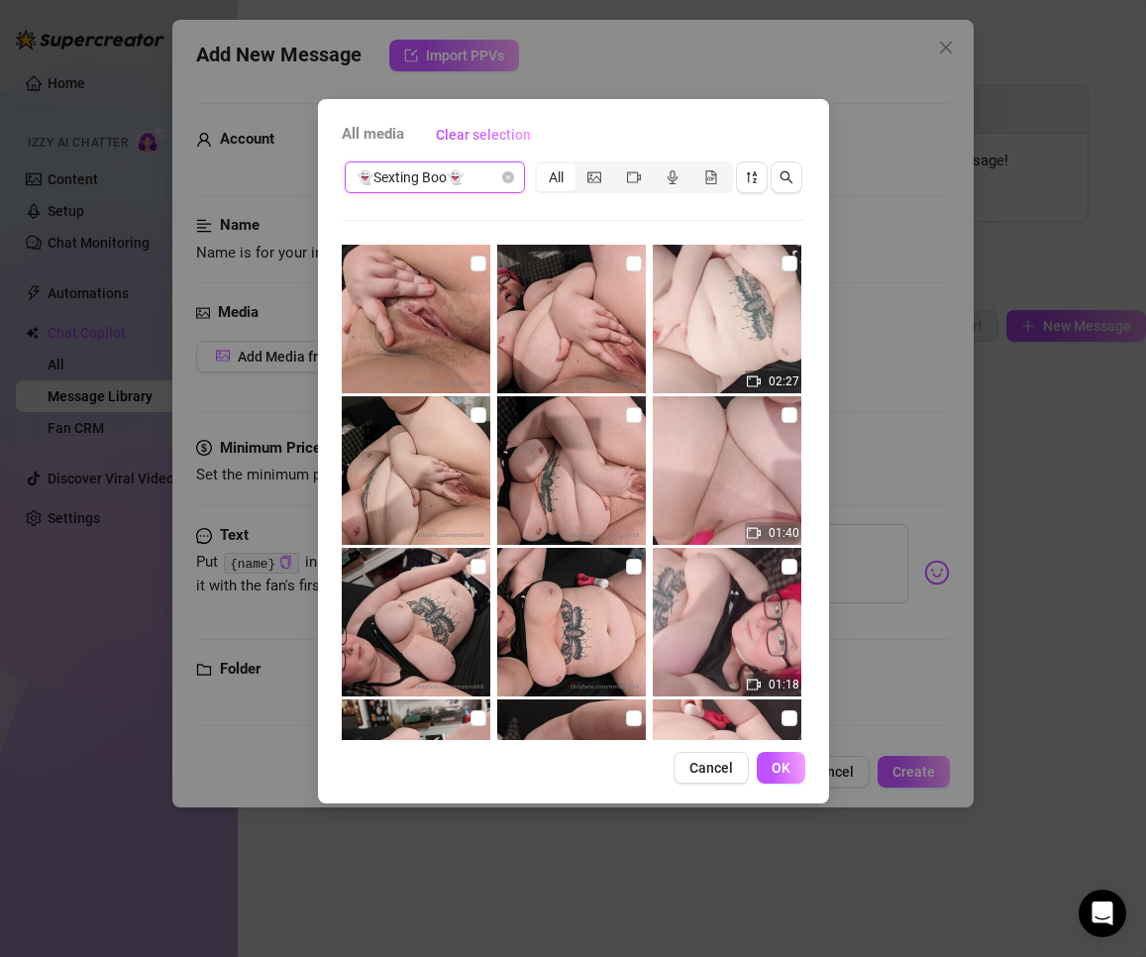
scroll to position [292, 0]
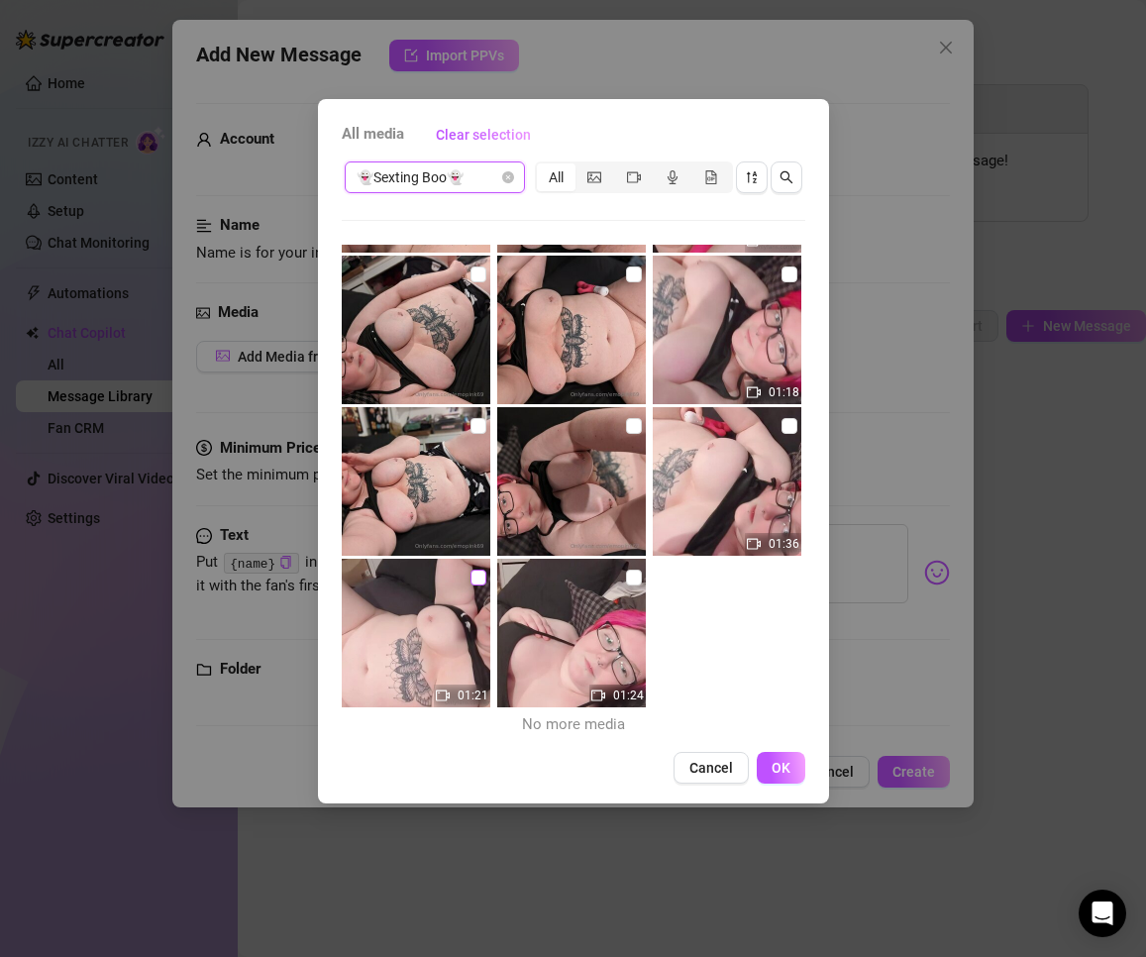
click at [470, 575] on input "checkbox" at bounding box center [478, 578] width 16 height 16
checkbox input "true"
click at [789, 766] on span "OK" at bounding box center [781, 768] width 19 height 16
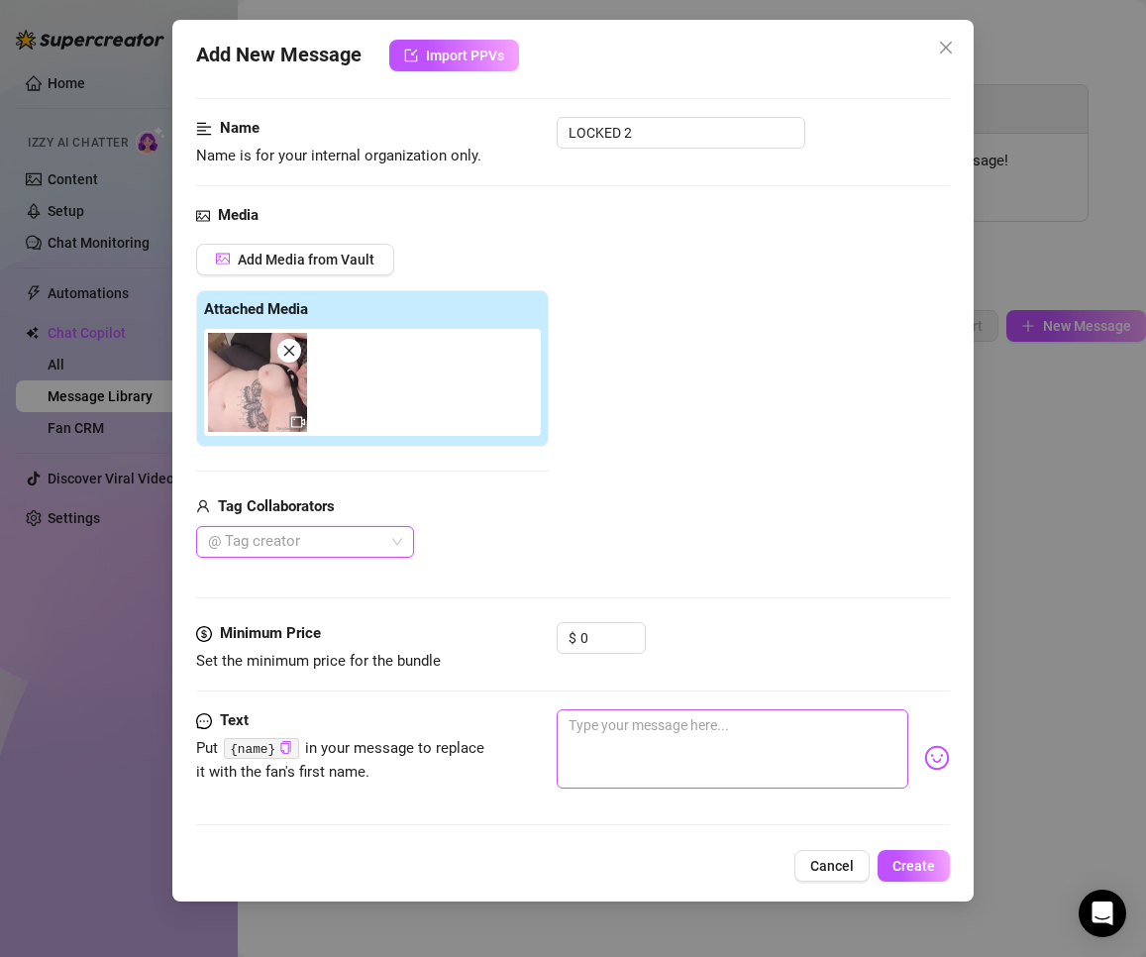
scroll to position [188, 0]
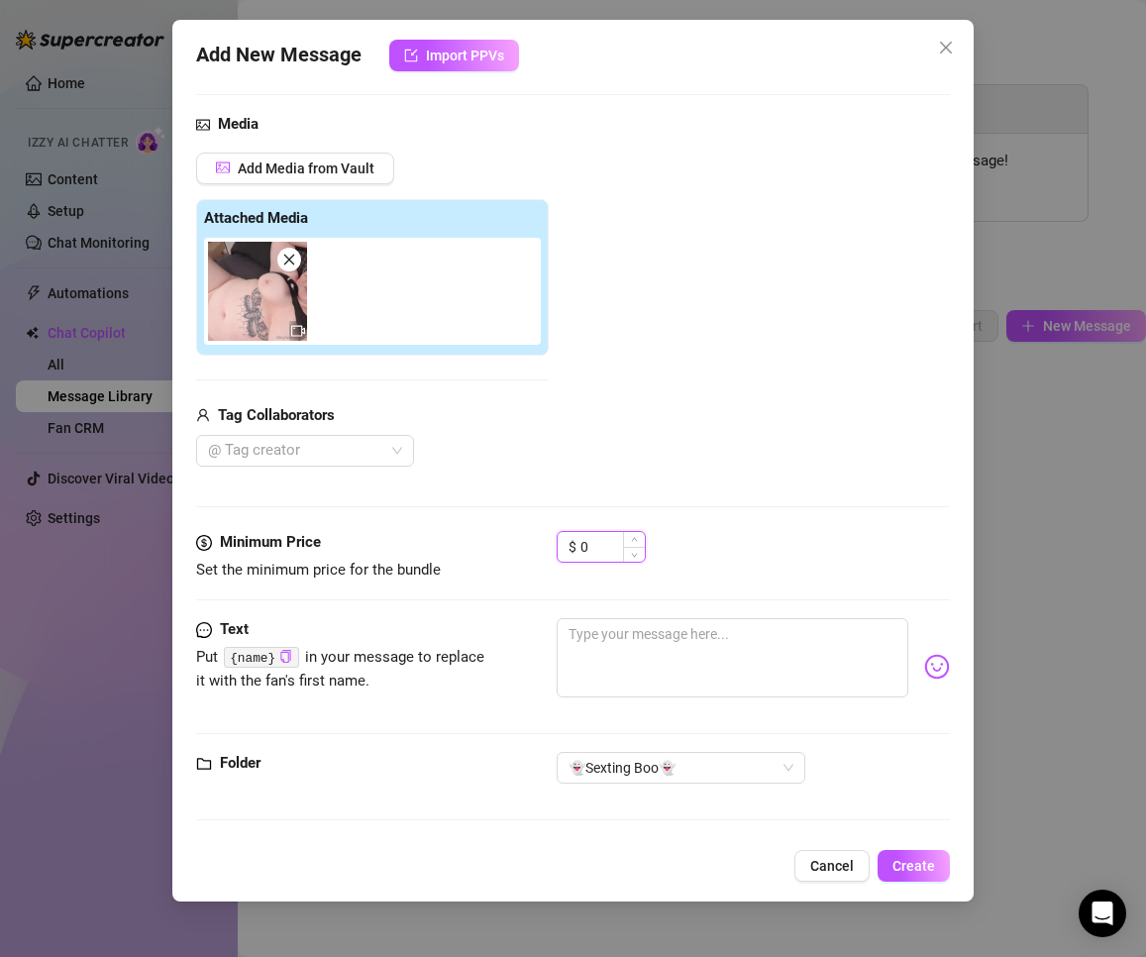
click at [609, 548] on input "0" at bounding box center [612, 547] width 64 height 30
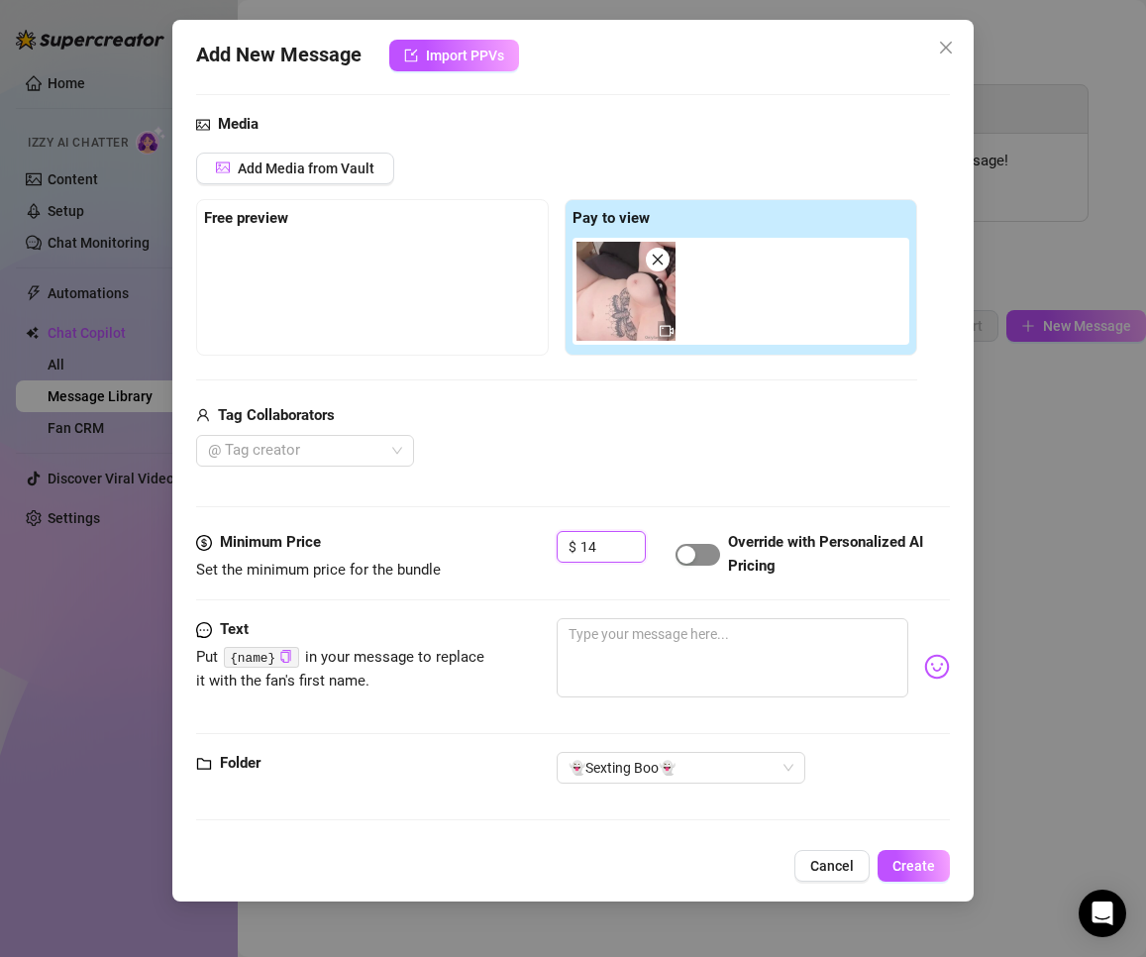
type input "14"
click at [684, 555] on div "button" at bounding box center [686, 555] width 18 height 18
click at [674, 665] on textarea at bounding box center [733, 657] width 353 height 79
paste textarea "This pink toy feels sooo good against my skin 💦"
type textarea "This pink toy feels sooo good against my skin 💦"
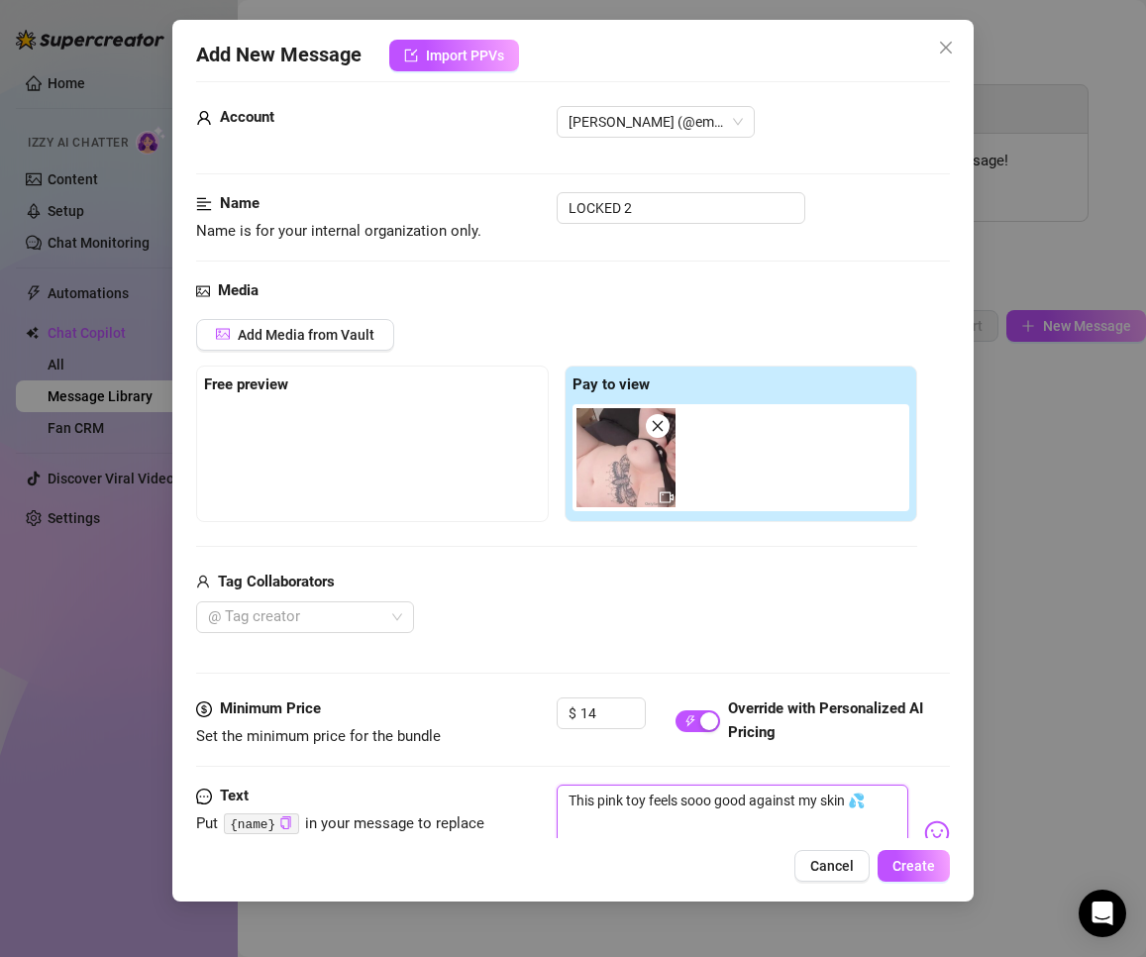
scroll to position [0, 0]
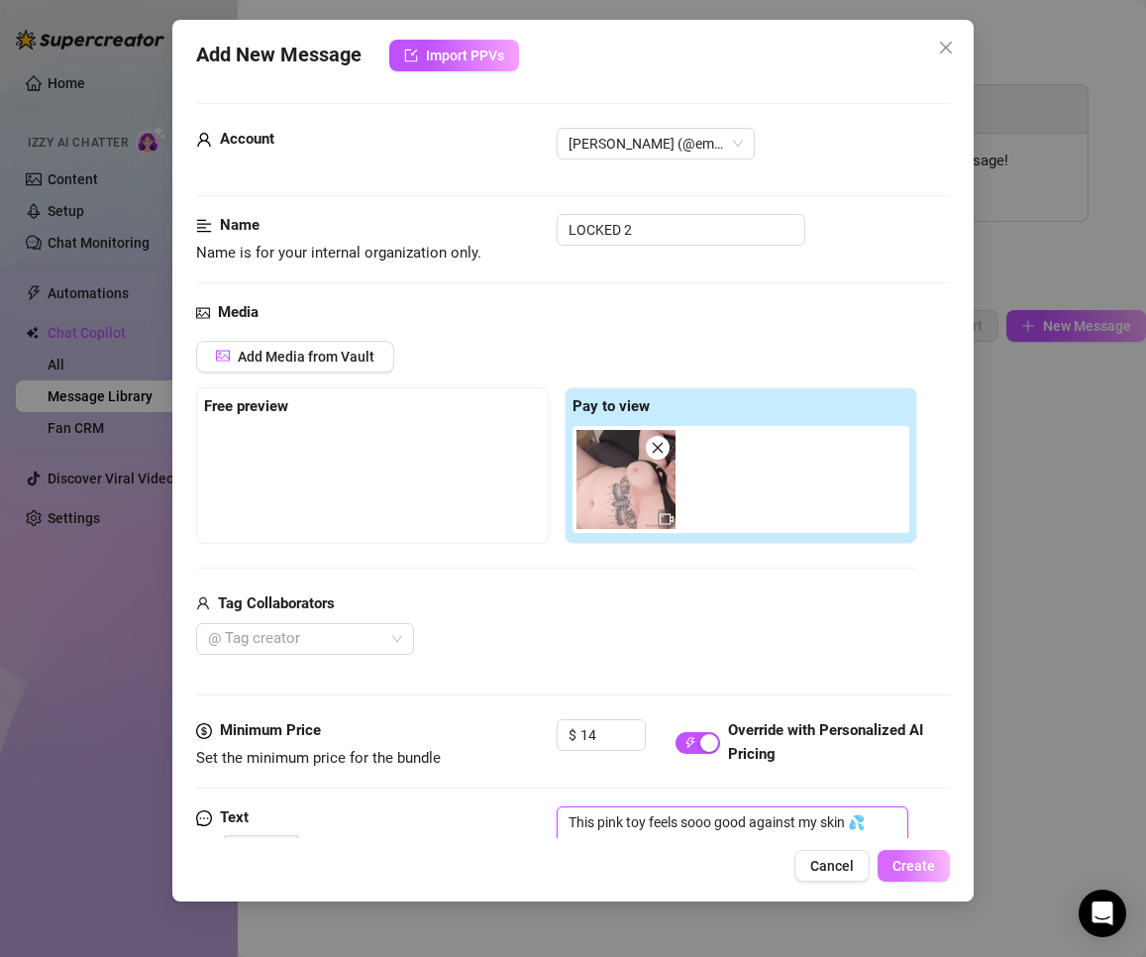
type textarea "This pink toy feels sooo good against my skin 💦"
click at [864, 866] on span "Create" at bounding box center [913, 866] width 43 height 16
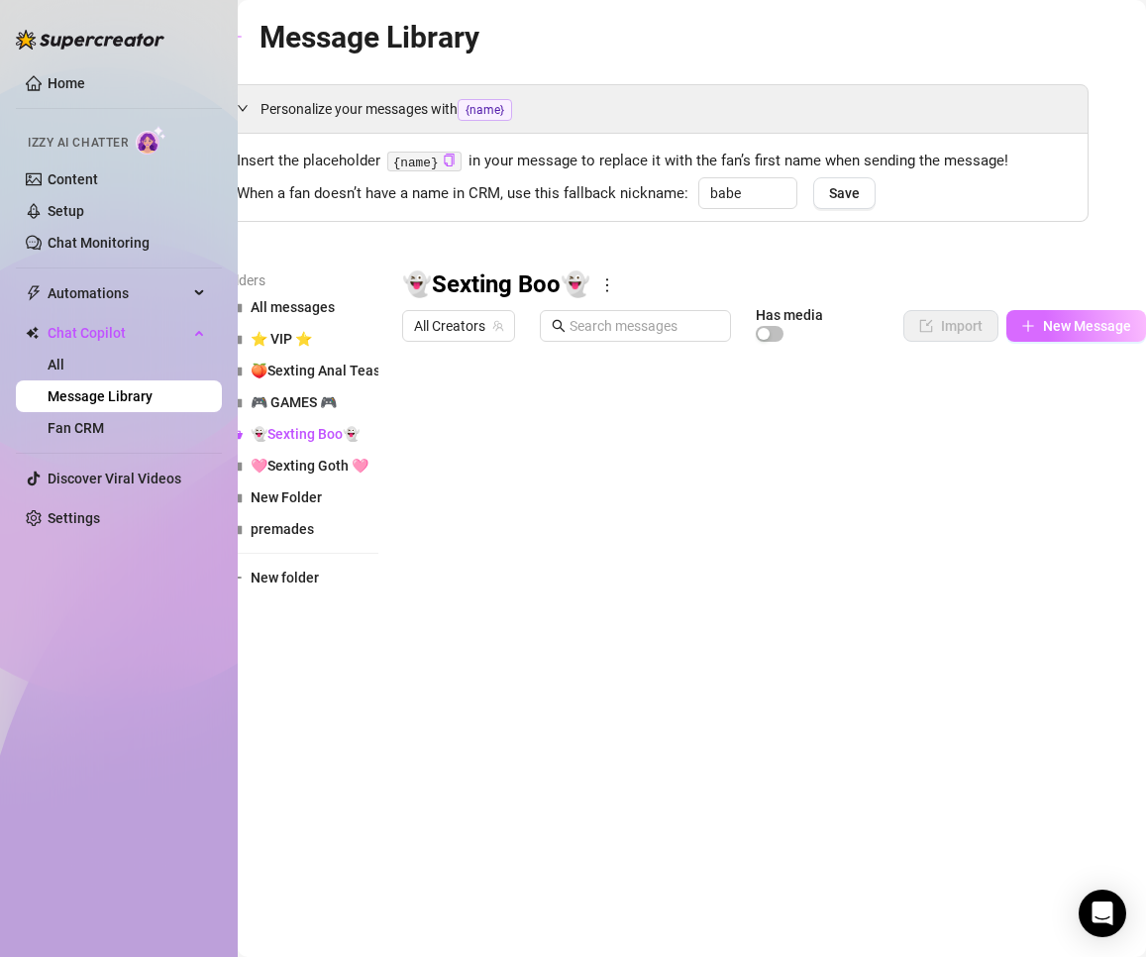
click at [864, 329] on span "New Message" at bounding box center [1087, 326] width 88 height 16
type textarea "Type your message here..."
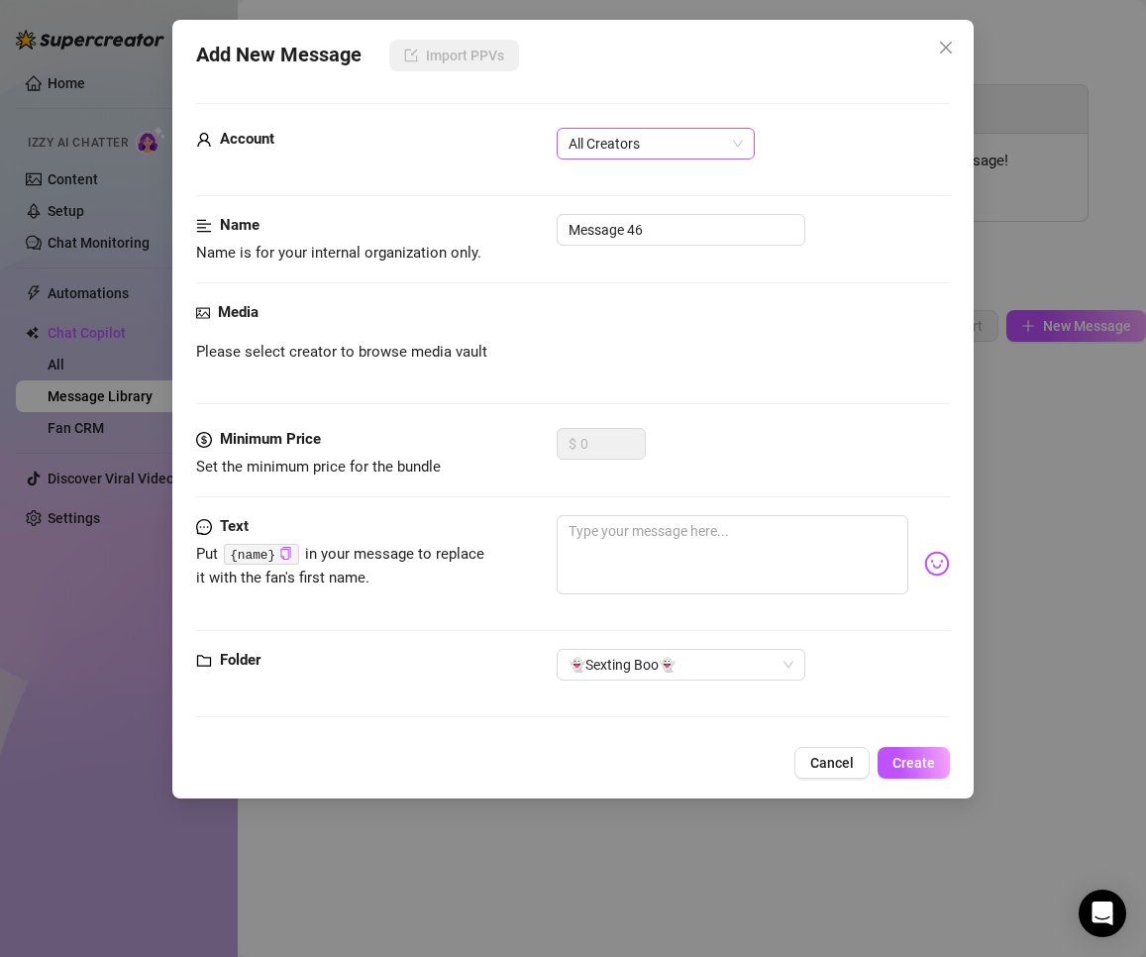
click at [683, 153] on span "All Creators" at bounding box center [656, 144] width 174 height 30
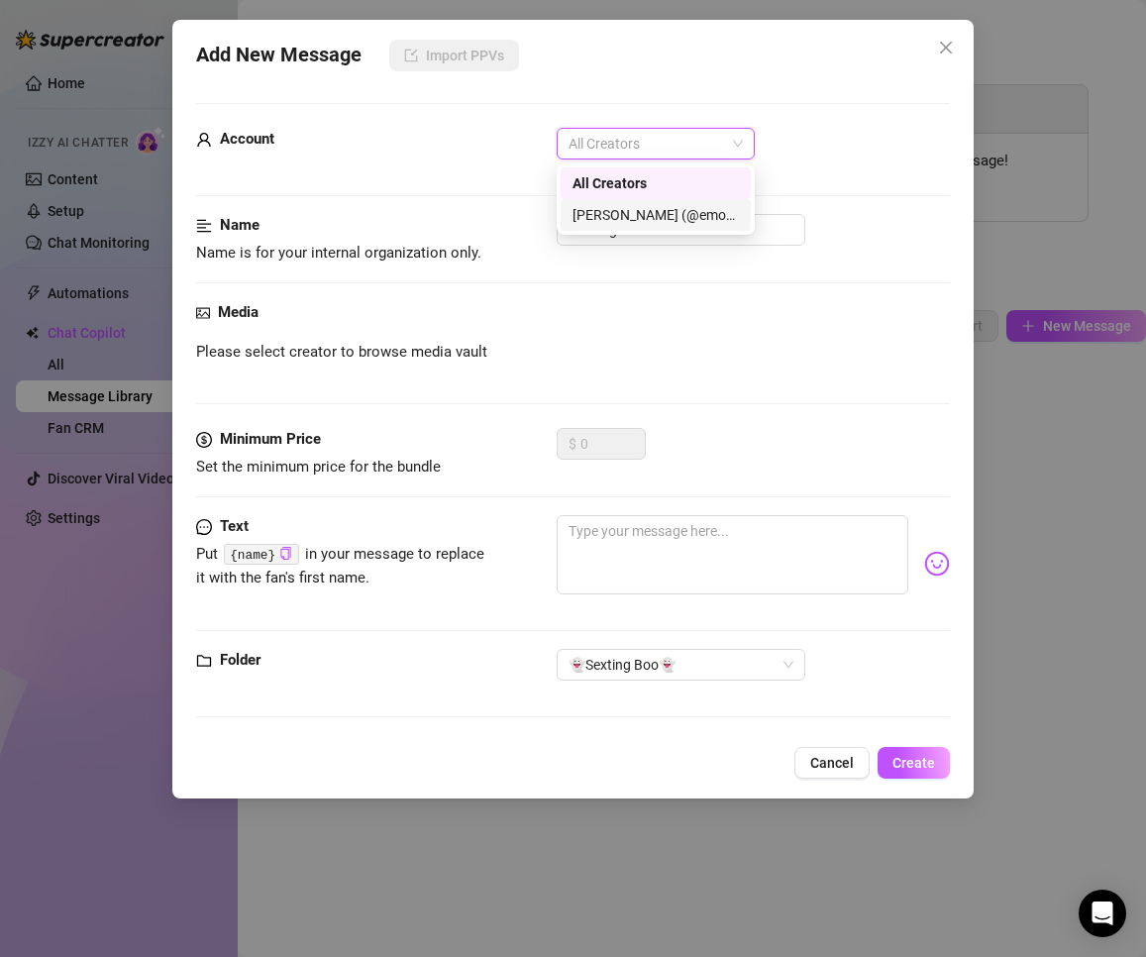
click at [639, 205] on div "[PERSON_NAME] (@emopink69)" at bounding box center [655, 215] width 166 height 22
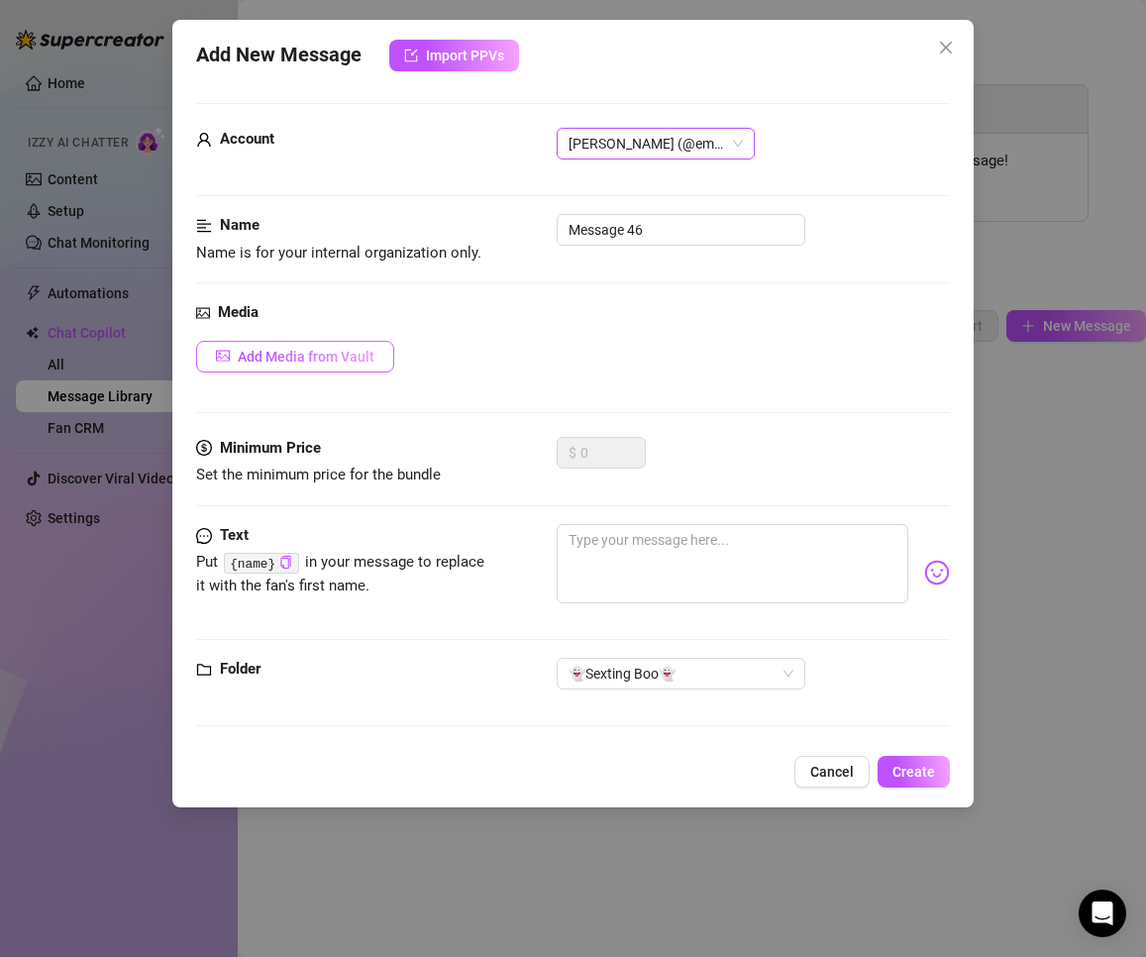
click at [294, 355] on span "Add Media from Vault" at bounding box center [306, 357] width 137 height 16
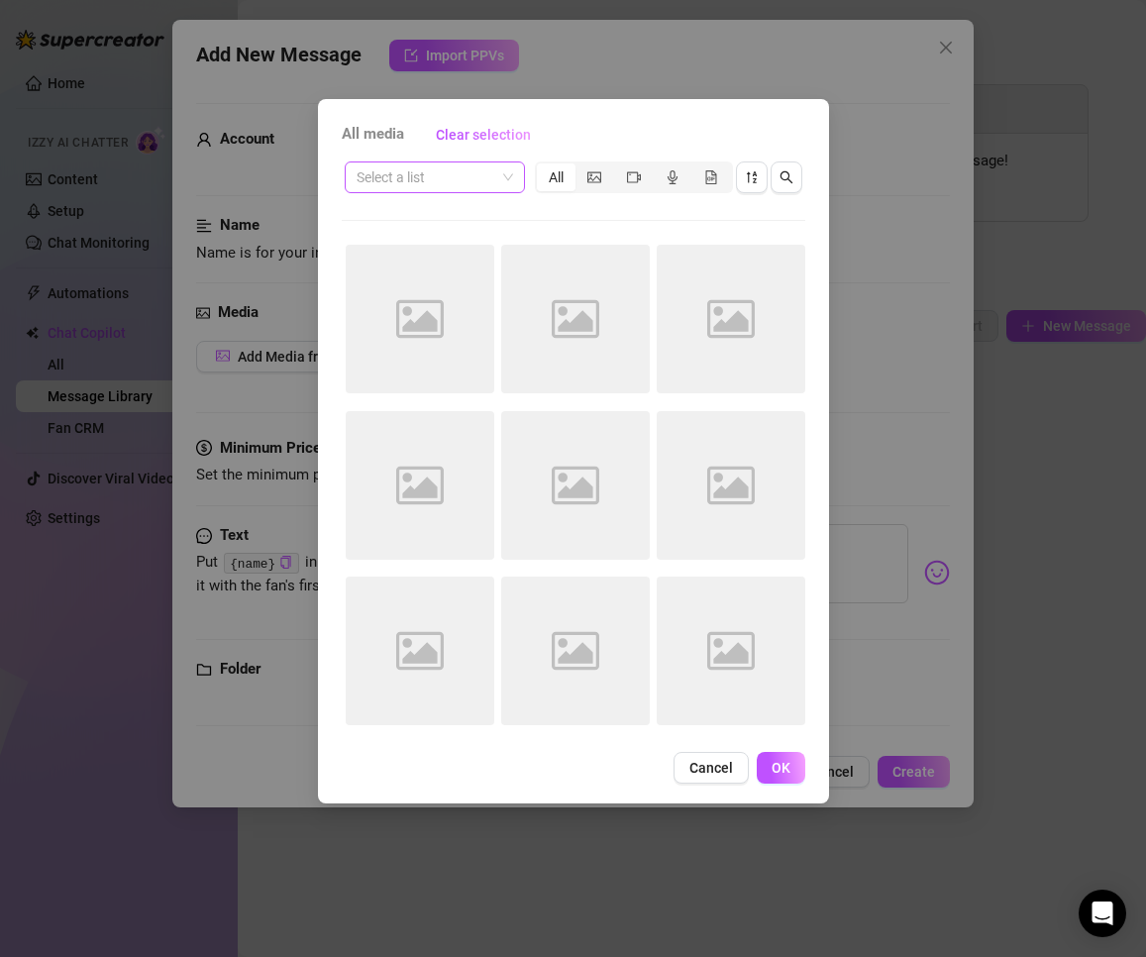
click at [484, 179] on input "search" at bounding box center [426, 177] width 139 height 30
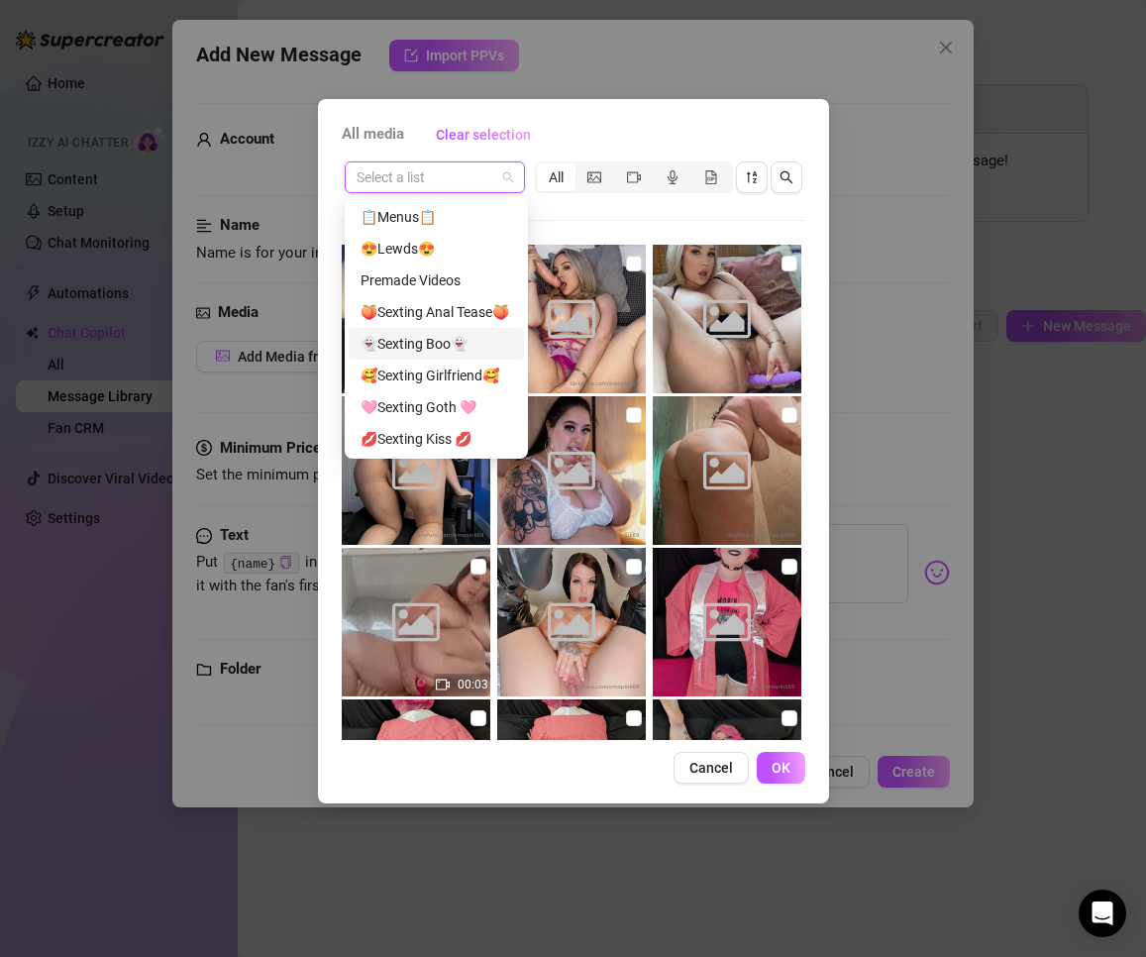
click at [455, 343] on div "👻Sexting Boo👻" at bounding box center [437, 344] width 152 height 22
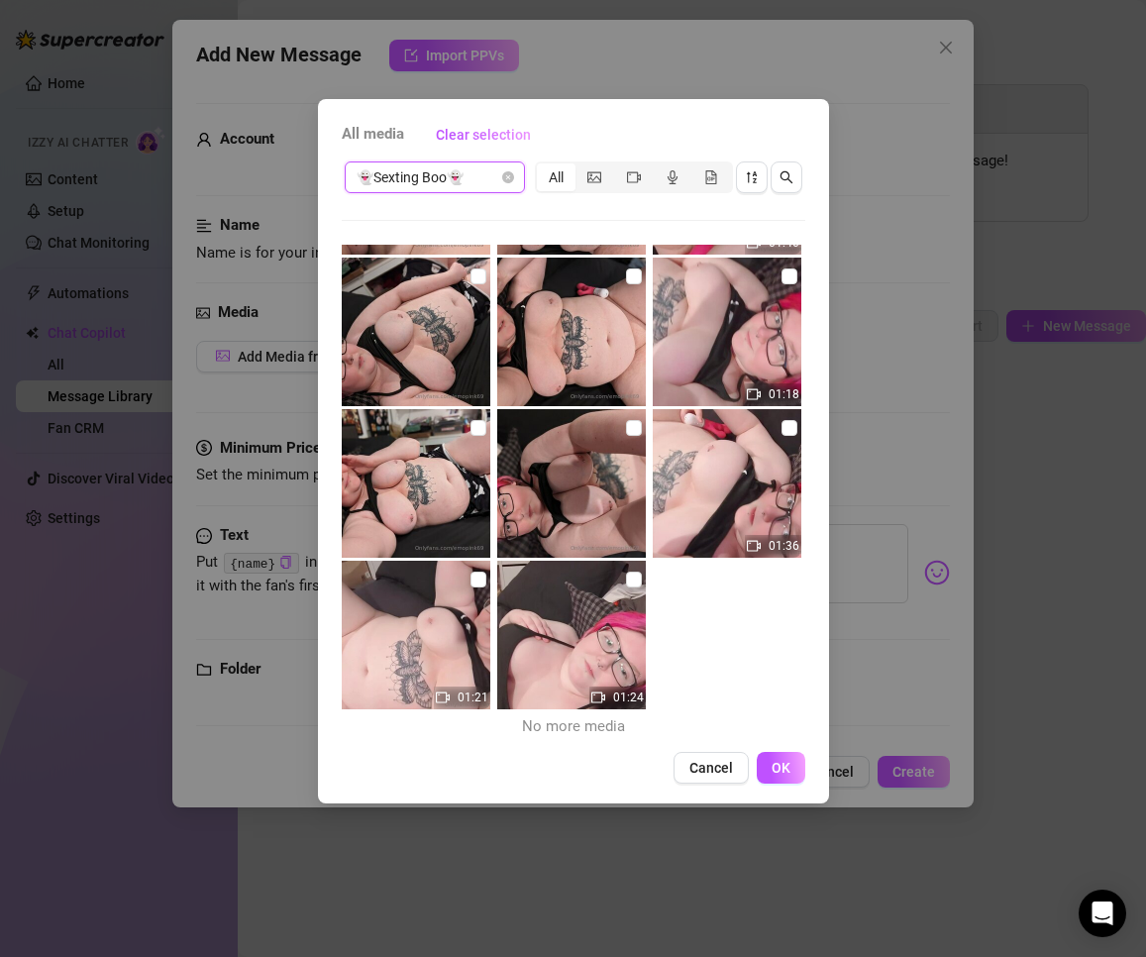
scroll to position [292, 0]
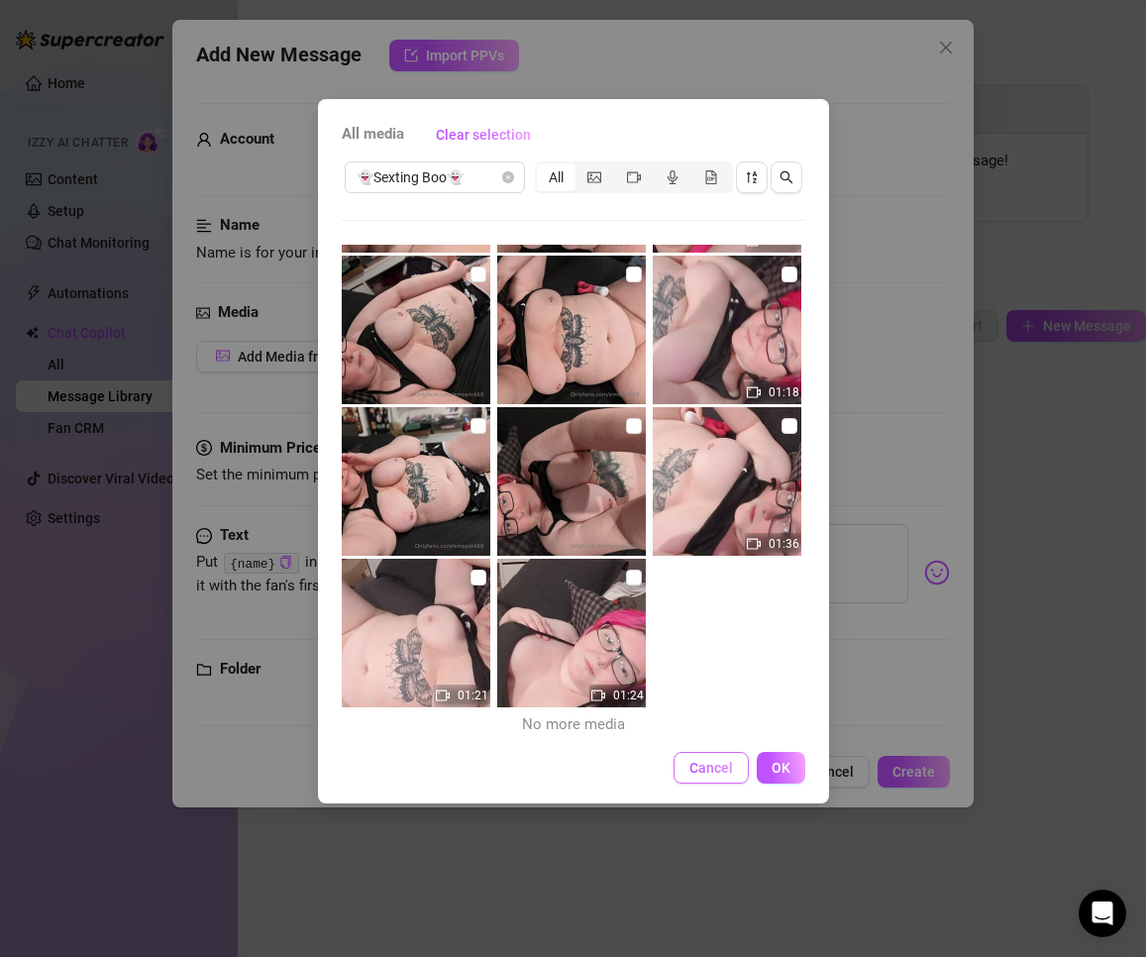
click at [716, 777] on button "Cancel" at bounding box center [710, 768] width 75 height 32
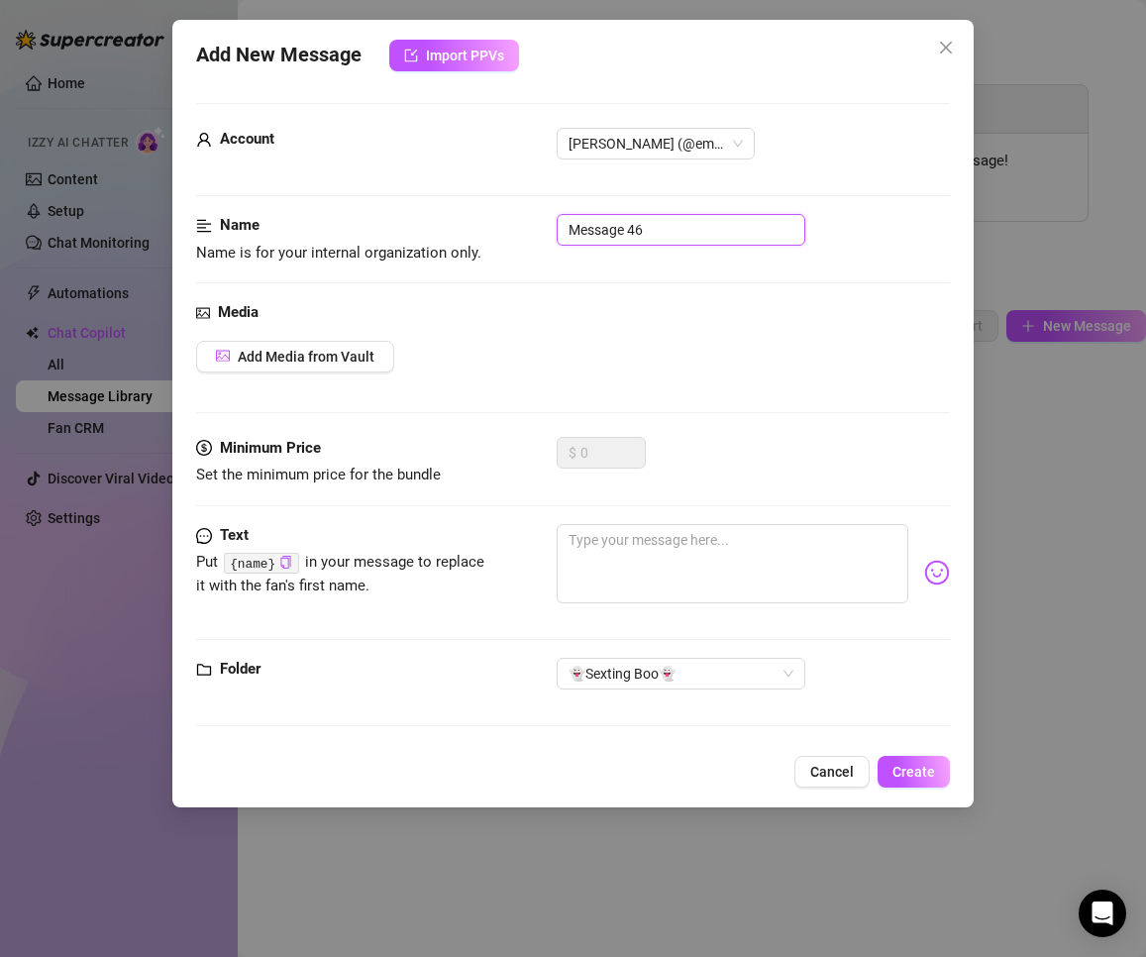
click at [714, 229] on input "Message 46" at bounding box center [681, 230] width 249 height 32
type input "teasing text"
click at [653, 565] on textarea at bounding box center [733, 563] width 353 height 79
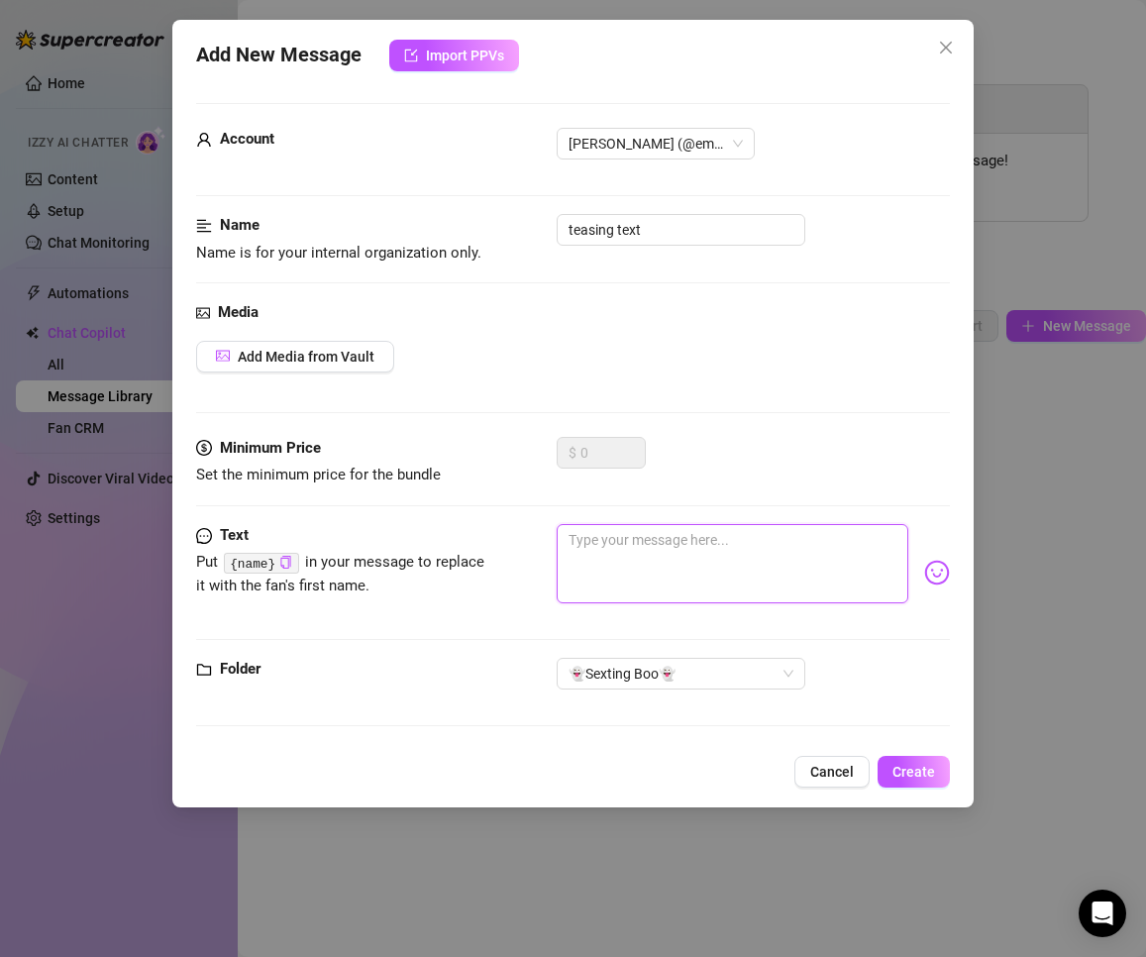
paste textarea "Baby, I’m dripping… my fingers are all [your spicy detail here] 😩 Wanna see me …"
type textarea "Baby, I’m dripping… my fingers are all [your spicy detail here] 😩 Wanna see me …"
drag, startPoint x: 797, startPoint y: 531, endPoint x: 641, endPoint y: 552, distance: 157.9
click at [641, 552] on textarea "Baby, I’m dripping… my fingers are all [your spicy detail here] 😩 Wanna see me …" at bounding box center [733, 563] width 353 height 79
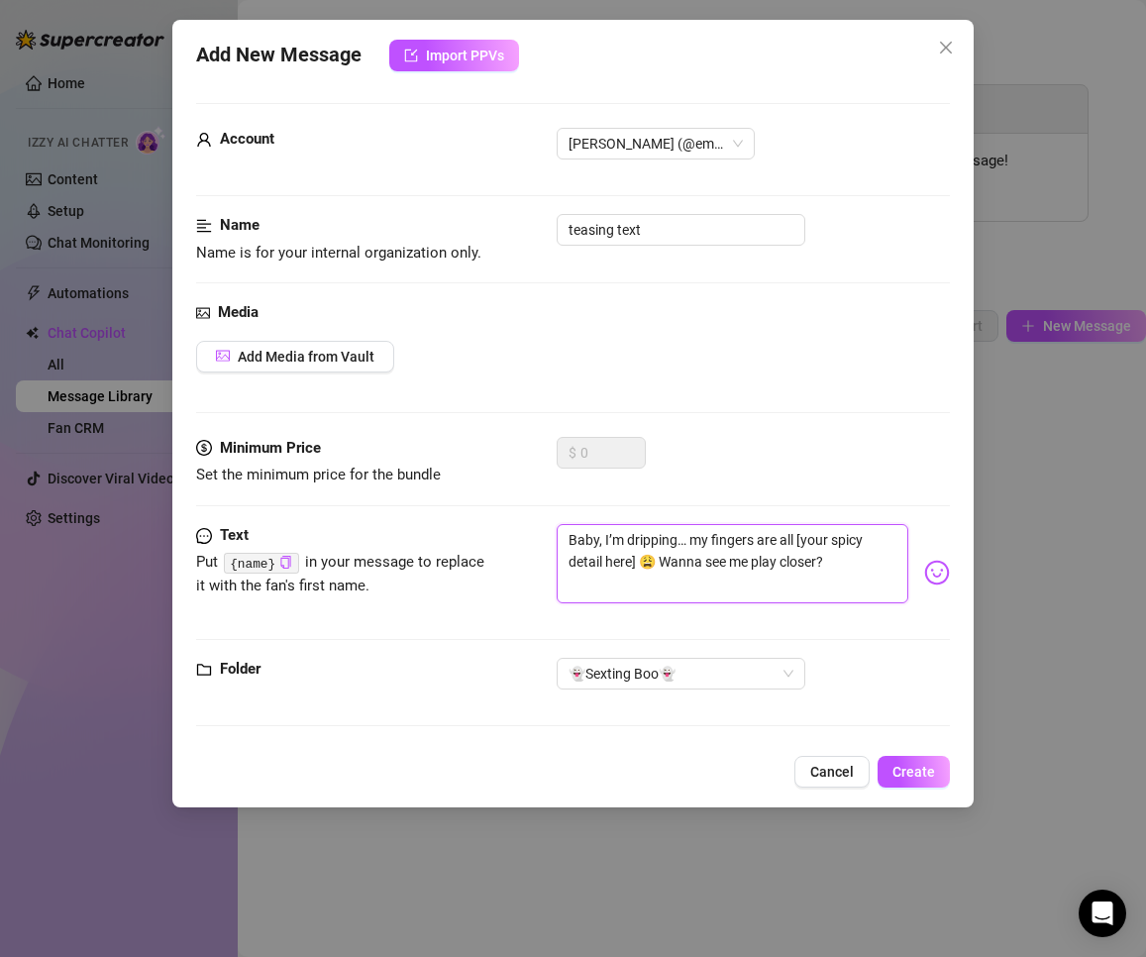
type textarea "Baby, I’m dripping… my fingers are all w😩 Wanna see me play closer?"
type textarea "Baby, I’m dripping… my fingers are all we😩 Wanna see me play closer?"
type textarea "Baby, I’m dripping… my fingers are all wet😩 Wanna see me play closer?"
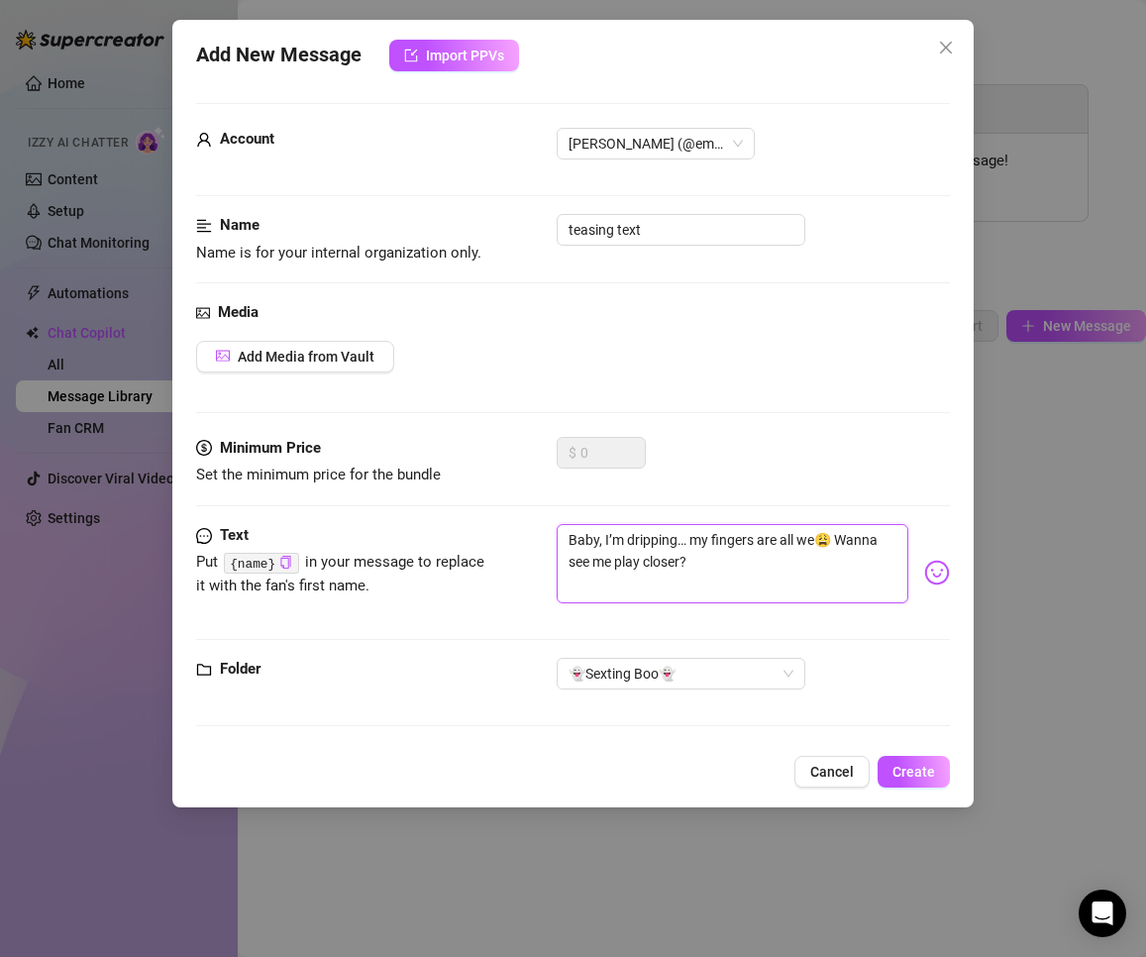
type textarea "Baby, I’m dripping… my fingers are all wet😩 Wanna see me play closer?"
type textarea "Baby, I’m dripping… my fingers are all wet 😩 Wanna see me play closer?"
type textarea "Baby, I’m dripping… my fingers are all wet h😩 Wanna see me play closer?"
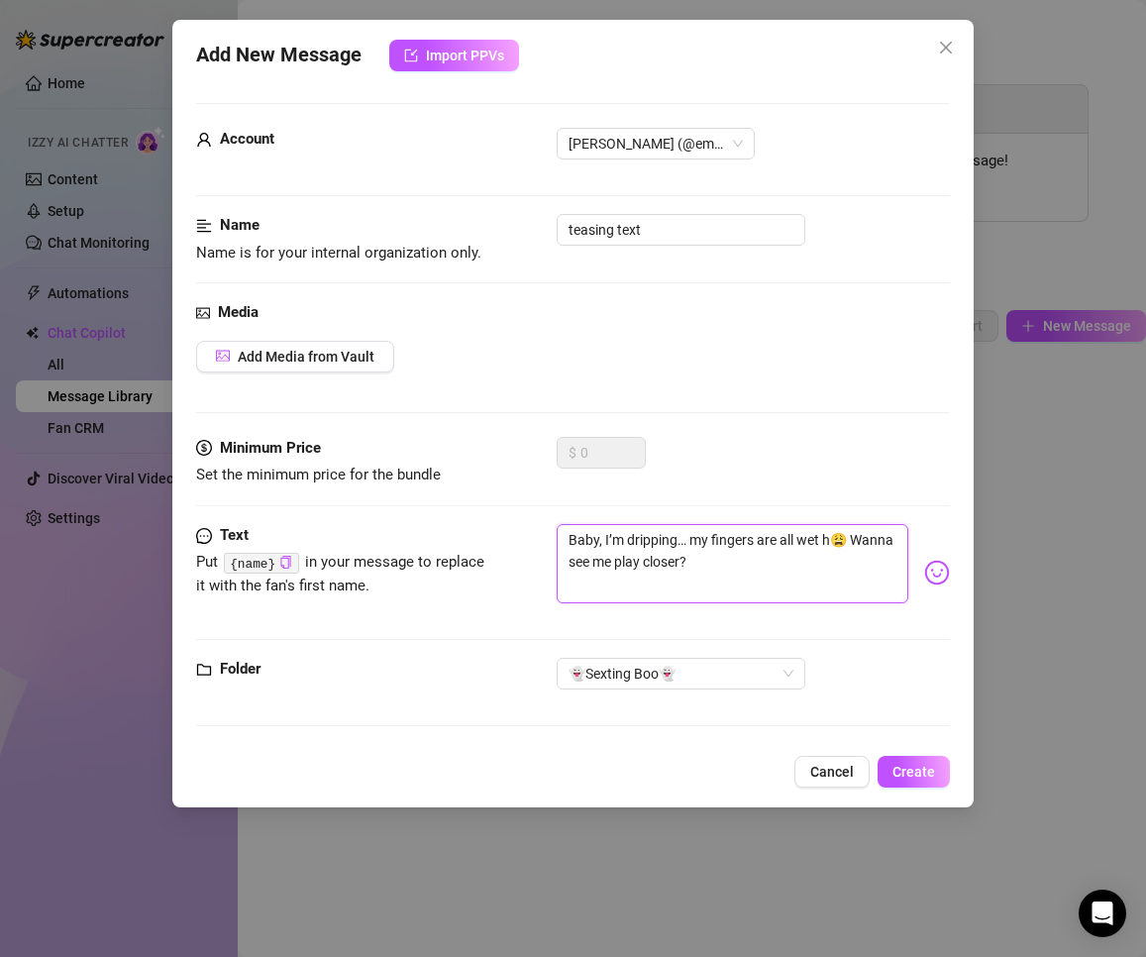
type textarea "Baby, I’m dripping… my fingers are all wet 😩 Wanna see me play closer?"
type textarea "Baby, I’m dripping… my fingers are all wet😩 Wanna see me play closer?"
type textarea "Baby, I’m dripping… my fingers are all we😩 Wanna see me play closer?"
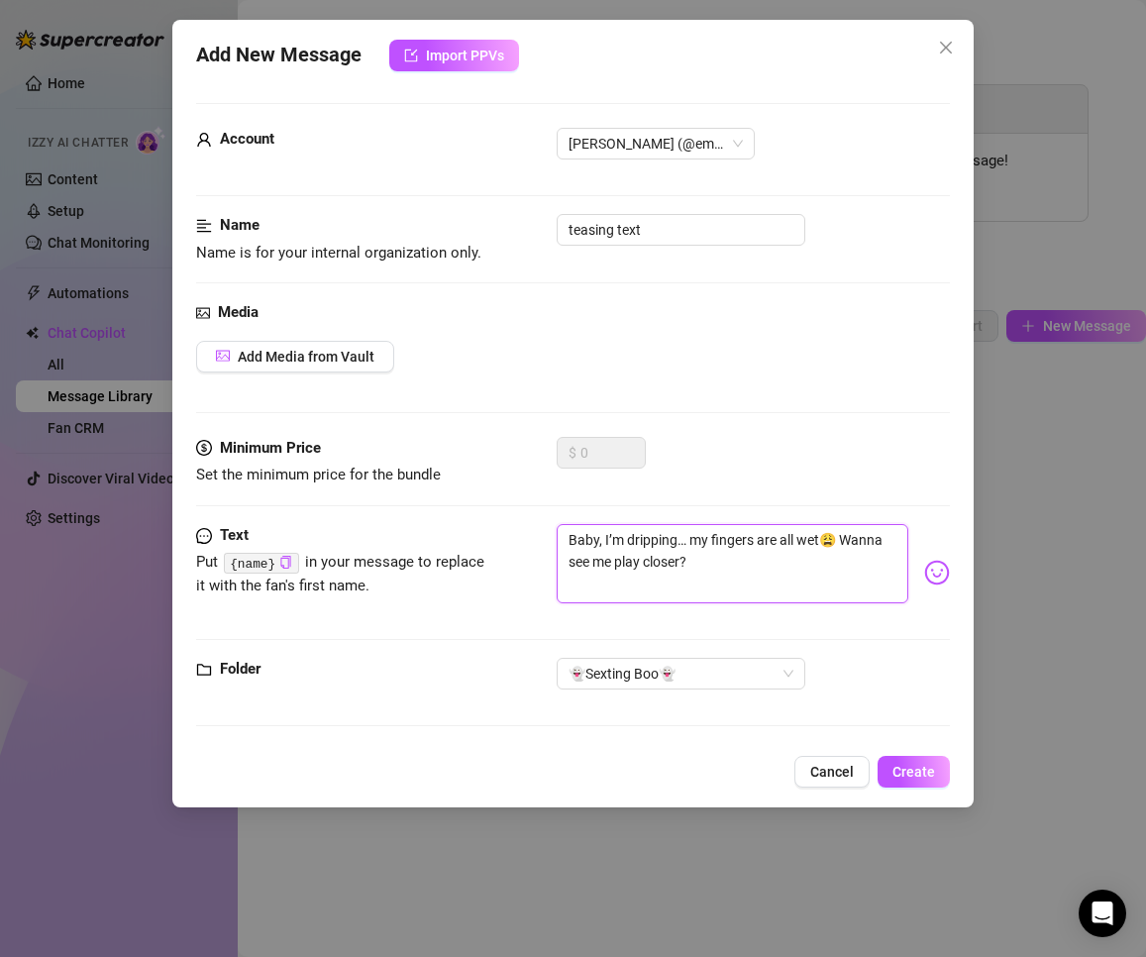
type textarea "Baby, I’m dripping… my fingers are all we😩 Wanna see me play closer?"
type textarea "Baby, I’m dripping… my fingers are all wee😩 Wanna see me play closer?"
type textarea "Baby, I’m dripping… my fingers are all weee😩 Wanna see me play closer?"
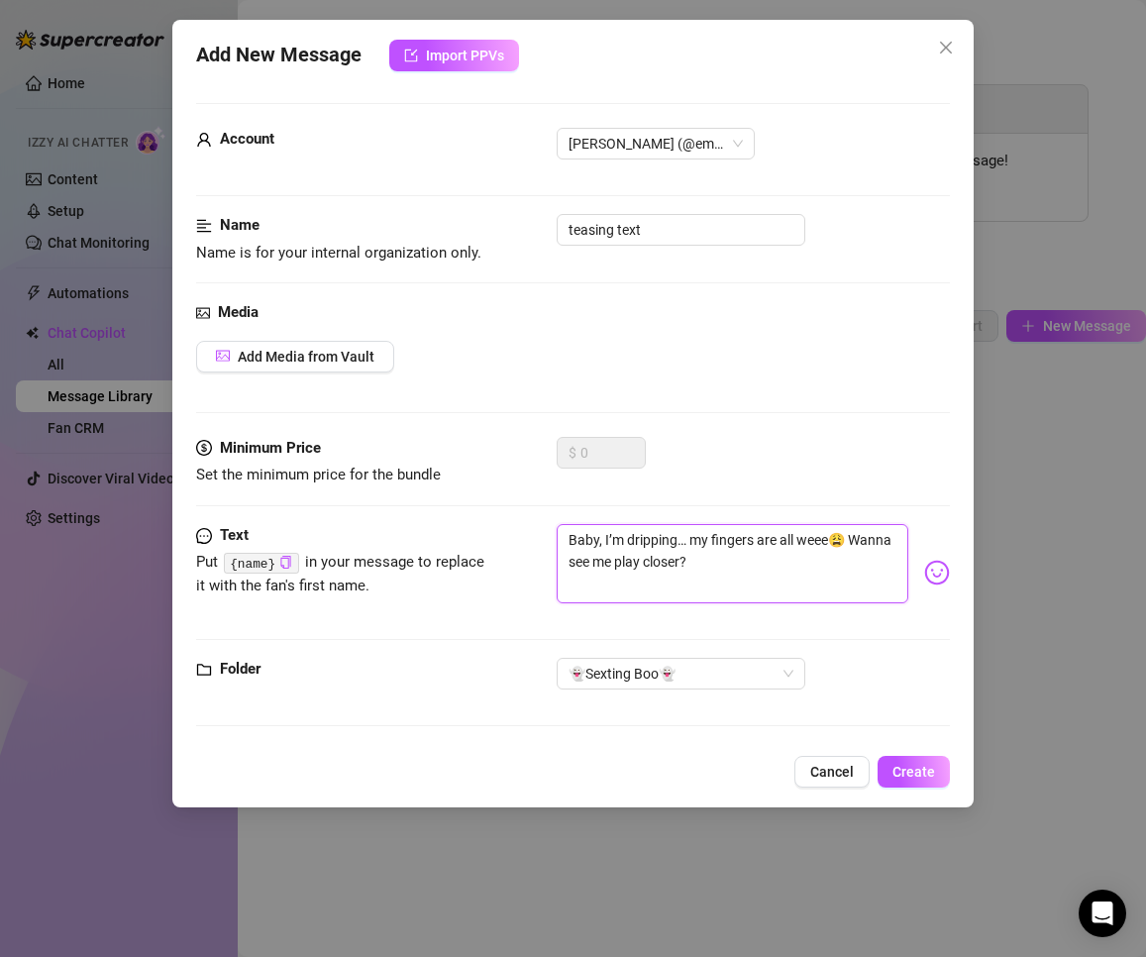
type textarea "Baby, I’m dripping… my fingers are all weeet😩 Wanna see me play closer?"
type textarea "Baby, I’m dripping… my fingers are all weeet 😩 Wanna see me play closer?"
click at [788, 578] on textarea "Baby, I’m dripping… my fingers are all weeet 😩 Wanna see me play closer?" at bounding box center [733, 563] width 353 height 79
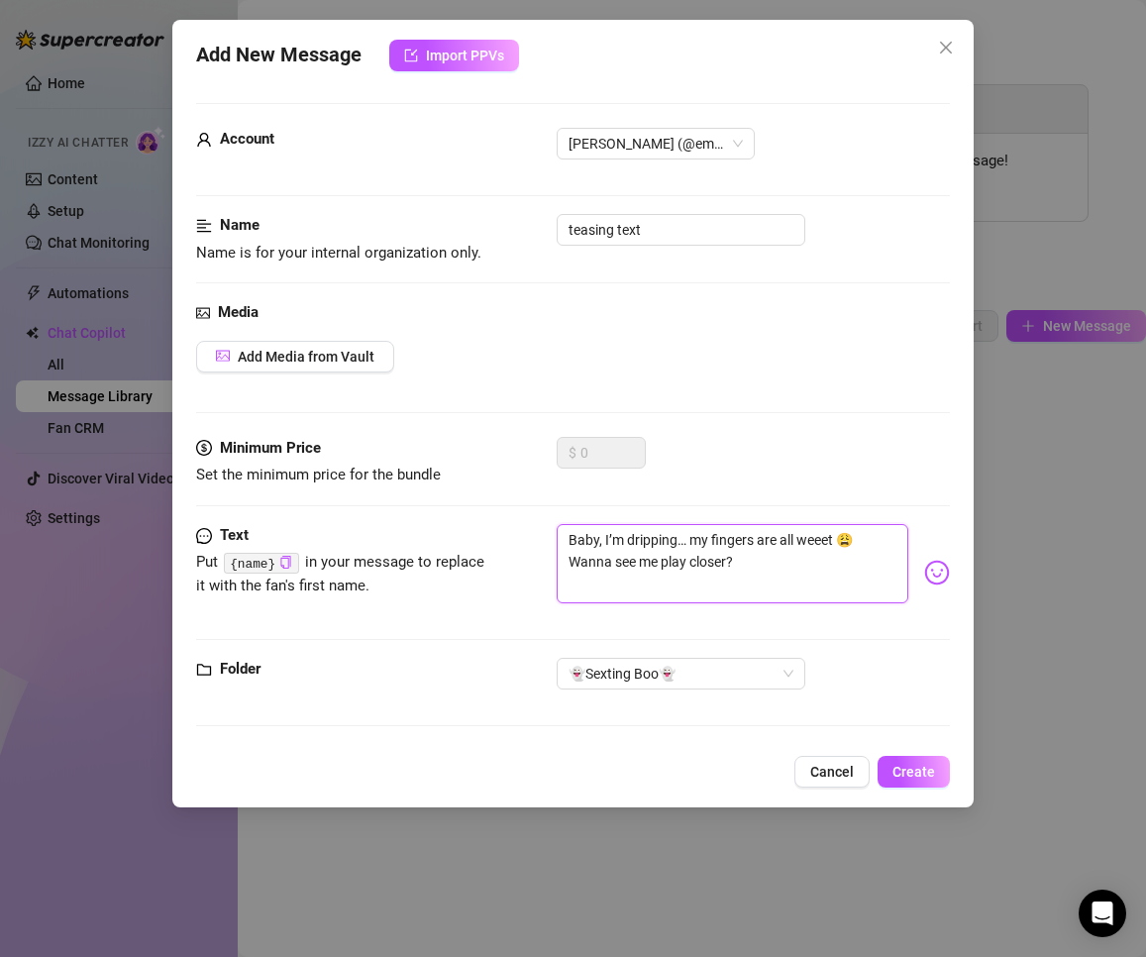
paste textarea "Omg… I can taste it and it makes me think of you in my mouth 😋 How long would y…"
type textarea "Omg… I can taste it and it makes me think of you in my mouth 😋 How long would y…"
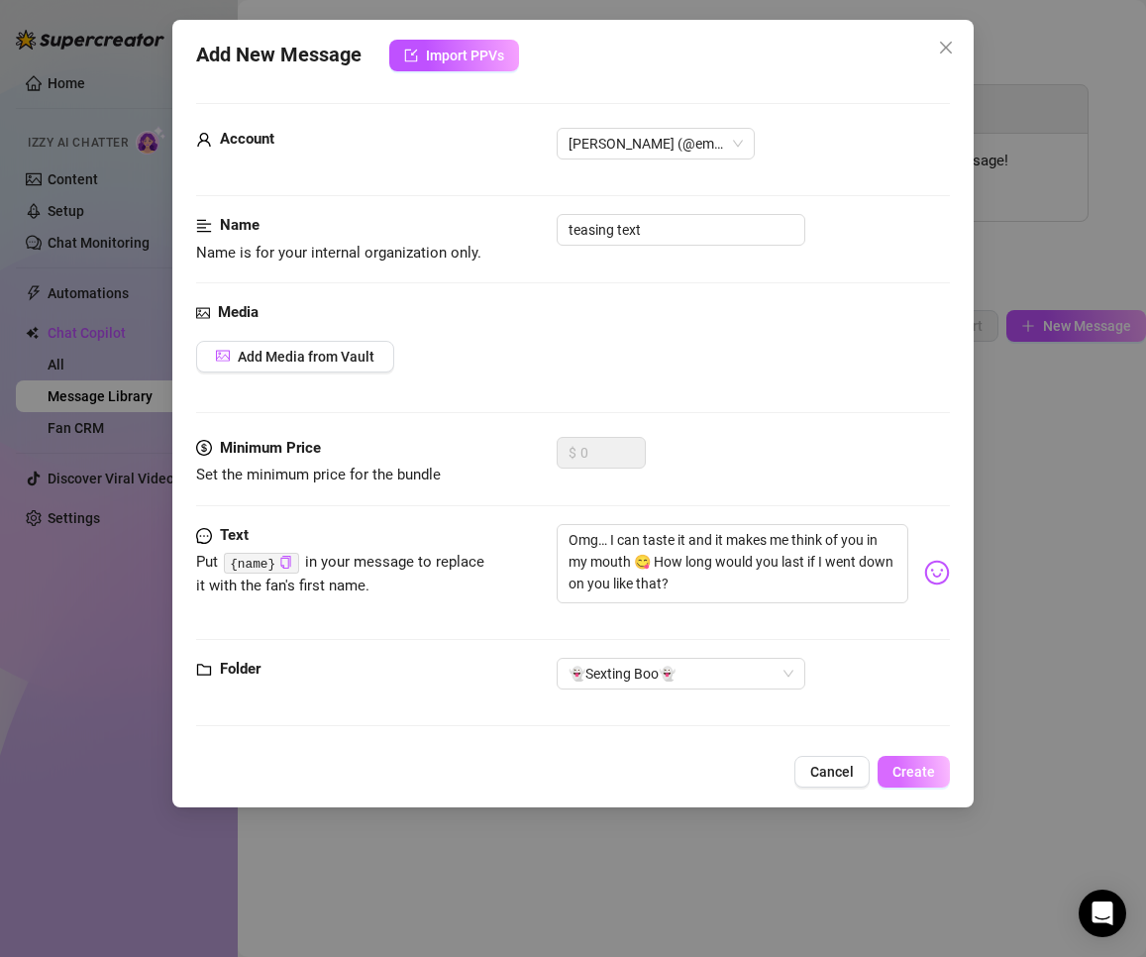
click at [864, 778] on span "Create" at bounding box center [913, 772] width 43 height 16
